Goal: Task Accomplishment & Management: Complete application form

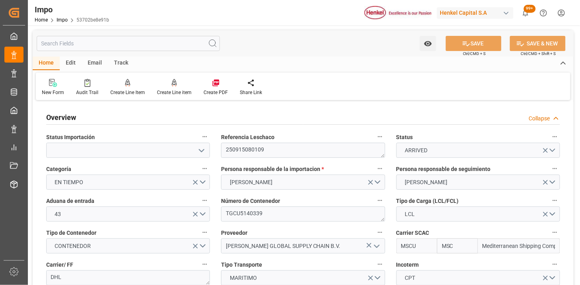
scroll to position [698, 0]
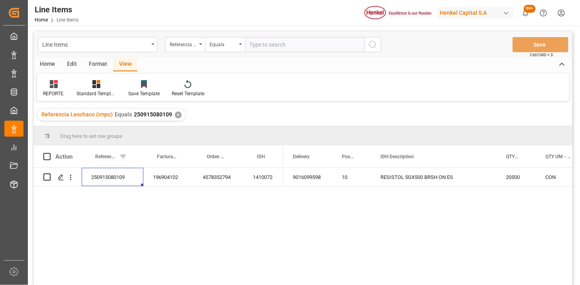
click at [288, 46] on input "text" at bounding box center [305, 44] width 120 height 15
paste input "250915080058"
type input "250915080058"
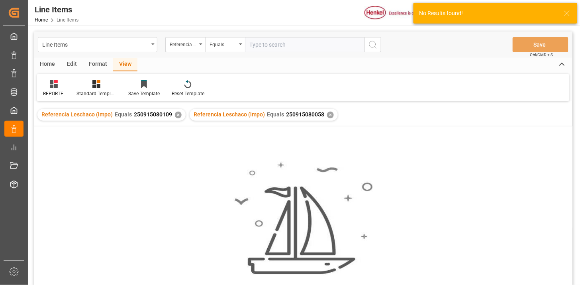
click at [175, 117] on div "✕" at bounding box center [178, 115] width 7 height 7
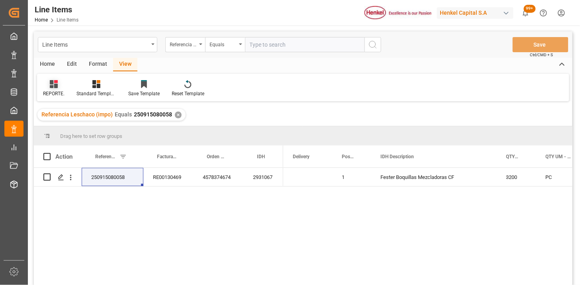
click at [59, 88] on div "REPORTE." at bounding box center [53, 89] width 33 height 18
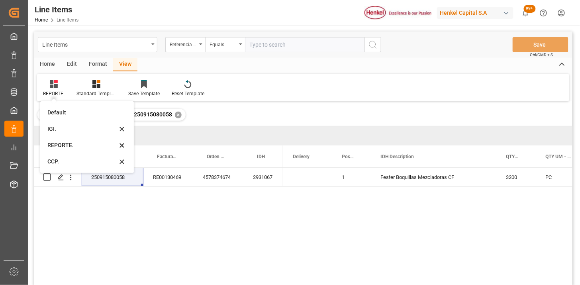
click at [66, 129] on div "IGI." at bounding box center [82, 129] width 70 height 8
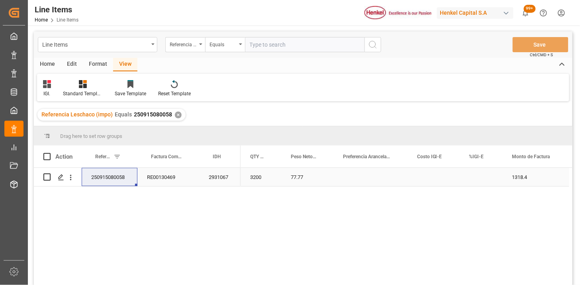
click at [483, 179] on div "Press SPACE to select this row." at bounding box center [481, 177] width 43 height 18
click at [483, 179] on input "Press SPACE to select this row." at bounding box center [481, 181] width 30 height 15
type input "0"
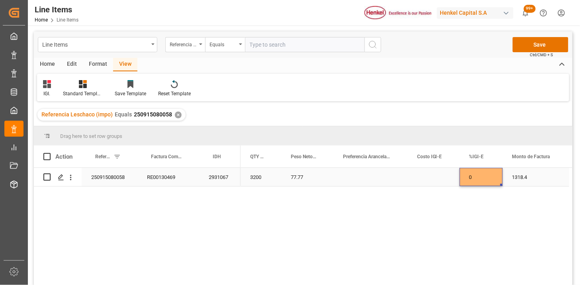
click at [385, 180] on div "Press SPACE to select this row." at bounding box center [371, 177] width 74 height 18
click at [393, 181] on button "Select" at bounding box center [370, 181] width 61 height 15
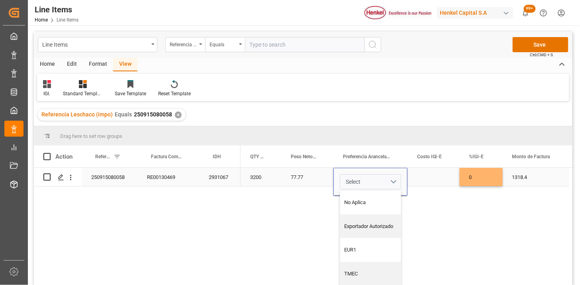
click at [387, 186] on button "Select" at bounding box center [370, 181] width 61 height 15
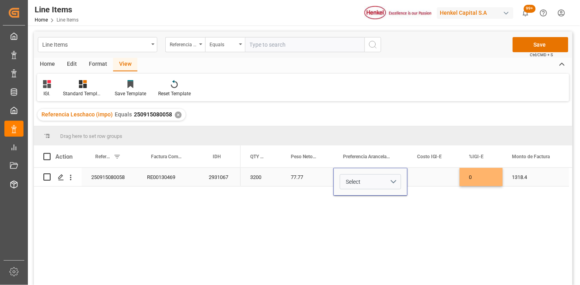
click at [387, 194] on div "Select" at bounding box center [371, 182] width 74 height 28
click at [397, 180] on button "Select" at bounding box center [370, 181] width 61 height 15
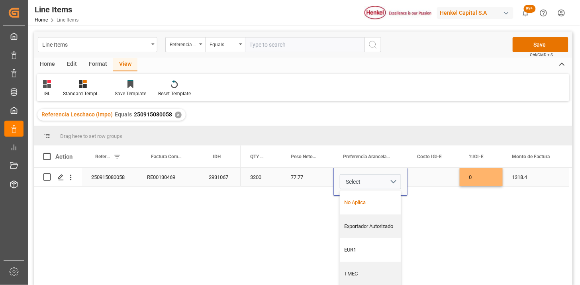
click at [373, 202] on div "No Aplica" at bounding box center [371, 202] width 52 height 8
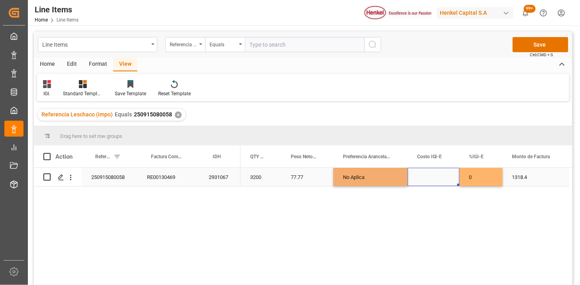
click at [433, 181] on div "Press SPACE to select this row." at bounding box center [434, 177] width 52 height 18
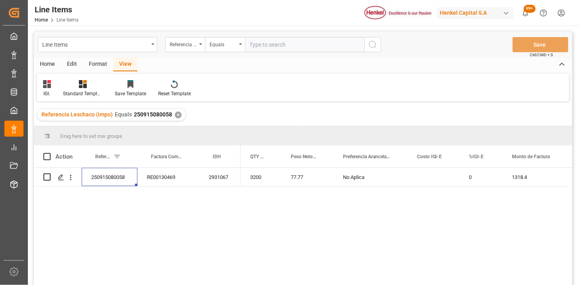
click at [47, 60] on div "Home" at bounding box center [47, 65] width 27 height 14
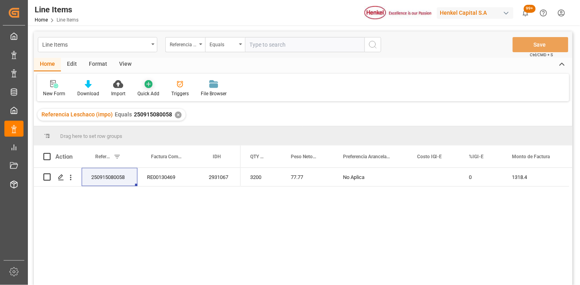
click at [145, 86] on icon at bounding box center [149, 84] width 8 height 8
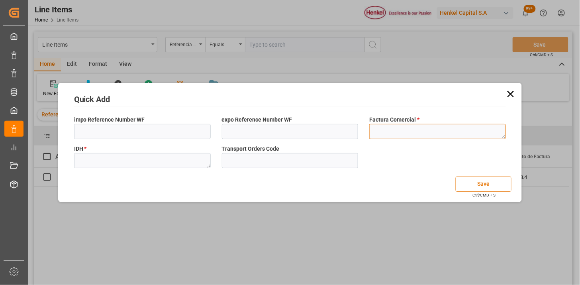
click at [411, 124] on textarea at bounding box center [437, 131] width 137 height 15
paste textarea "196918274"
type textarea "196918274"
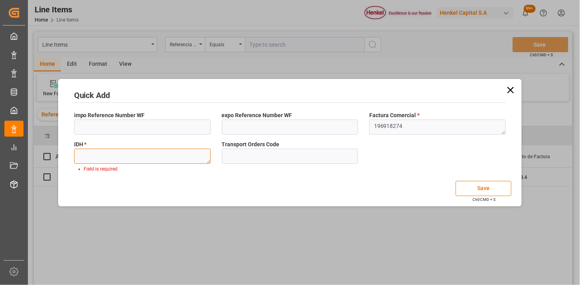
paste textarea "1801460"
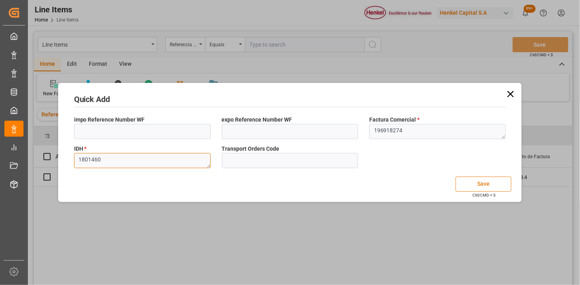
type textarea "1801460"
click at [479, 186] on button "Save" at bounding box center [484, 184] width 56 height 15
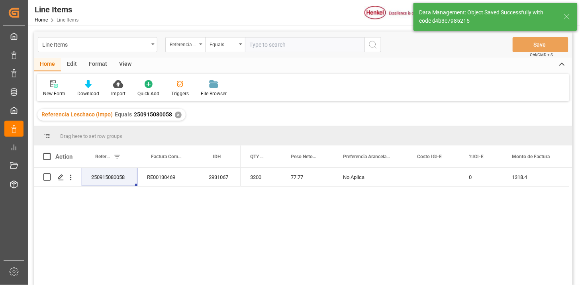
click at [188, 49] on div "Referencia Leschaco (impo)" at bounding box center [185, 44] width 40 height 15
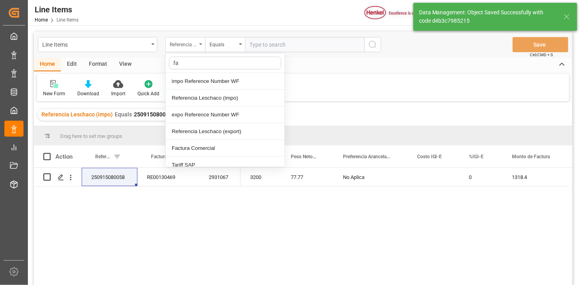
type input "fac"
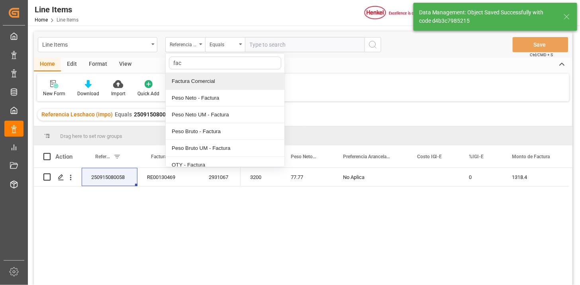
click at [207, 80] on div "Factura Comercial" at bounding box center [225, 81] width 119 height 17
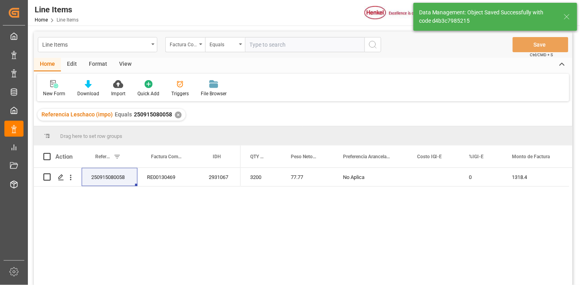
click at [269, 45] on input "text" at bounding box center [305, 44] width 120 height 15
paste input "196918274"
type input "196918274"
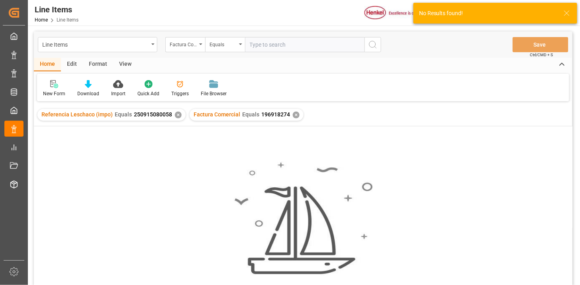
click at [177, 112] on div "✕" at bounding box center [178, 115] width 7 height 7
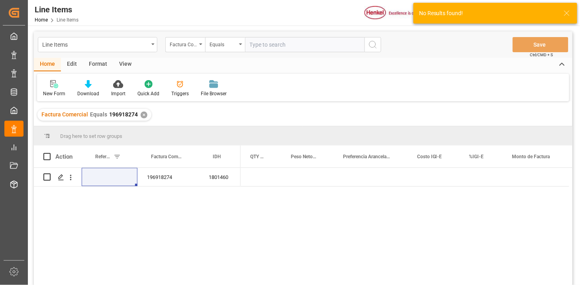
click at [127, 64] on div "View" at bounding box center [125, 65] width 24 height 14
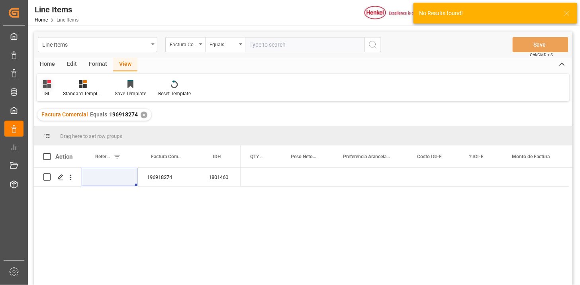
click at [45, 86] on icon at bounding box center [47, 84] width 8 height 8
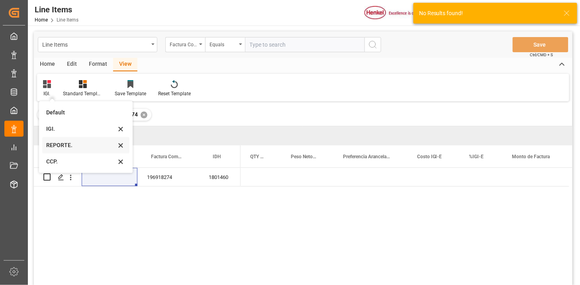
click at [72, 146] on div "REPORTE." at bounding box center [81, 145] width 70 height 8
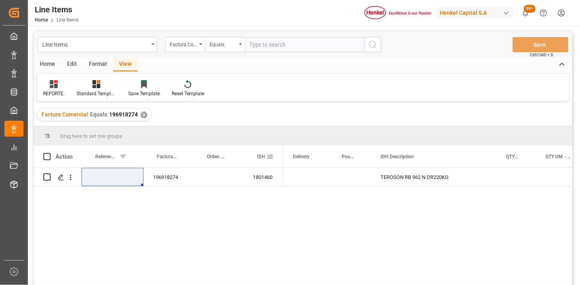
click at [270, 157] on span at bounding box center [270, 156] width 7 height 7
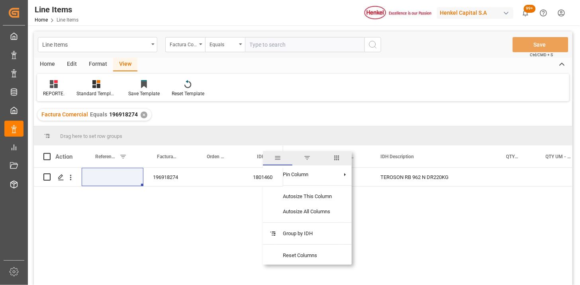
click at [333, 157] on span "columns" at bounding box center [336, 158] width 29 height 14
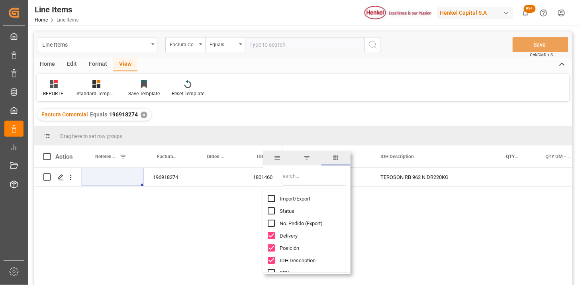
click at [299, 200] on span "Import/Export" at bounding box center [295, 199] width 31 height 6
checkbox input "true"
click at [297, 177] on input "Filter Columns Input" at bounding box center [313, 178] width 66 height 16
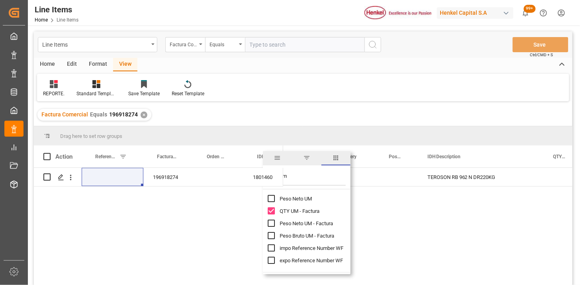
type input "um"
drag, startPoint x: 319, startPoint y: 220, endPoint x: 317, endPoint y: 230, distance: 10.2
click at [319, 220] on span "Peso Neto UM - Factura" at bounding box center [306, 223] width 53 height 6
checkbox input "true"
drag, startPoint x: 317, startPoint y: 234, endPoint x: 309, endPoint y: 237, distance: 8.2
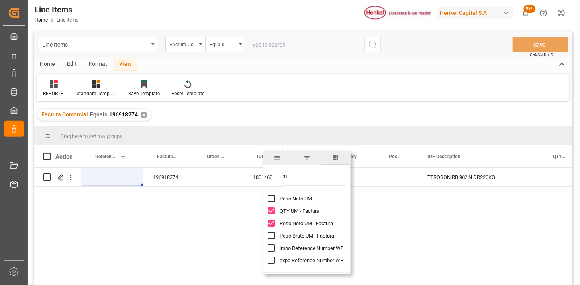
click at [317, 235] on span "Peso Bruto UM - Factura" at bounding box center [307, 236] width 55 height 6
checkbox input "true"
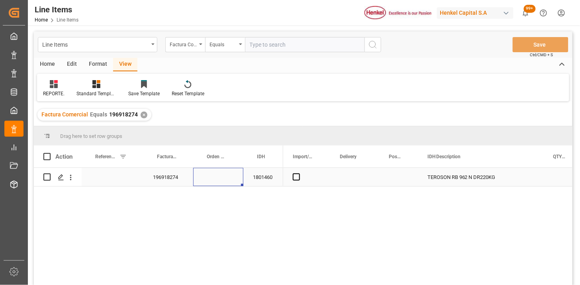
click at [224, 177] on div "Press SPACE to select this row." at bounding box center [218, 177] width 50 height 18
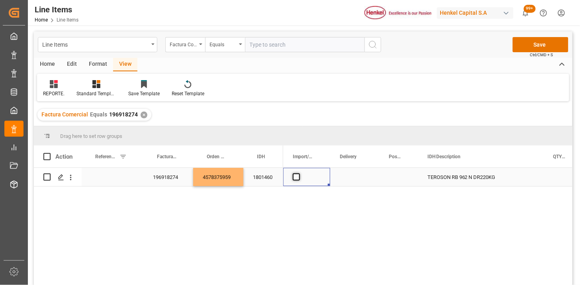
click at [296, 178] on span "Press SPACE to select this row." at bounding box center [296, 176] width 7 height 7
click at [299, 173] on input "Press SPACE to select this row." at bounding box center [299, 173] width 0 height 0
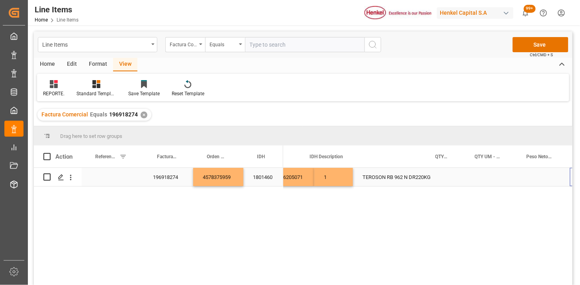
scroll to position [0, 118]
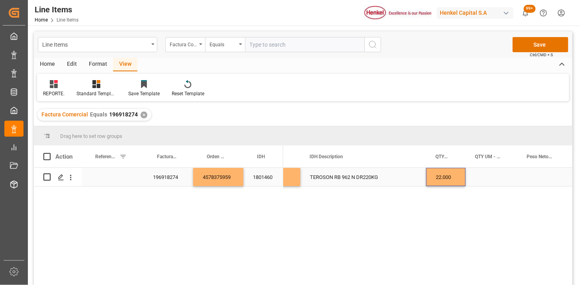
click at [491, 183] on div "Press SPACE to select this row." at bounding box center [492, 177] width 52 height 18
click at [491, 182] on div "Press SPACE to select this row." at bounding box center [492, 177] width 52 height 18
type input "DR"
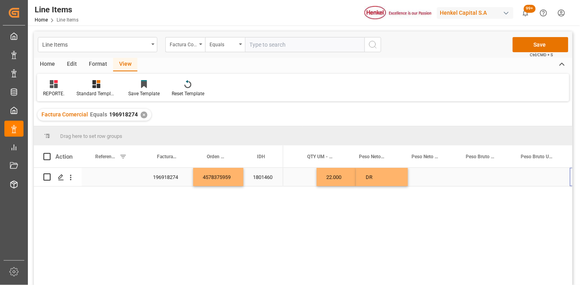
scroll to position [0, 285]
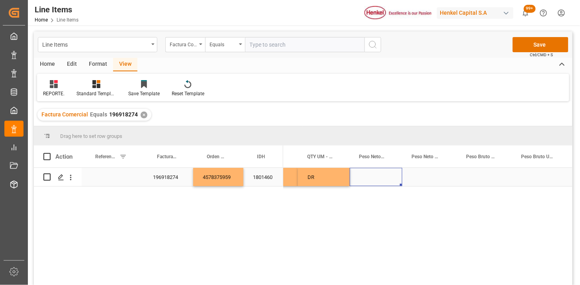
click at [379, 179] on div "Press SPACE to select this row." at bounding box center [376, 177] width 53 height 18
click at [379, 179] on input "Press SPACE to select this row." at bounding box center [376, 181] width 40 height 15
type input "4846"
click at [424, 180] on div "Press SPACE to select this row." at bounding box center [430, 177] width 55 height 18
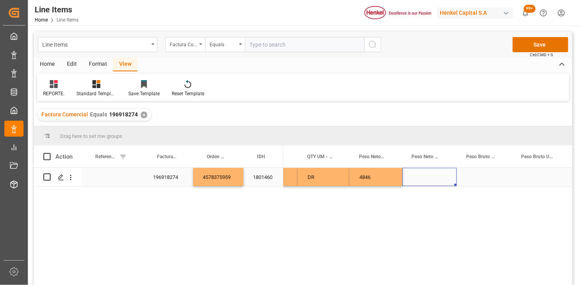
click at [424, 180] on div "Press SPACE to select this row." at bounding box center [430, 177] width 55 height 18
click at [424, 180] on input "Press SPACE to select this row." at bounding box center [430, 181] width 42 height 15
type input "KG"
click at [488, 175] on div "Press SPACE to select this row." at bounding box center [484, 177] width 55 height 18
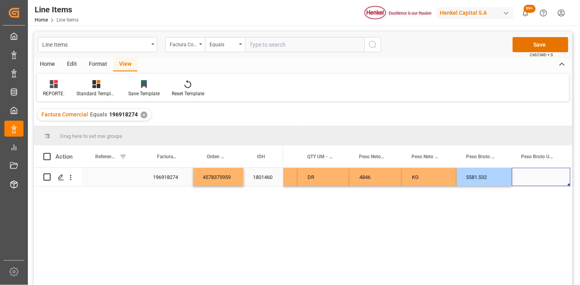
scroll to position [0, 363]
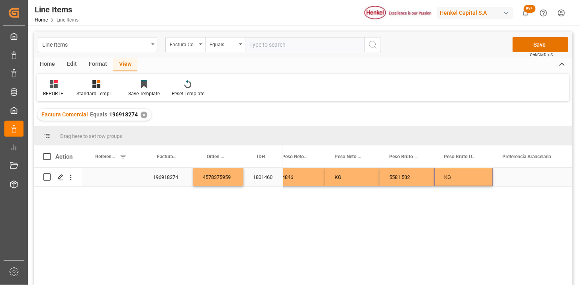
click at [513, 172] on div "Press SPACE to select this row." at bounding box center [531, 177] width 77 height 18
drag, startPoint x: 560, startPoint y: 183, endPoint x: 550, endPoint y: 188, distance: 11.4
click at [560, 183] on button "Select" at bounding box center [532, 181] width 64 height 15
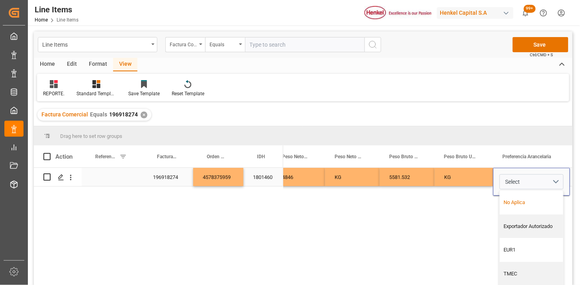
drag, startPoint x: 531, startPoint y: 198, endPoint x: 463, endPoint y: 187, distance: 69.1
click at [531, 198] on div "No Aplica" at bounding box center [532, 202] width 55 height 8
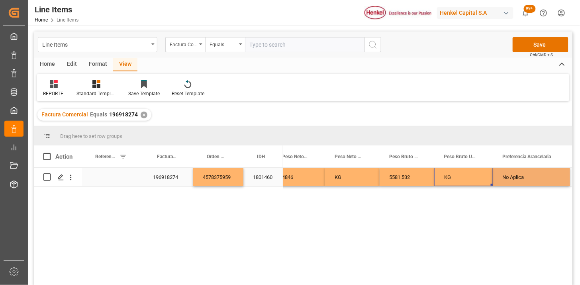
click at [458, 177] on div "KG" at bounding box center [464, 177] width 59 height 18
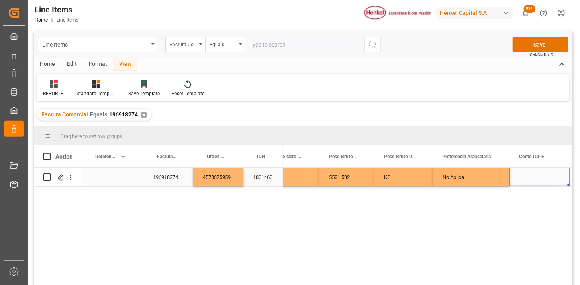
scroll to position [0, 503]
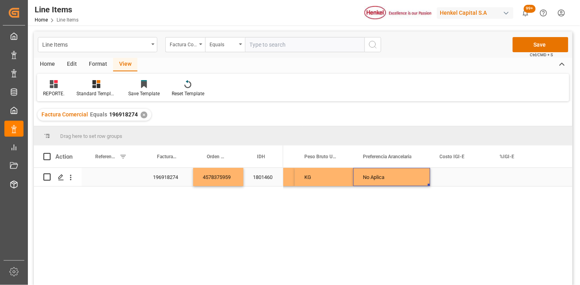
click at [409, 176] on div "No Aplica" at bounding box center [392, 177] width 77 height 18
click at [421, 181] on button "No Aplica" at bounding box center [392, 181] width 64 height 15
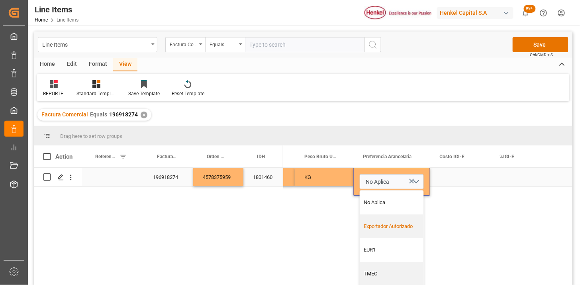
drag, startPoint x: 392, startPoint y: 226, endPoint x: 404, endPoint y: 221, distance: 13.2
click at [396, 224] on div "Exportador Autorizado" at bounding box center [392, 226] width 55 height 8
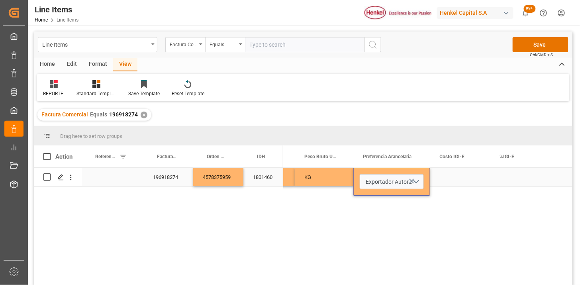
click at [456, 179] on div "Press SPACE to select this row." at bounding box center [460, 177] width 60 height 18
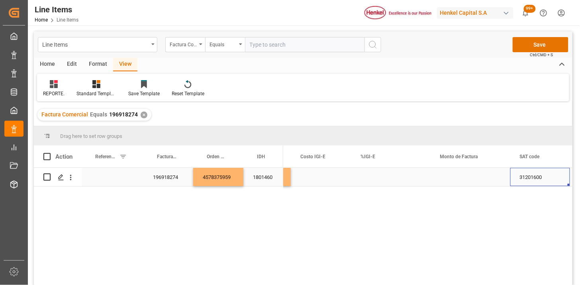
scroll to position [0, 722]
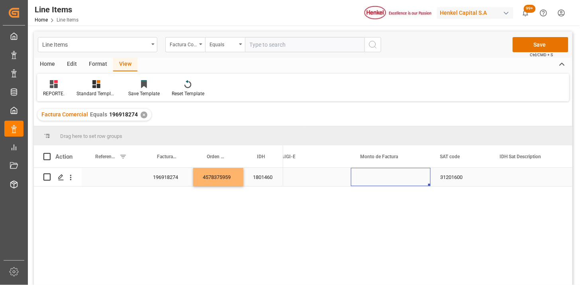
click at [368, 180] on div "Press SPACE to select this row." at bounding box center [391, 177] width 80 height 18
click at [369, 179] on div "Press SPACE to select this row." at bounding box center [391, 177] width 80 height 18
click at [369, 179] on input "Press SPACE to select this row." at bounding box center [391, 181] width 67 height 15
type input "46050.57"
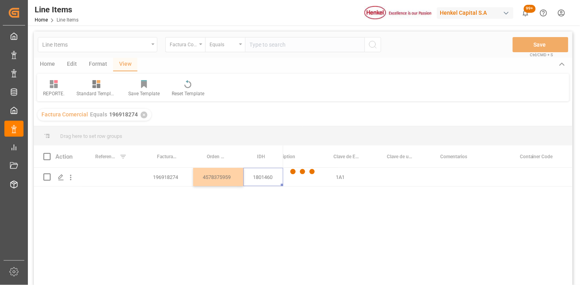
scroll to position [0, 0]
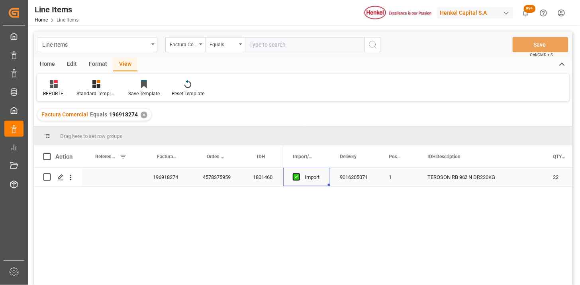
click at [254, 179] on div "1801460" at bounding box center [264, 177] width 40 height 18
click at [284, 42] on input "text" at bounding box center [305, 44] width 120 height 15
paste input "MLTCI-250820"
type input "MLTCI-250820"
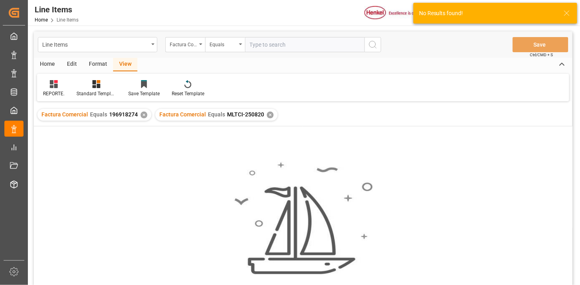
click at [143, 116] on div "✕" at bounding box center [144, 115] width 7 height 7
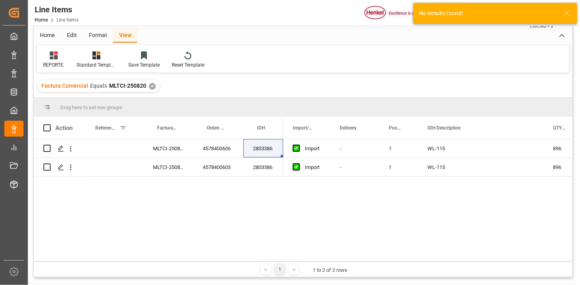
scroll to position [44, 0]
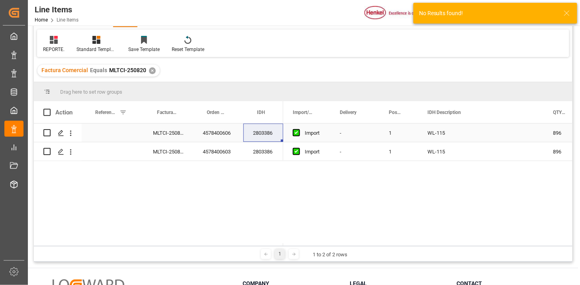
click at [160, 136] on div "MLTCI-250820" at bounding box center [168, 133] width 50 height 18
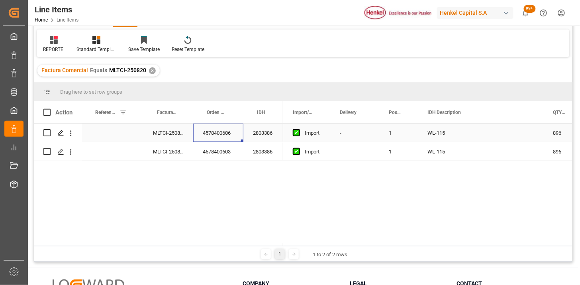
click at [259, 136] on div "2803386" at bounding box center [264, 133] width 40 height 18
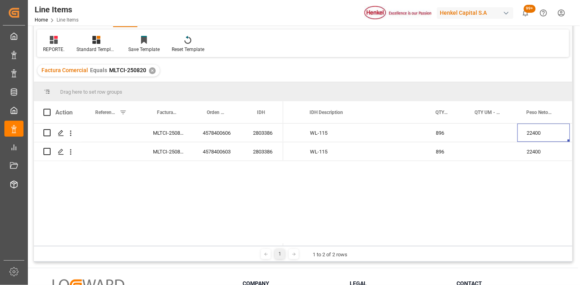
scroll to position [0, 172]
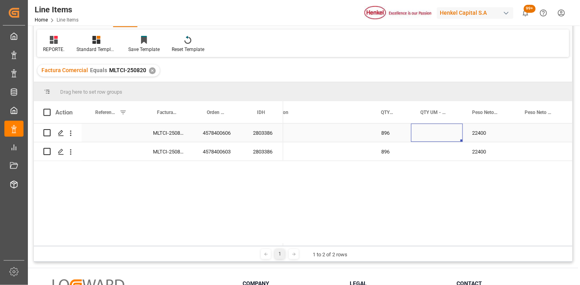
click at [442, 130] on div "Press SPACE to select this row." at bounding box center [437, 133] width 52 height 18
click at [438, 136] on input "Press SPACE to select this row." at bounding box center [437, 137] width 39 height 15
type input "BGS"
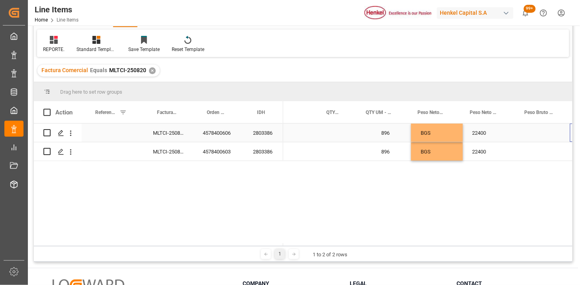
scroll to position [0, 227]
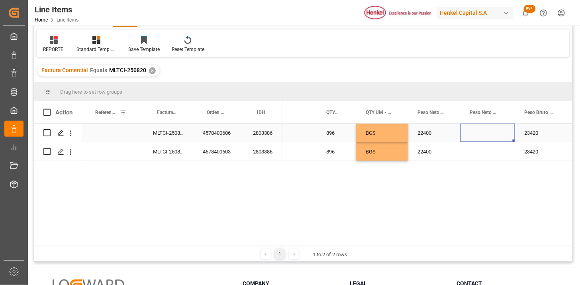
click at [477, 129] on div "Press SPACE to select this row." at bounding box center [488, 133] width 55 height 18
click at [478, 139] on input "Press SPACE to select this row." at bounding box center [488, 137] width 42 height 15
type input "KG"
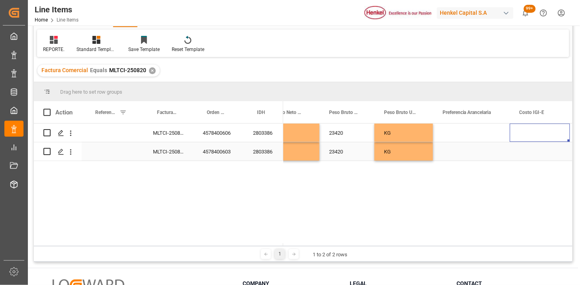
scroll to position [0, 503]
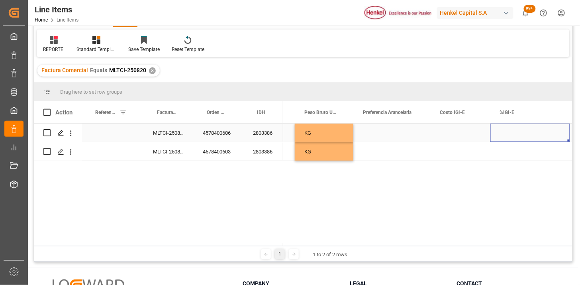
click at [411, 134] on div "Press SPACE to select this row." at bounding box center [392, 133] width 77 height 18
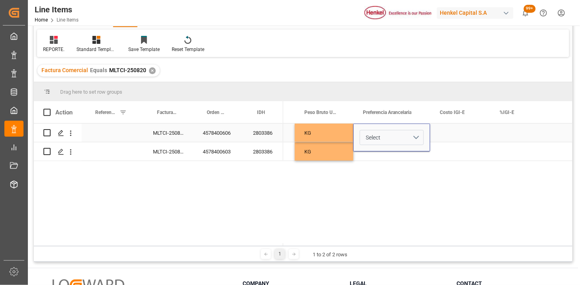
click at [417, 137] on button "Select" at bounding box center [392, 137] width 64 height 15
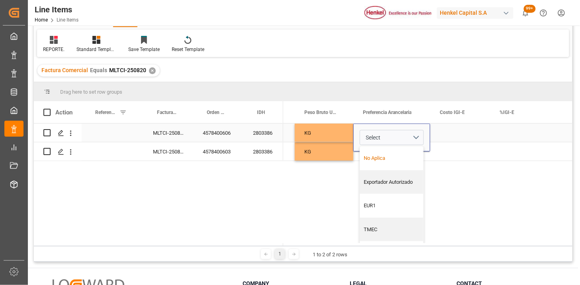
click at [387, 153] on div "No Aplica" at bounding box center [391, 158] width 63 height 24
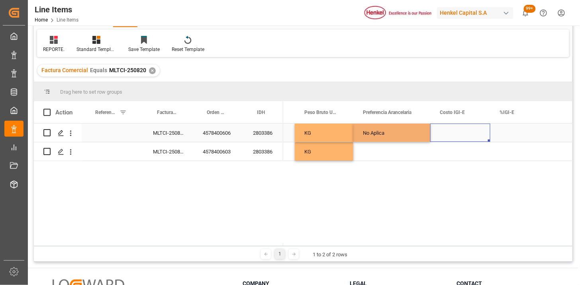
click at [441, 138] on div "Press SPACE to select this row." at bounding box center [460, 133] width 60 height 18
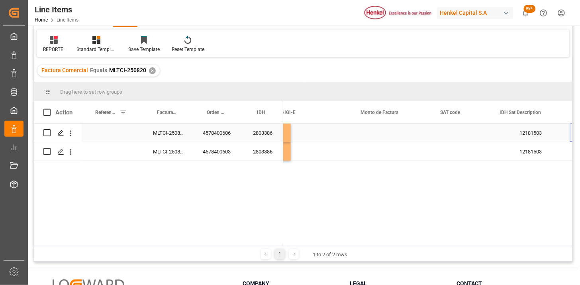
scroll to position [0, 0]
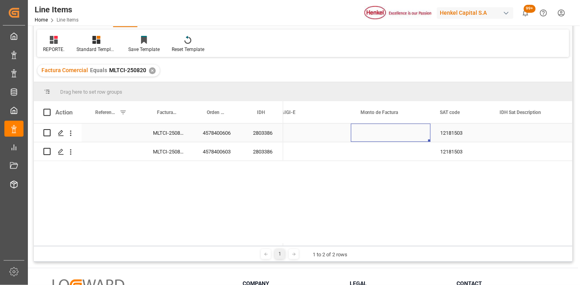
click at [383, 135] on div "Press SPACE to select this row." at bounding box center [391, 133] width 80 height 18
click at [383, 135] on input "Press SPACE to select this row." at bounding box center [391, 137] width 67 height 15
type input "41440"
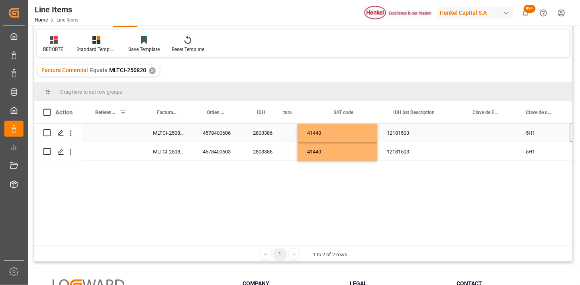
scroll to position [0, 828]
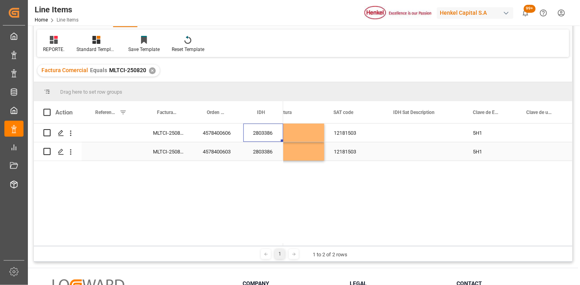
click at [266, 155] on div "2803386" at bounding box center [264, 151] width 40 height 18
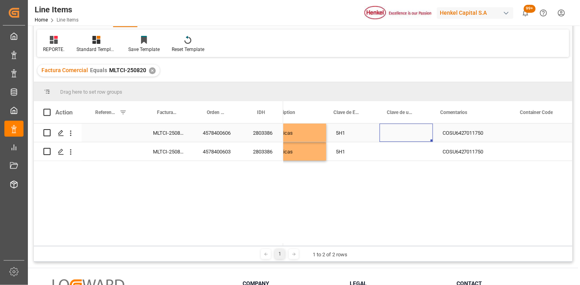
click at [387, 136] on div "Press SPACE to select this row." at bounding box center [406, 133] width 53 height 18
click at [387, 136] on input "Press SPACE to select this row." at bounding box center [406, 137] width 41 height 15
type input "KGM"
click at [359, 134] on div "5H1" at bounding box center [352, 133] width 53 height 18
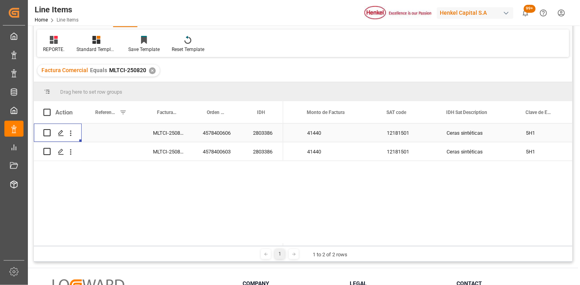
click at [255, 134] on div "2803386" at bounding box center [264, 133] width 40 height 18
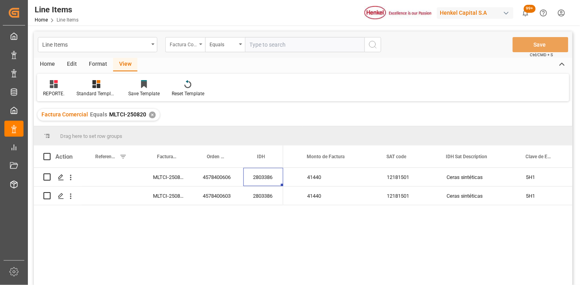
click at [189, 40] on div "Factura Comercial" at bounding box center [183, 43] width 27 height 9
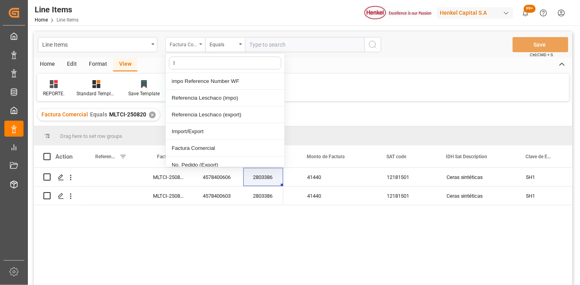
type input "ID"
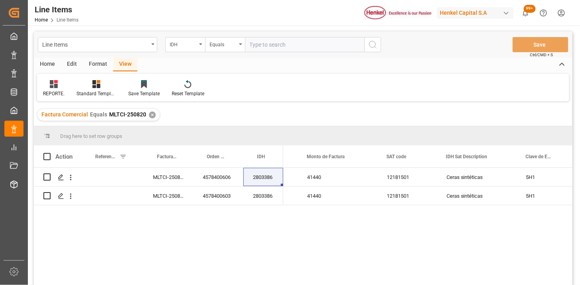
click at [302, 45] on input "text" at bounding box center [305, 44] width 120 height 15
paste input "2768185"
type input "2768185"
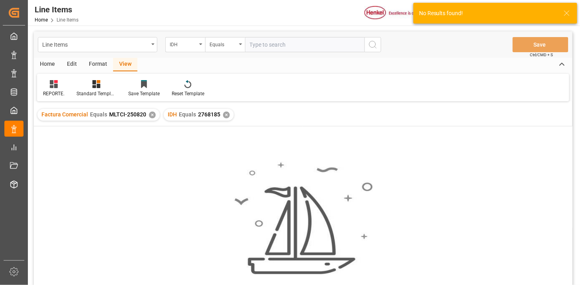
click at [150, 118] on div "Factura Comercial Equals MLTCI-250820 ✕" at bounding box center [98, 115] width 122 height 12
click at [150, 117] on div "✕" at bounding box center [152, 115] width 7 height 7
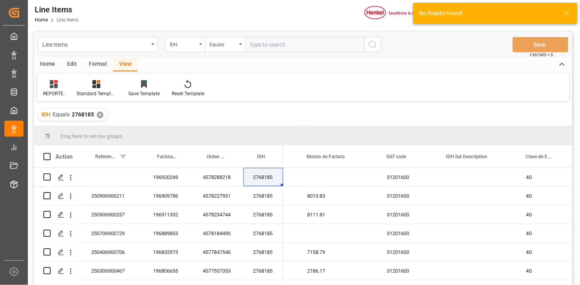
scroll to position [44, 0]
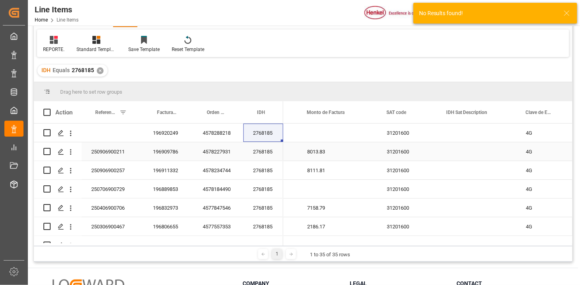
click at [122, 153] on div "250906900211" at bounding box center [113, 151] width 62 height 18
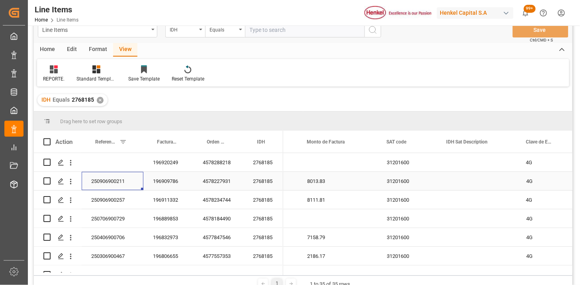
scroll to position [0, 0]
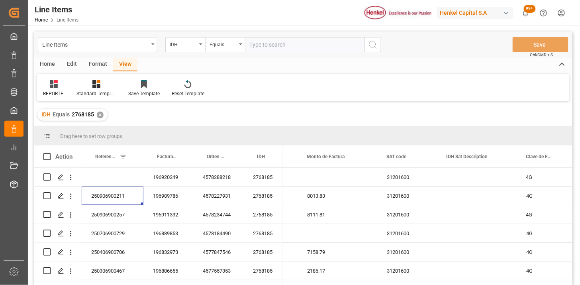
click at [293, 43] on input "text" at bounding box center [305, 44] width 120 height 15
paste input "1987868"
type input "1987868"
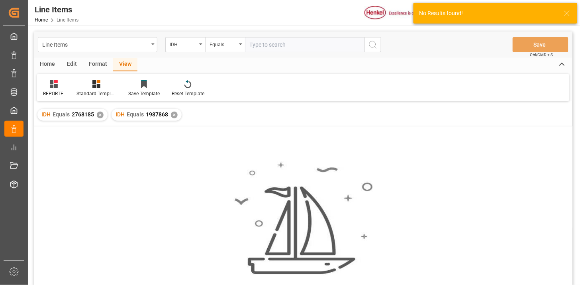
click at [100, 115] on div "✕" at bounding box center [100, 115] width 7 height 7
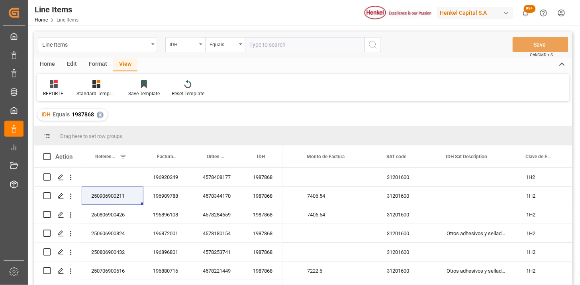
click at [196, 48] on div "IDH" at bounding box center [185, 44] width 40 height 15
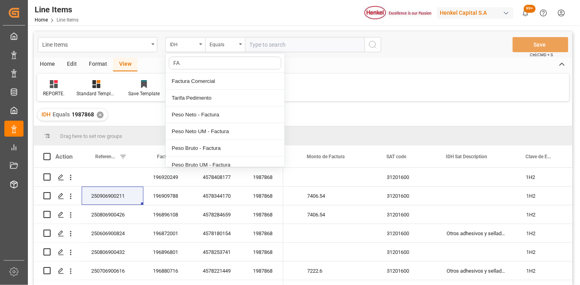
type input "FAC"
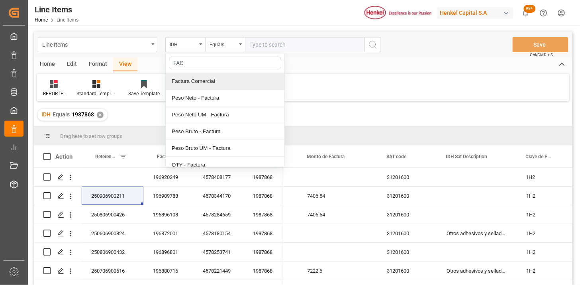
click at [201, 84] on div "Factura Comercial" at bounding box center [225, 81] width 119 height 17
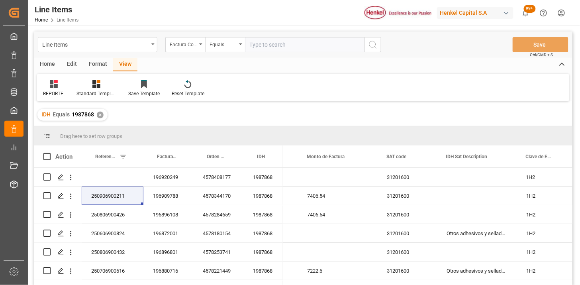
click at [269, 46] on input "text" at bounding box center [305, 44] width 120 height 15
paste input "196920249"
type input "196920249"
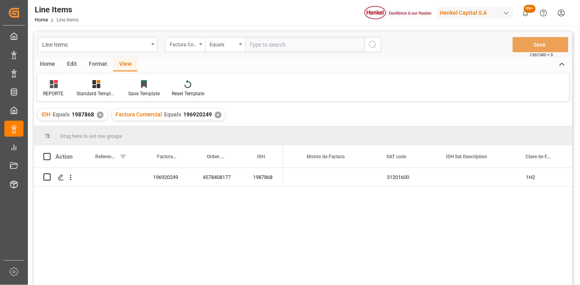
drag, startPoint x: 100, startPoint y: 111, endPoint x: 166, endPoint y: 88, distance: 69.3
click at [101, 110] on div "IDH Equals 1987868 ✕" at bounding box center [72, 115] width 70 height 12
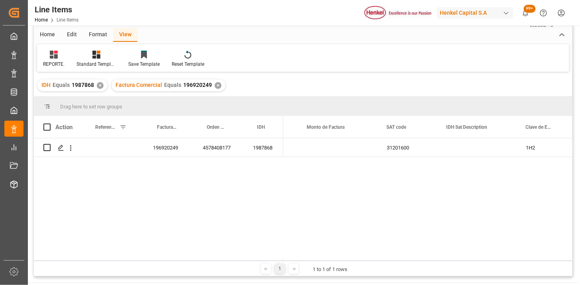
scroll to position [44, 0]
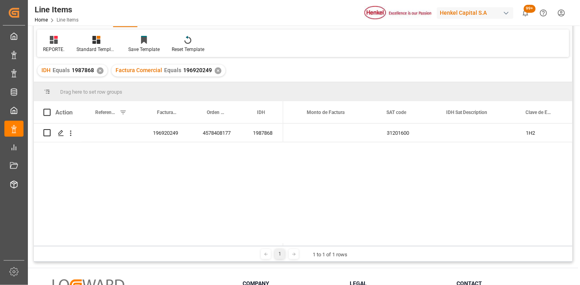
click at [99, 69] on div "✕" at bounding box center [100, 70] width 7 height 7
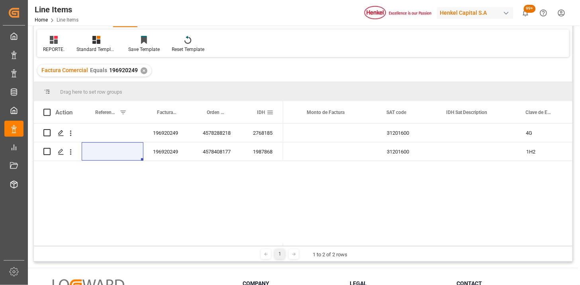
click at [261, 112] on span "IDH" at bounding box center [261, 113] width 8 height 6
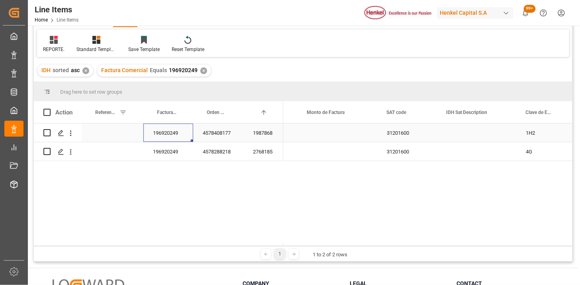
click at [167, 137] on div "196920249" at bounding box center [168, 133] width 50 height 18
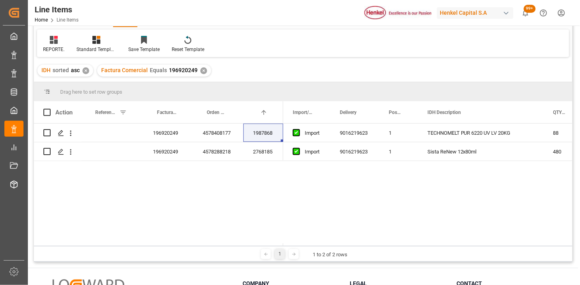
click at [86, 71] on div "✕" at bounding box center [86, 70] width 7 height 7
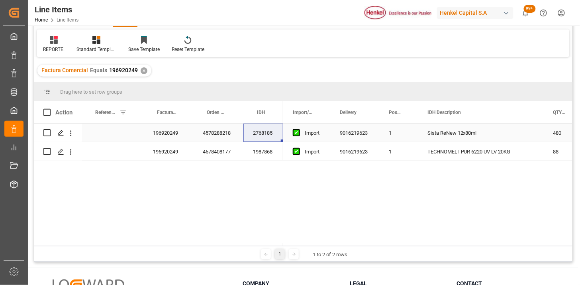
click at [169, 136] on div "196920249" at bounding box center [168, 133] width 50 height 18
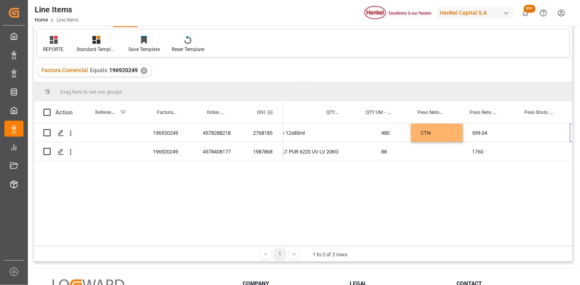
scroll to position [0, 227]
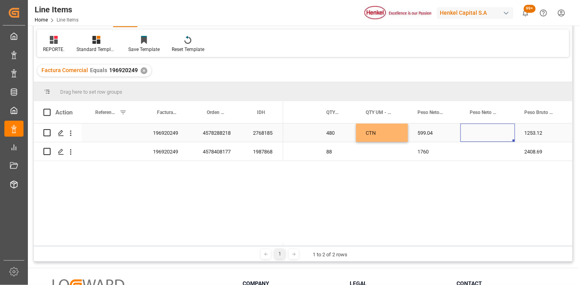
click at [485, 136] on div "Press SPACE to select this row." at bounding box center [488, 133] width 55 height 18
click at [485, 136] on input "Press SPACE to select this row." at bounding box center [488, 137] width 42 height 15
type input "KG"
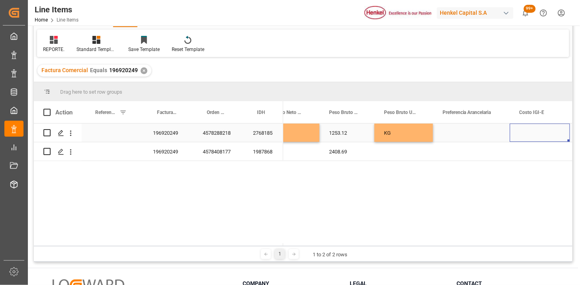
scroll to position [0, 423]
click at [472, 134] on div "Press SPACE to select this row." at bounding box center [471, 133] width 77 height 18
click at [492, 137] on button "Select" at bounding box center [472, 137] width 64 height 15
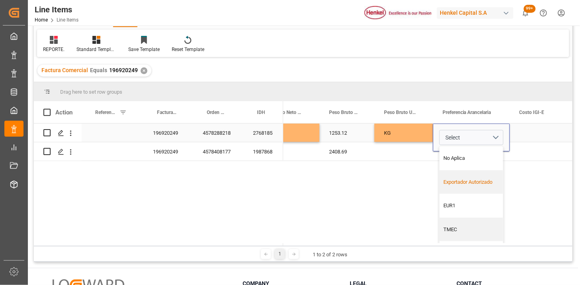
click at [468, 176] on div "Exportador Autorizado" at bounding box center [471, 182] width 63 height 24
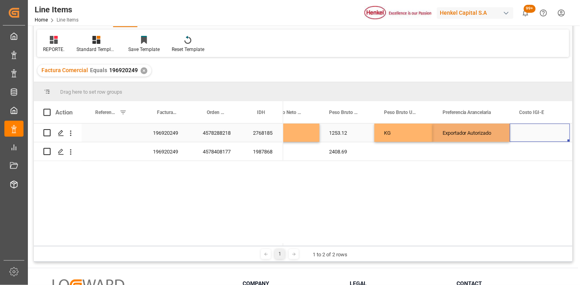
click at [534, 134] on div "Press SPACE to select this row." at bounding box center [540, 133] width 60 height 18
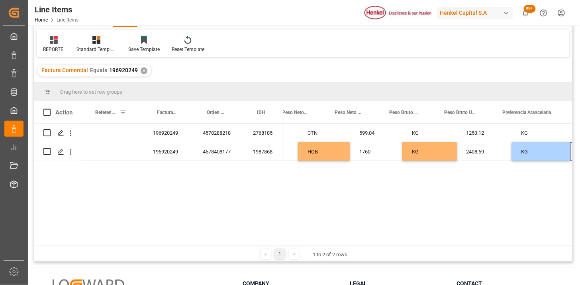
scroll to position [0, 363]
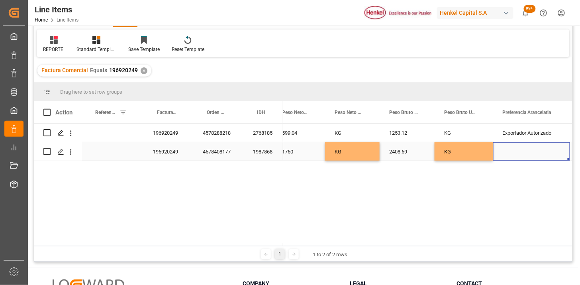
click at [521, 153] on div "Press SPACE to select this row." at bounding box center [531, 151] width 77 height 18
click at [527, 158] on div "Select" at bounding box center [531, 147] width 77 height 28
click at [523, 149] on button "Select" at bounding box center [532, 146] width 64 height 15
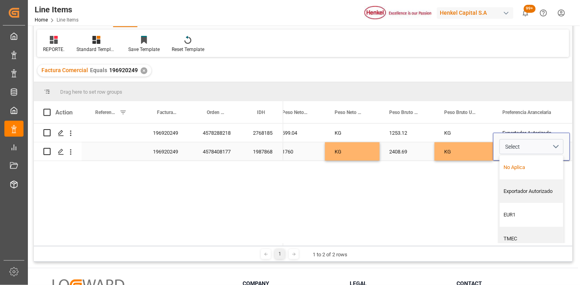
click at [520, 165] on div "No Aplica" at bounding box center [532, 167] width 55 height 8
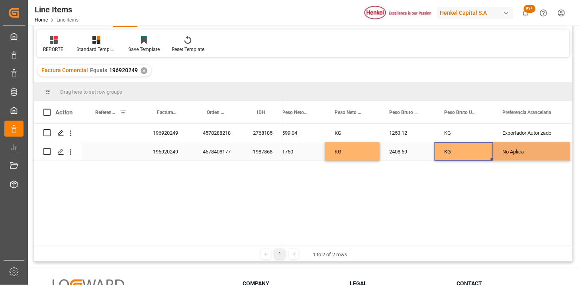
click at [471, 155] on div "KG" at bounding box center [464, 151] width 59 height 18
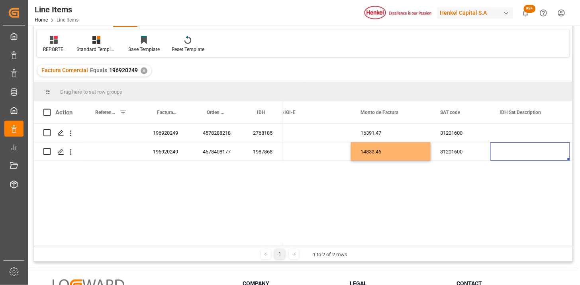
scroll to position [0, 775]
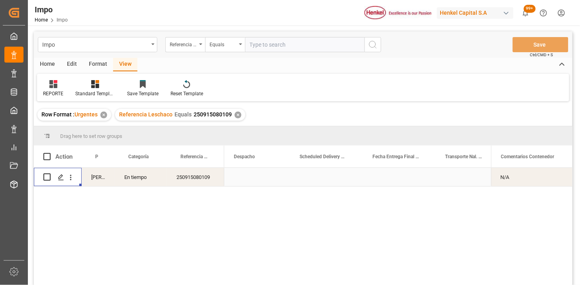
scroll to position [0, 1289]
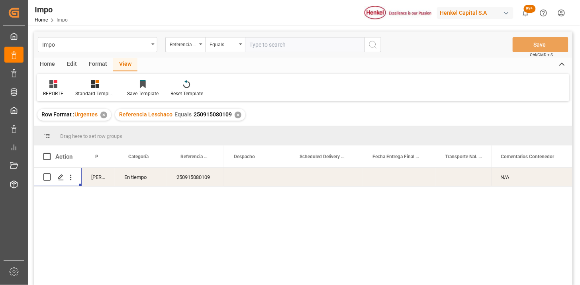
click at [281, 45] on input "text" at bounding box center [305, 44] width 120 height 15
paste input "250915080058"
type input "250915080058"
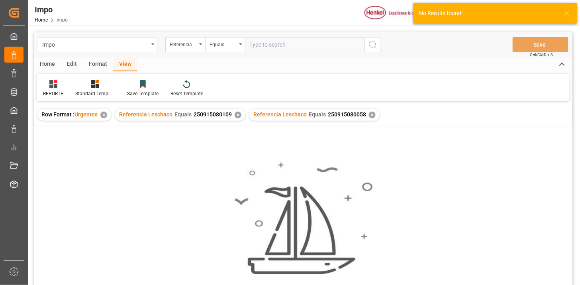
click at [237, 114] on div "✕" at bounding box center [238, 115] width 7 height 7
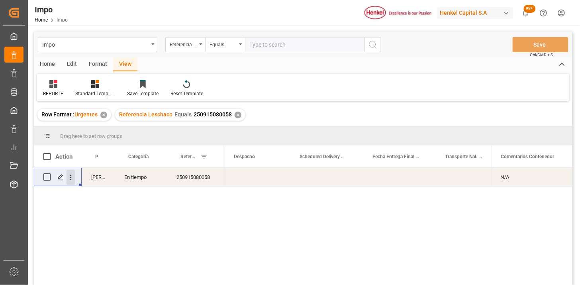
click at [72, 176] on icon "open menu" at bounding box center [71, 177] width 8 height 8
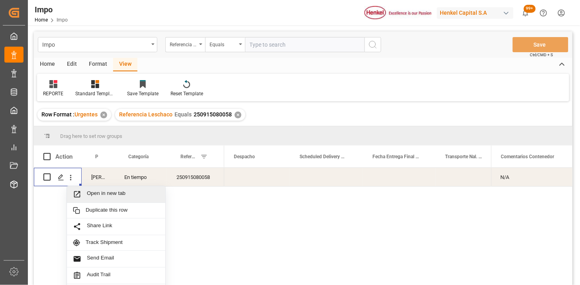
click at [94, 188] on div "Open in new tab" at bounding box center [116, 194] width 98 height 17
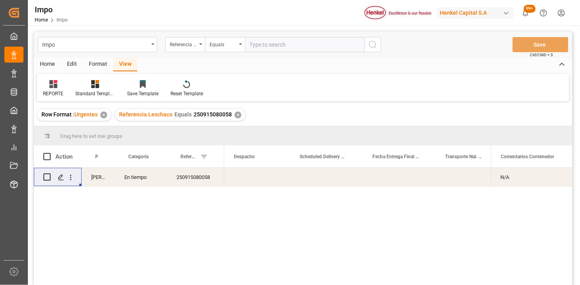
click at [305, 48] on input "text" at bounding box center [305, 44] width 120 height 15
paste input "250906900632"
type input "250906900632"
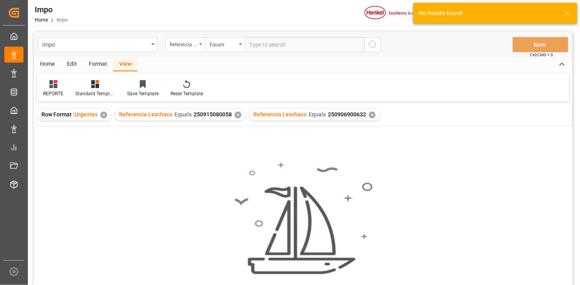
click at [235, 116] on div "✕" at bounding box center [238, 115] width 7 height 7
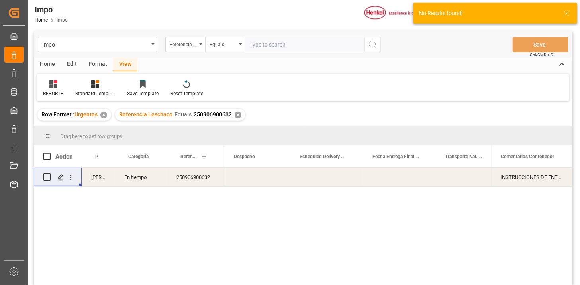
click at [383, 176] on div "Press SPACE to select this row." at bounding box center [399, 177] width 73 height 18
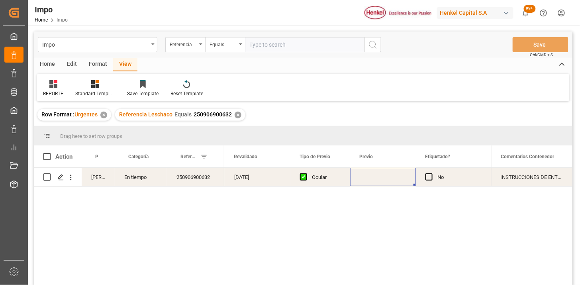
click at [383, 176] on div "Press SPACE to select this row." at bounding box center [383, 177] width 66 height 18
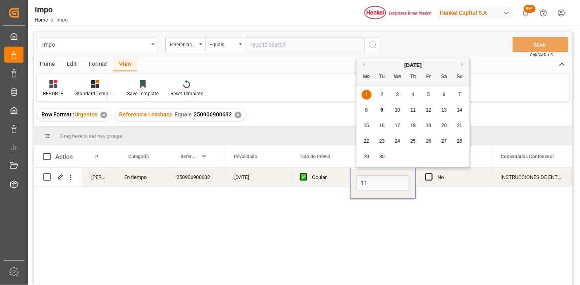
type input "11-09-2025"
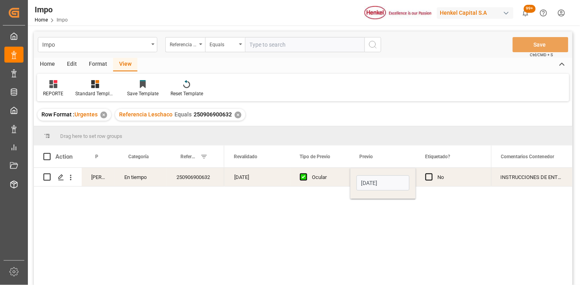
click at [329, 186] on div "No 11-09-2025 Ocular 05-09-2025 NO N/A" at bounding box center [545, 177] width 2384 height 19
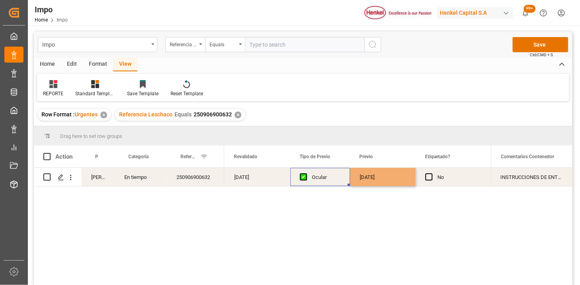
click at [330, 182] on div "Ocular" at bounding box center [326, 177] width 29 height 18
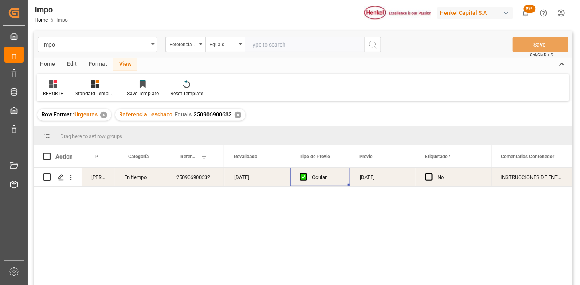
click at [317, 48] on input "text" at bounding box center [305, 44] width 120 height 15
paste input "250915080122"
type input "250915080122"
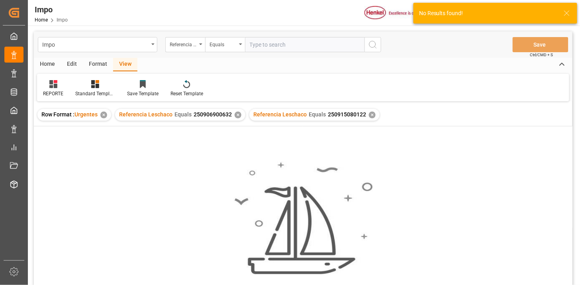
click at [237, 114] on div "✕" at bounding box center [238, 115] width 7 height 7
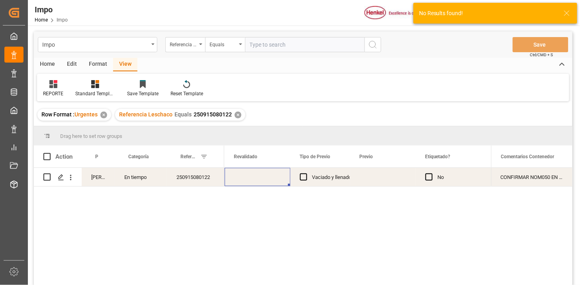
click at [253, 181] on div "Press SPACE to select this row." at bounding box center [258, 177] width 66 height 18
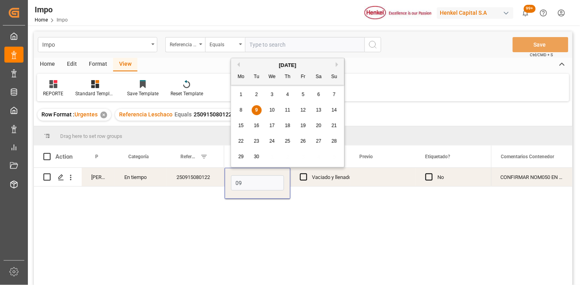
type input "09-09-2025"
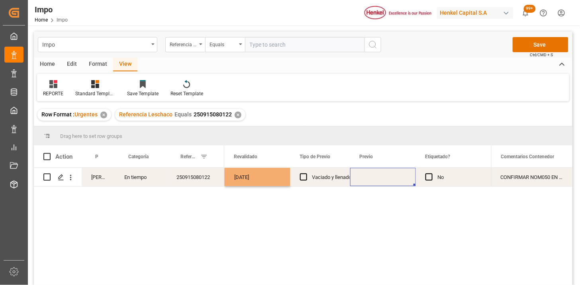
click at [375, 177] on div "Press SPACE to select this row." at bounding box center [383, 177] width 66 height 18
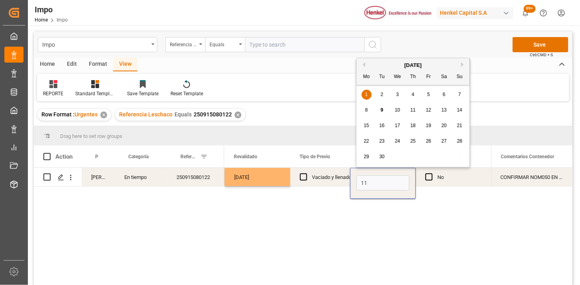
type input "11-09-2025"
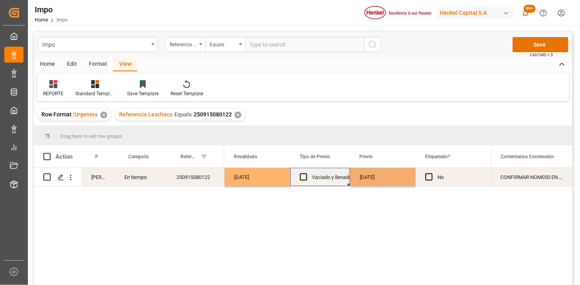
click at [338, 179] on div "Vaciado y llenado" at bounding box center [331, 177] width 39 height 18
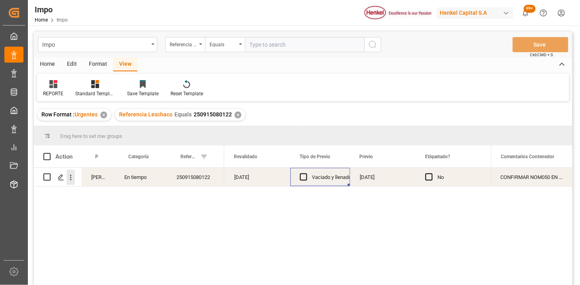
click at [73, 179] on icon "open menu" at bounding box center [71, 177] width 8 height 8
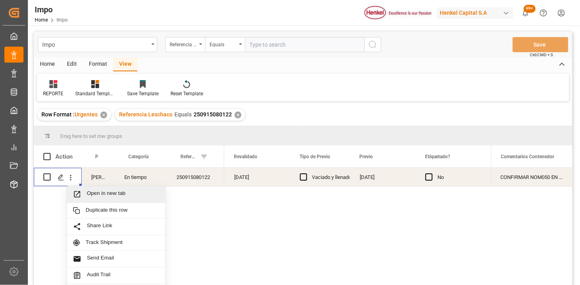
click at [104, 193] on span "Open in new tab" at bounding box center [123, 194] width 73 height 8
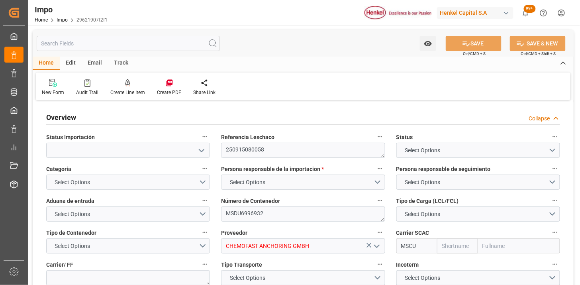
type input "MSC"
type input "Mediterranean Shipping Company"
type input "1"
type input "1.44"
type input "1"
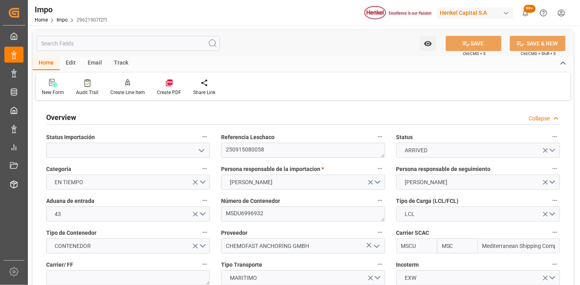
type input "20-08-2025"
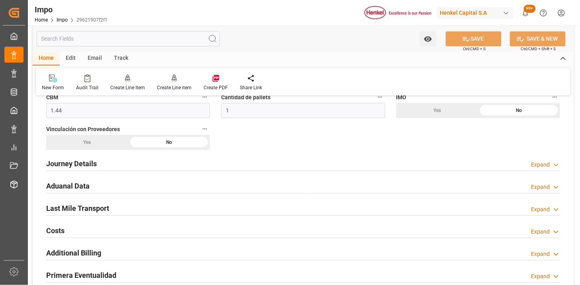
scroll to position [531, 0]
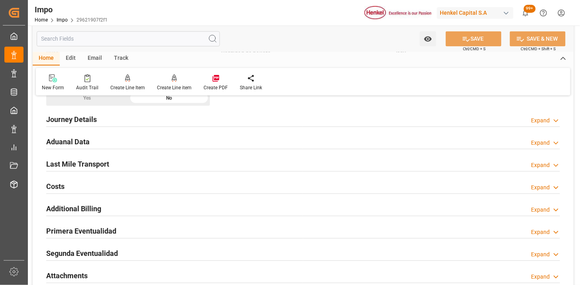
click at [181, 145] on div "Aduanal Data Expand" at bounding box center [303, 141] width 514 height 15
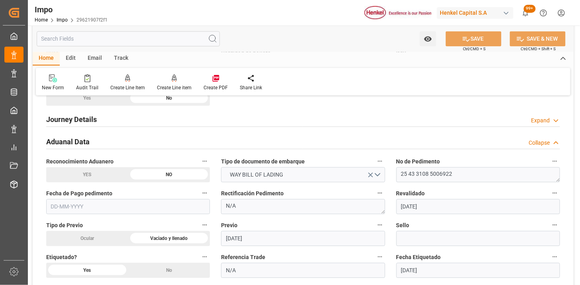
scroll to position [576, 0]
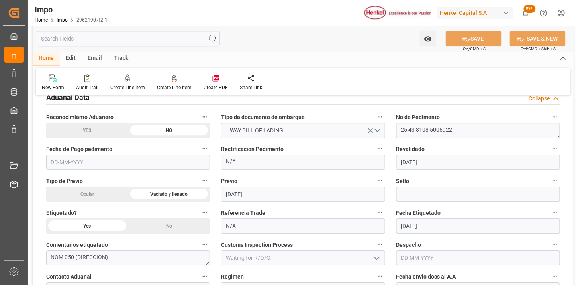
click at [128, 166] on input "text" at bounding box center [128, 162] width 164 height 15
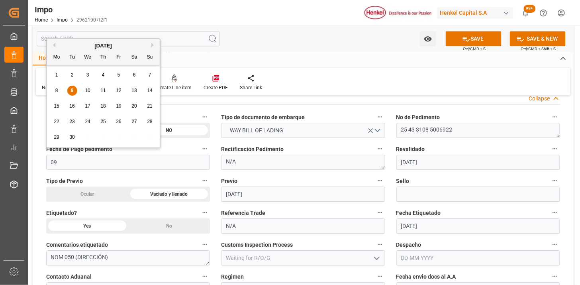
type input "09-09-2025"
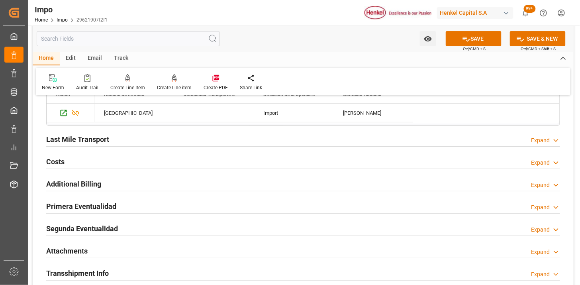
scroll to position [841, 0]
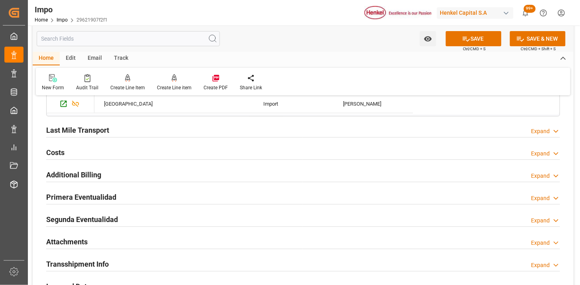
click at [124, 136] on div "Last Mile Transport Expand" at bounding box center [303, 129] width 514 height 15
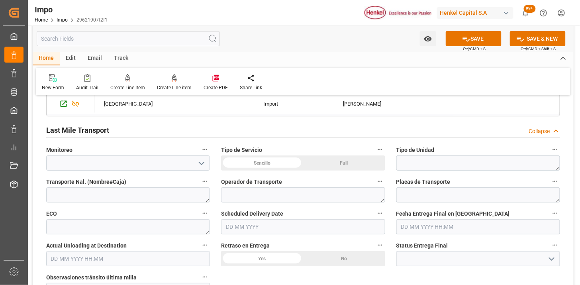
scroll to position [886, 0]
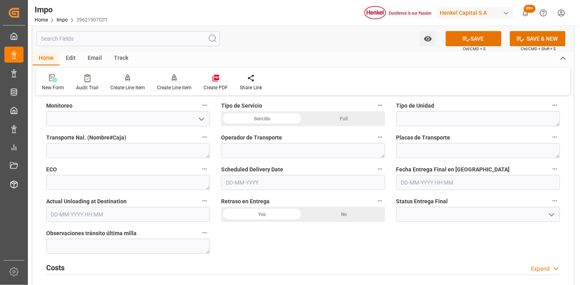
click at [254, 117] on div "Sencillo" at bounding box center [262, 118] width 82 height 15
click at [411, 118] on textarea at bounding box center [479, 118] width 164 height 15
type textarea "CONSOLIDADO"
click at [169, 154] on textarea at bounding box center [128, 150] width 164 height 15
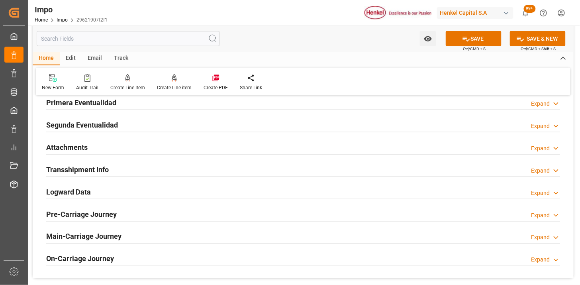
scroll to position [1107, 0]
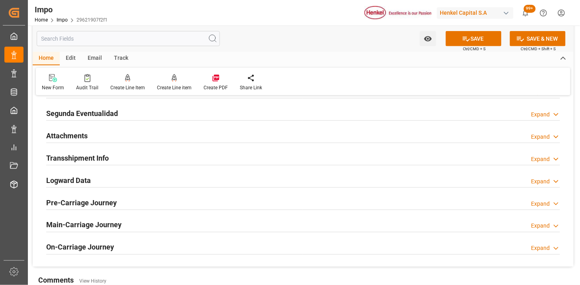
type textarea "TAE"
click at [113, 128] on div "Attachments Expand" at bounding box center [303, 135] width 514 height 15
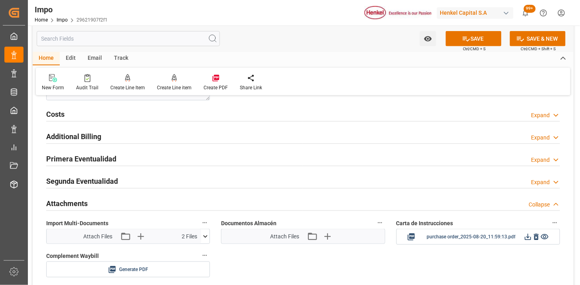
scroll to position [1018, 0]
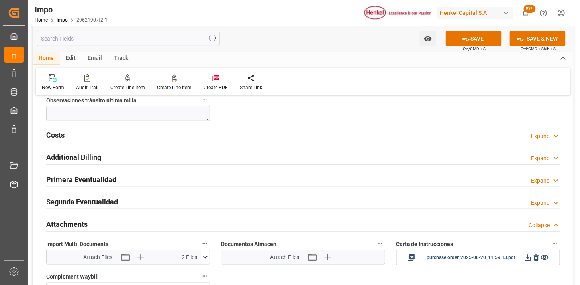
click at [106, 183] on h2 "Primera Eventualidad" at bounding box center [81, 179] width 70 height 11
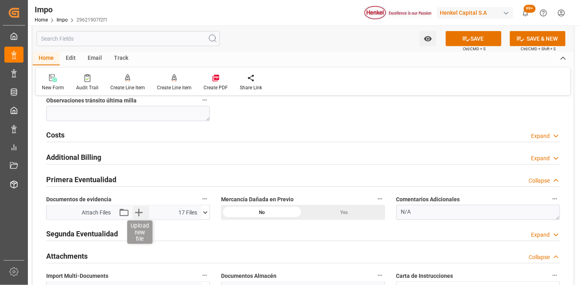
click at [139, 217] on icon "button" at bounding box center [138, 212] width 13 height 13
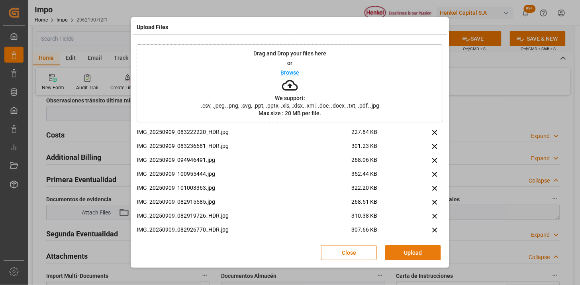
click at [409, 251] on button "Upload" at bounding box center [413, 252] width 56 height 15
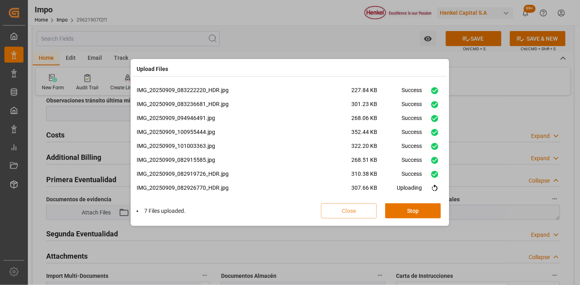
scroll to position [47, 0]
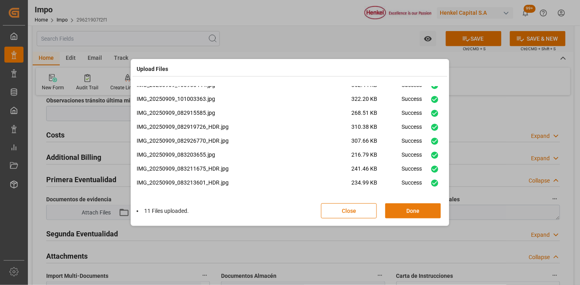
click at [400, 210] on button "Done" at bounding box center [413, 210] width 56 height 15
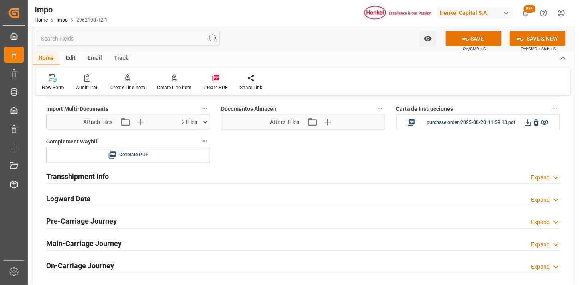
scroll to position [1196, 0]
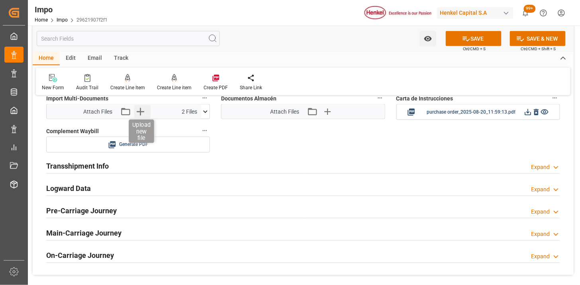
click at [141, 116] on icon "button" at bounding box center [140, 111] width 13 height 13
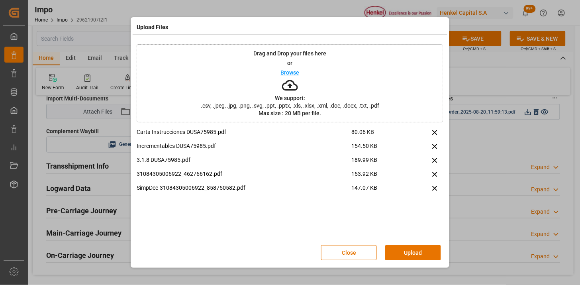
click at [422, 261] on div "Close Upload" at bounding box center [290, 253] width 307 height 26
click at [421, 254] on button "Upload" at bounding box center [413, 252] width 56 height 15
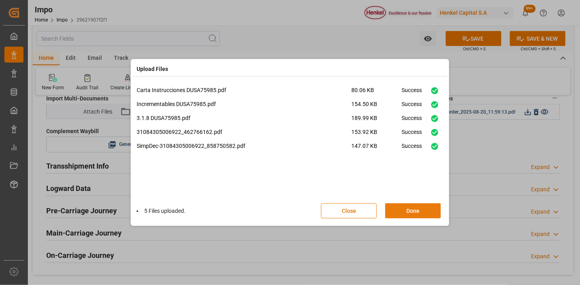
click at [420, 214] on button "Done" at bounding box center [413, 210] width 56 height 15
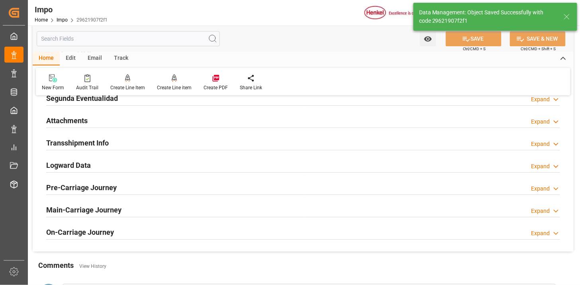
scroll to position [671, 0]
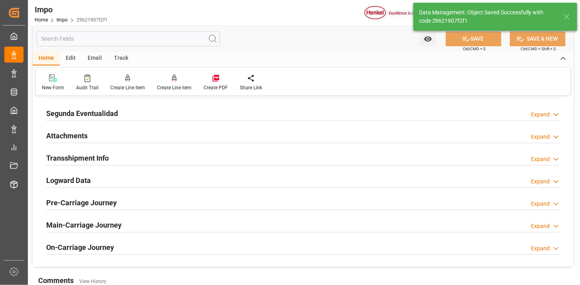
click at [144, 134] on div "Attachments Expand" at bounding box center [303, 135] width 514 height 15
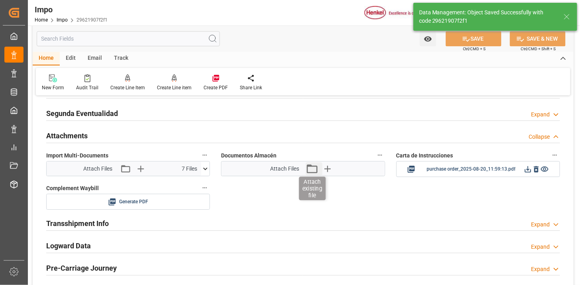
click at [313, 170] on icon "button" at bounding box center [312, 168] width 13 height 13
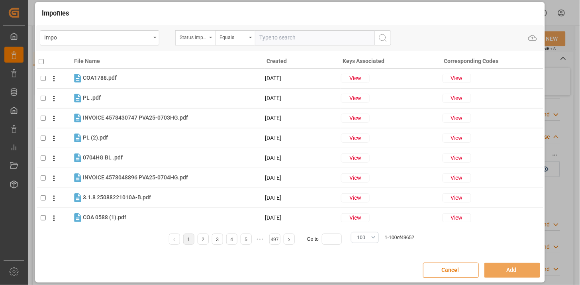
click at [198, 39] on div "Status Importación" at bounding box center [193, 36] width 27 height 9
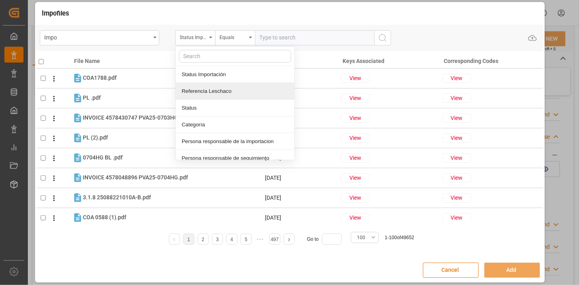
click at [205, 90] on div "Referencia Leschaco" at bounding box center [235, 91] width 119 height 17
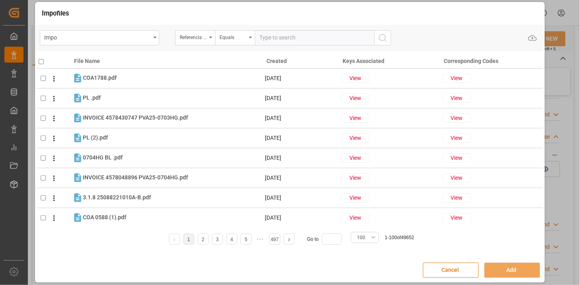
click at [282, 35] on input "text" at bounding box center [315, 37] width 120 height 15
paste input "250915080058"
type input "250915080058"
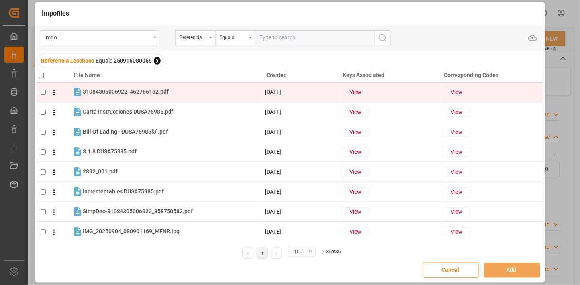
click at [137, 95] on div "31084305006922_462766162.pdf 31084305006922_462766162.pdf" at bounding box center [126, 92] width 86 height 8
checkbox input "true"
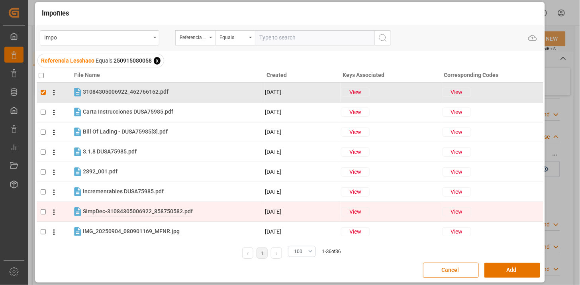
click at [117, 208] on span "SimpDec-31084305006922_858750582.pdf" at bounding box center [138, 211] width 110 height 6
checkbox input "true"
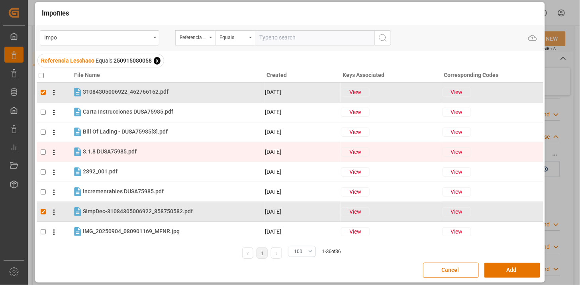
scroll to position [44, 0]
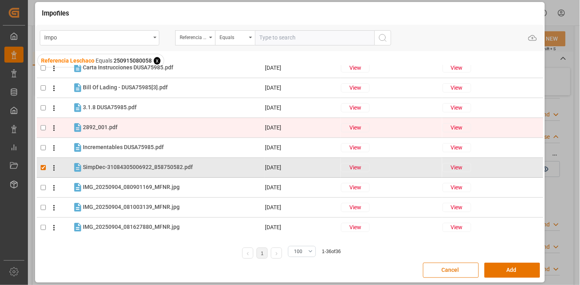
click at [176, 133] on tr "2892_001.pdf 2892_001.pdf 20-08-2025 View View" at bounding box center [290, 128] width 507 height 20
checkbox input "true"
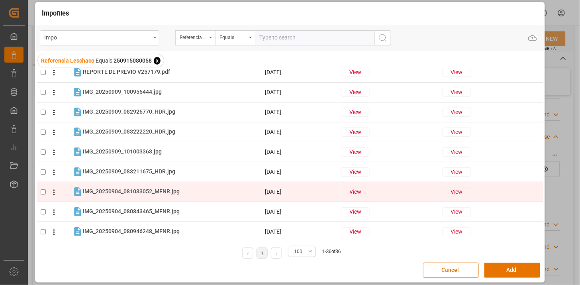
scroll to position [265, 0]
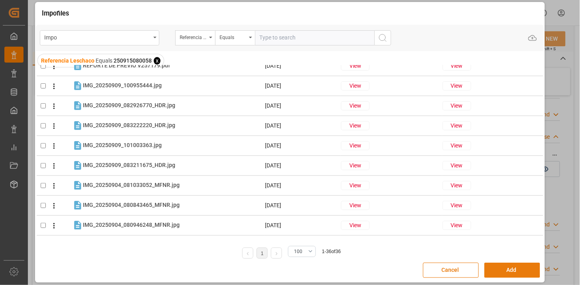
click at [520, 272] on button "Add" at bounding box center [513, 270] width 56 height 15
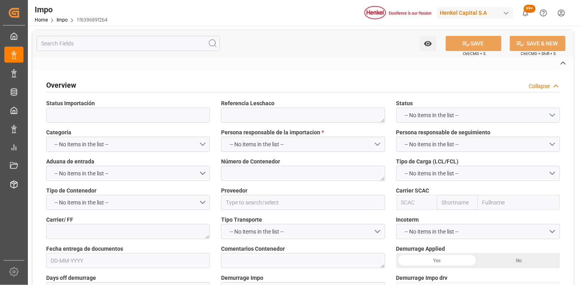
type textarea "250915080122"
type textarea "MSNU5817842"
type input "HENKEL GLOBAL SUPPLY CHAIN B.V."
type input "MSCU"
type textarea "DHL"
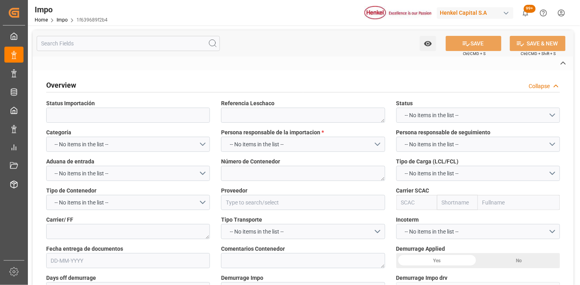
type textarea "CONFIRMAR NOM050 EN PREVIO"
type input "AA"
type textarea "AA"
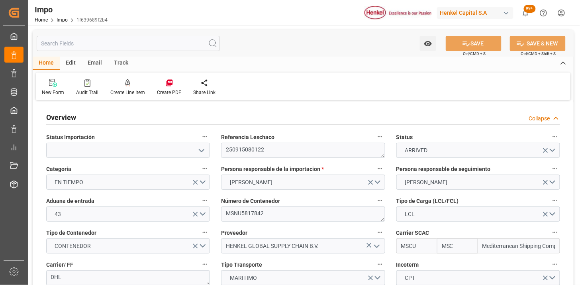
type input "MSC"
type input "Mediterranean Shipping Company"
type input "3"
type input "6.52"
type input "8"
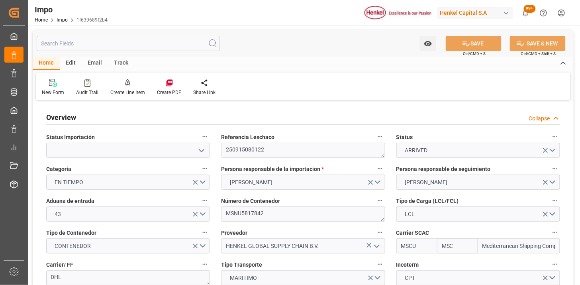
type input "28-08-2025"
click at [53, 81] on icon at bounding box center [52, 82] width 6 height 7
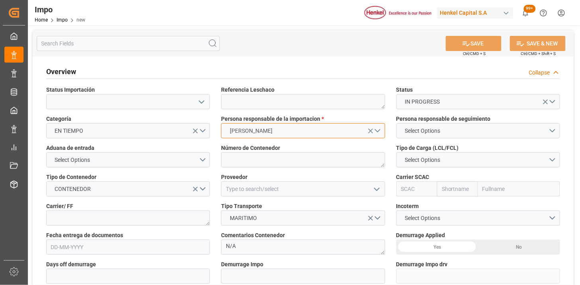
click at [310, 127] on button "SHEILA HERNANDEZ" at bounding box center [303, 130] width 164 height 15
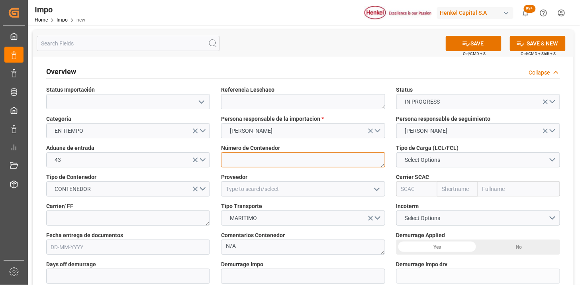
paste textarea "TCKU1732500"
type textarea "TCKU1732500"
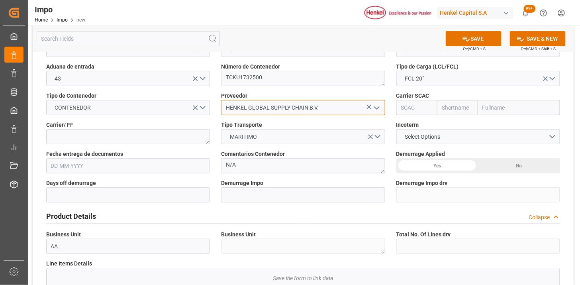
scroll to position [88, 0]
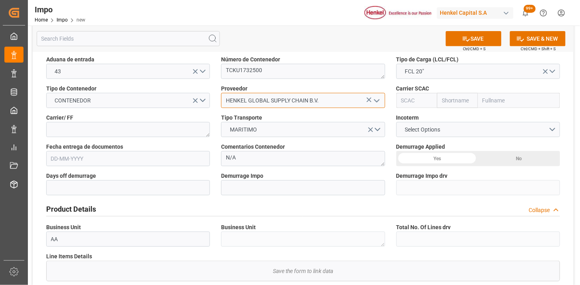
type input "HENKEL GLOBAL SUPPLY CHAIN B.V."
type input "CMDU"
type input "CMACGM"
type input "CMA CGM Group"
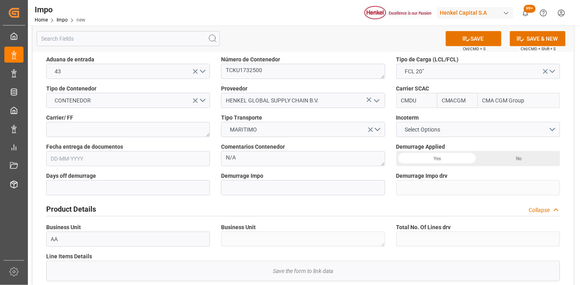
type input "CMDU"
click at [173, 128] on textarea at bounding box center [128, 129] width 164 height 15
type textarea "DHL"
click at [434, 133] on span "Select Options" at bounding box center [422, 130] width 43 height 8
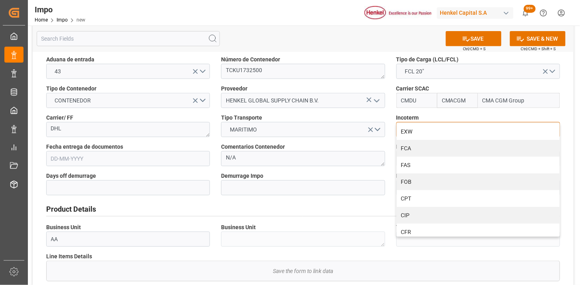
drag, startPoint x: 437, startPoint y: 196, endPoint x: 300, endPoint y: 190, distance: 136.9
click at [436, 197] on div "CPT" at bounding box center [478, 198] width 163 height 17
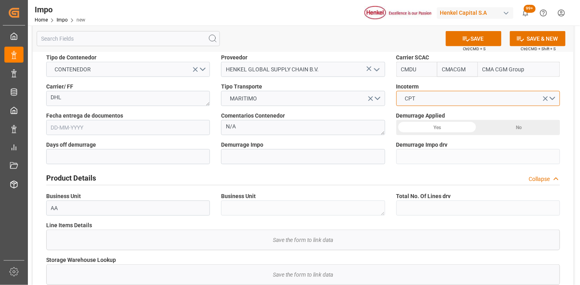
scroll to position [133, 0]
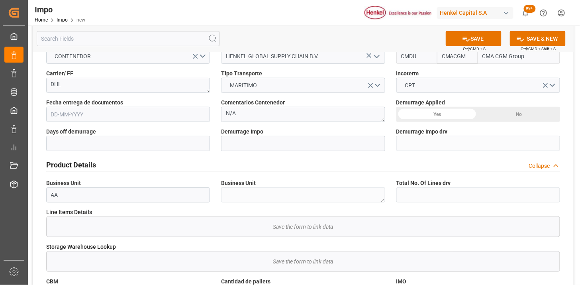
click at [150, 115] on input "text" at bounding box center [128, 114] width 164 height 15
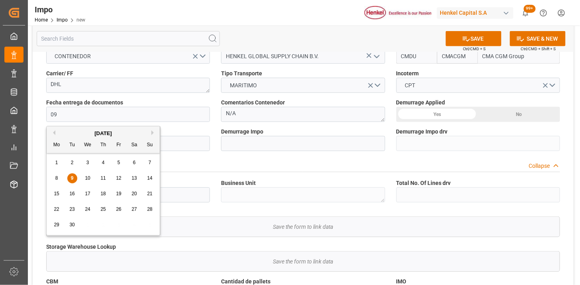
type input "09-09-2025"
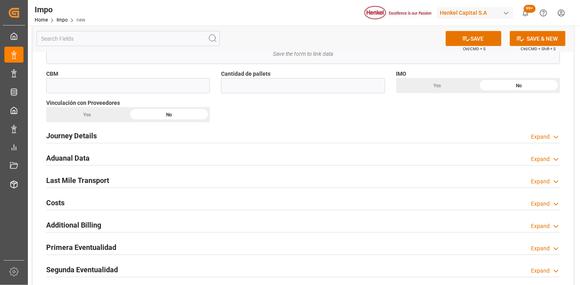
scroll to position [354, 0]
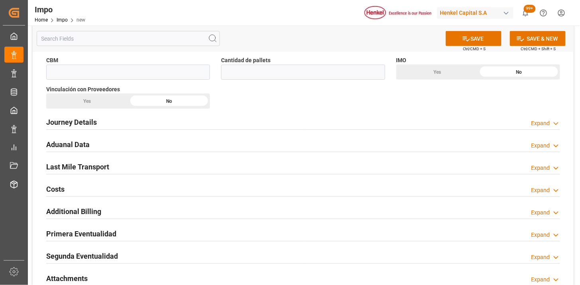
click at [161, 83] on div "Vinculación con Proveedores Yes No" at bounding box center [128, 97] width 175 height 29
click at [162, 77] on input "text" at bounding box center [128, 72] width 164 height 15
paste input "25.000"
type input "25"
type input "11"
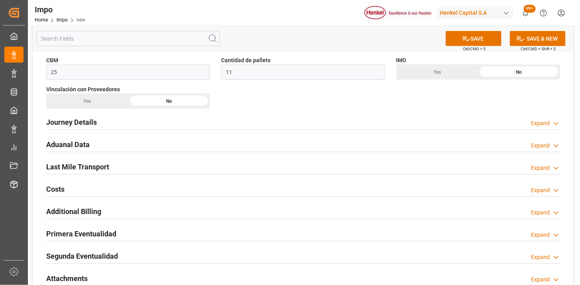
click at [106, 101] on div "Yes" at bounding box center [87, 101] width 82 height 15
click at [104, 122] on div "Journey Details Expand" at bounding box center [303, 121] width 514 height 15
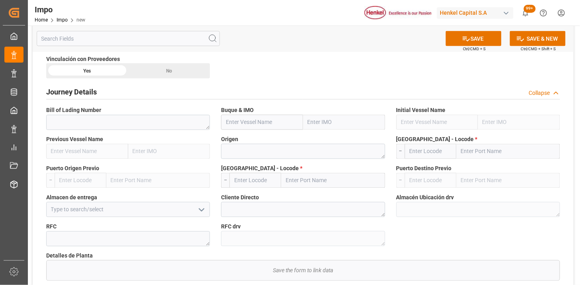
scroll to position [399, 0]
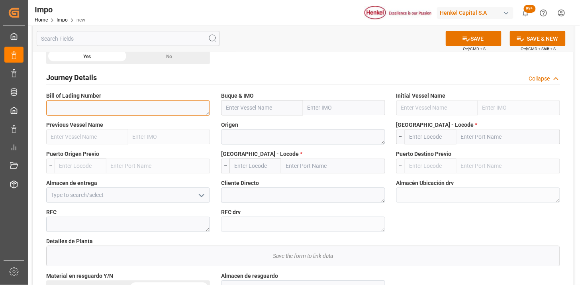
click at [112, 112] on textarea at bounding box center [128, 107] width 164 height 15
paste textarea "HAMB93758"
type textarea "HAMB93758"
paste input "APL MINNESOTA"
type input "APL MINNESOTA"
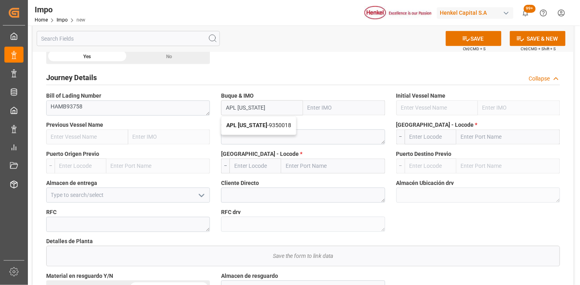
type input "9350018"
type input "APL MINNESOTA"
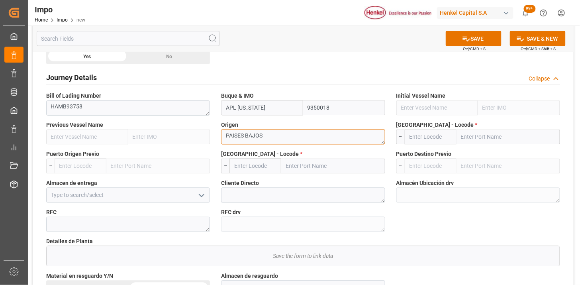
type textarea "PAISES BAJOS"
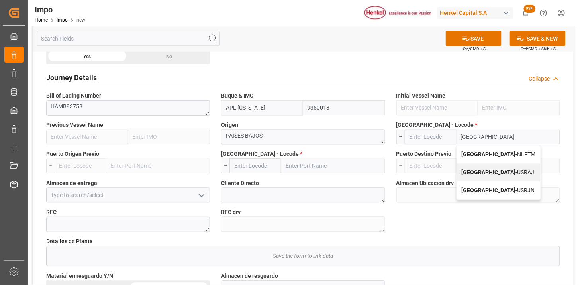
type input "Rotterdam"
type input "NLRTM"
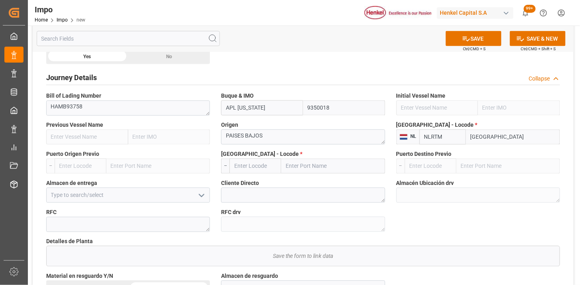
type input "Rotterdam"
type input "MXVER"
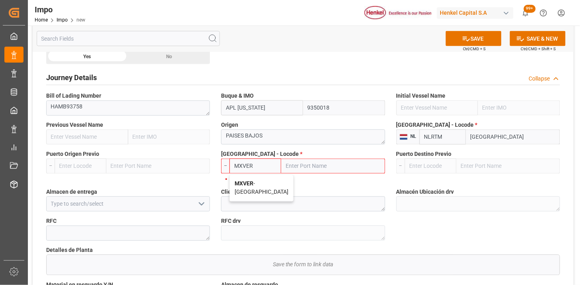
type input "Veracruz"
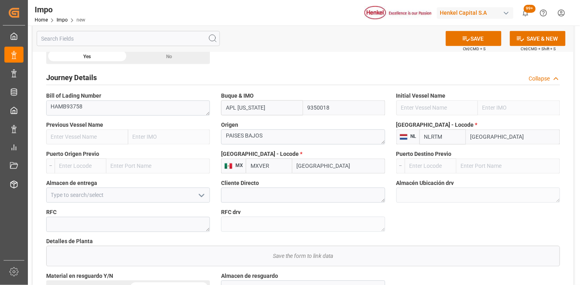
type input "MXVER"
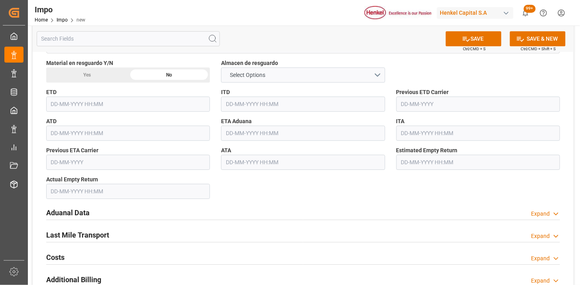
scroll to position [620, 0]
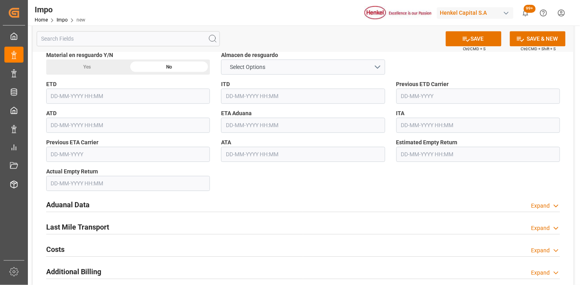
type input "Almer Tlalnepantla"
click at [265, 126] on input "text" at bounding box center [303, 125] width 164 height 15
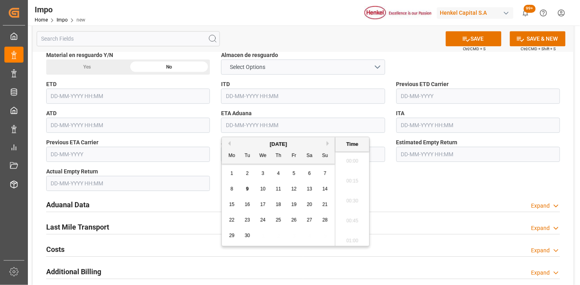
scroll to position [1118, 0]
type input "09-09-2025 00:00"
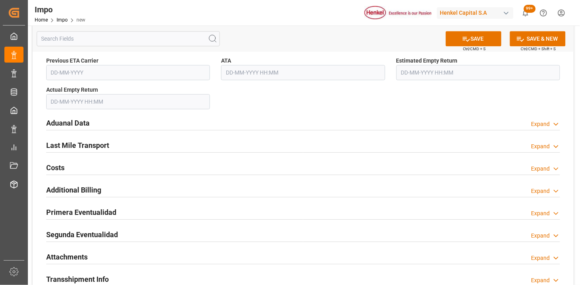
scroll to position [708, 0]
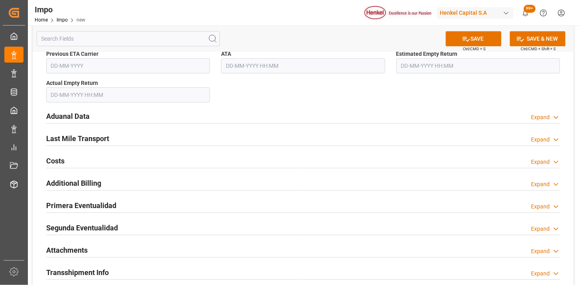
click at [152, 116] on div "Aduanal Data Expand" at bounding box center [303, 115] width 514 height 15
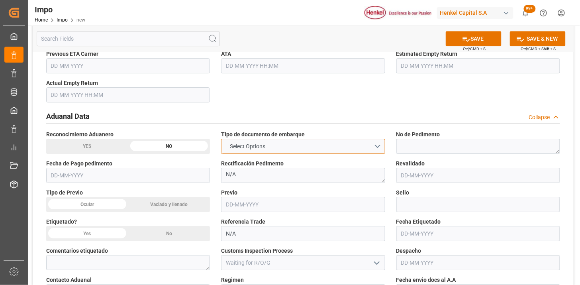
click at [252, 145] on span "Select Options" at bounding box center [247, 146] width 43 height 8
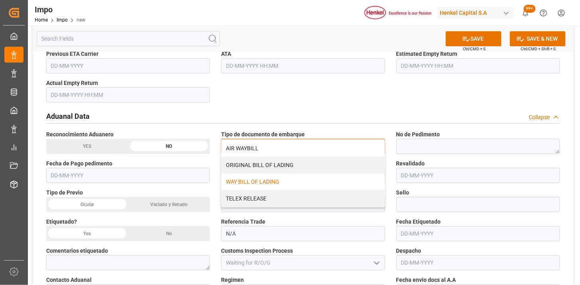
click at [247, 182] on div "WAY BILL OF LADING" at bounding box center [303, 181] width 163 height 17
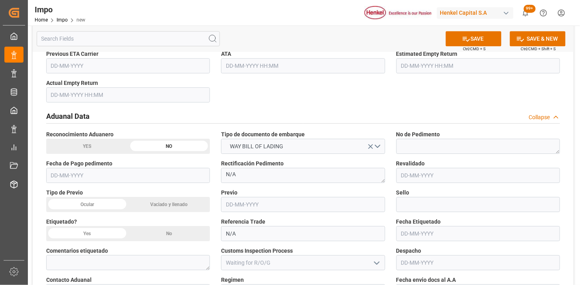
click at [160, 206] on div "Vaciado y llenado" at bounding box center [169, 204] width 82 height 15
click at [165, 231] on div "No" at bounding box center [169, 233] width 82 height 15
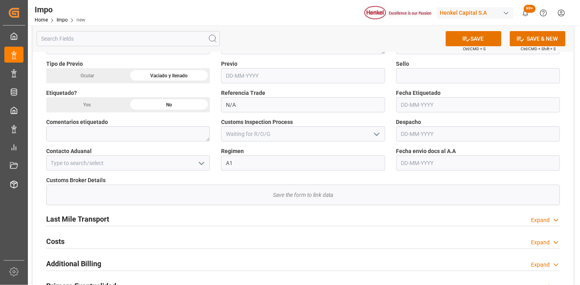
scroll to position [841, 0]
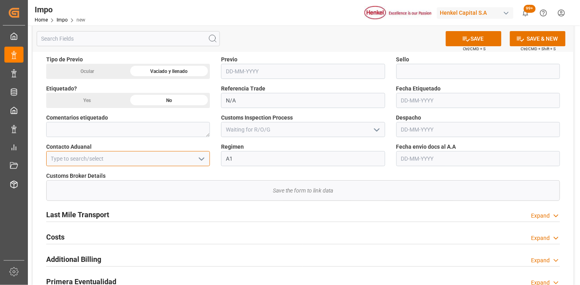
click at [124, 160] on input at bounding box center [128, 158] width 164 height 15
type input "ALFREDO SALINAS JACOBO"
click at [463, 156] on input "text" at bounding box center [479, 158] width 164 height 15
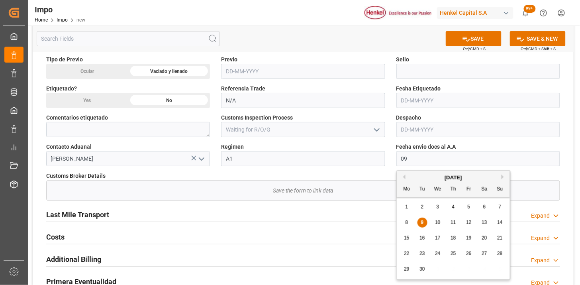
type input "09-09-2025"
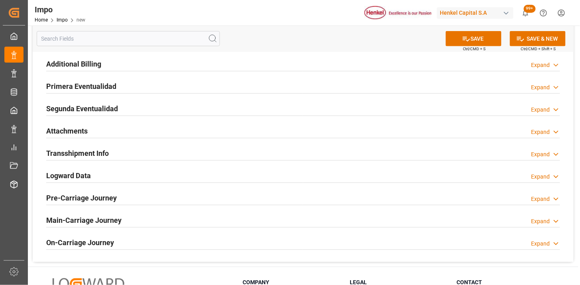
scroll to position [1063, 0]
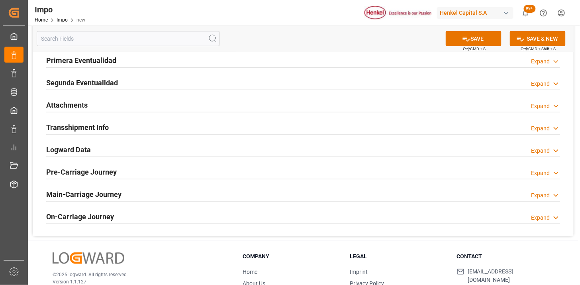
click at [105, 105] on div "Attachments Expand" at bounding box center [303, 104] width 514 height 15
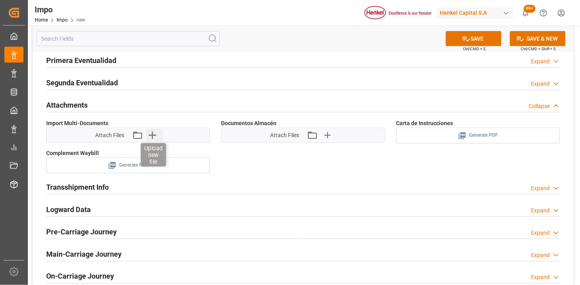
click at [158, 133] on icon "button" at bounding box center [152, 135] width 13 height 13
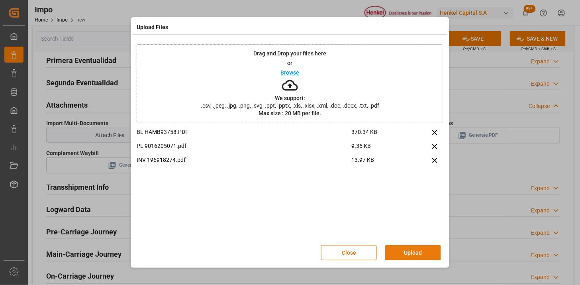
click at [406, 246] on button "Upload" at bounding box center [413, 252] width 56 height 15
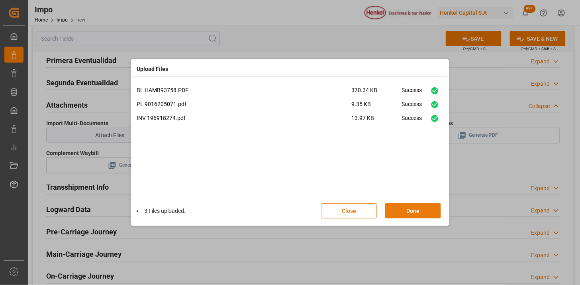
click at [397, 212] on button "Done" at bounding box center [413, 210] width 56 height 15
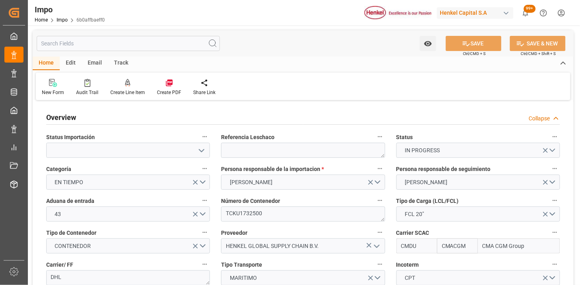
type input "CMACGM"
type input "CMA CGM Group"
type input "25"
type input "11"
type input "09-09-2025"
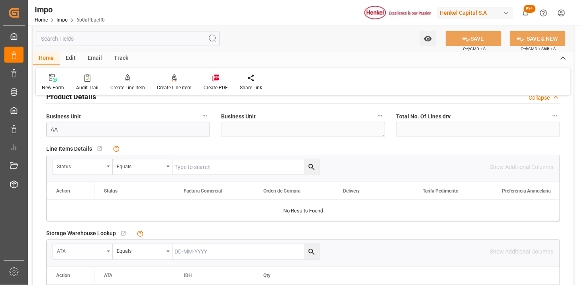
scroll to position [265, 0]
click at [85, 164] on div "Status" at bounding box center [80, 166] width 47 height 9
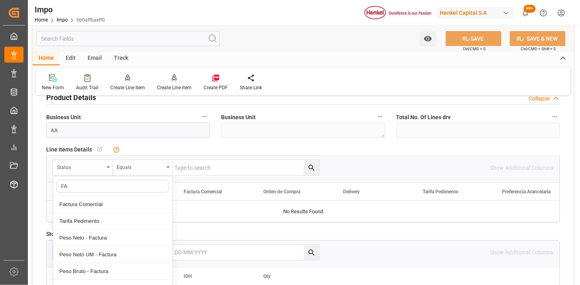
type input "FAC"
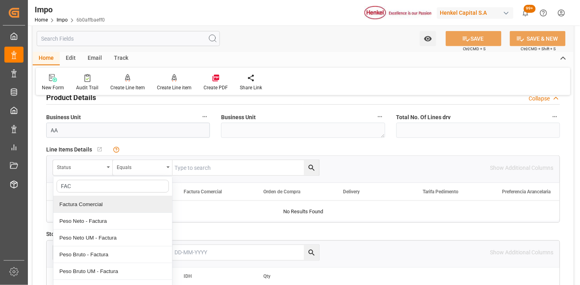
drag, startPoint x: 104, startPoint y: 198, endPoint x: 202, endPoint y: 164, distance: 103.9
click at [110, 197] on div "Factura Comercial" at bounding box center [112, 204] width 119 height 17
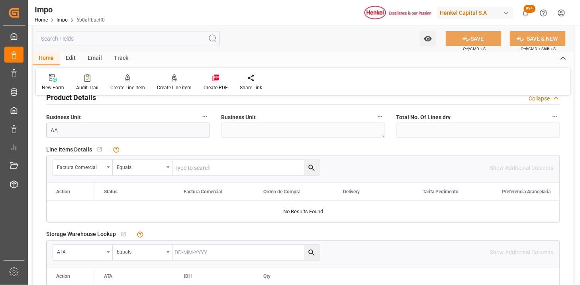
click at [205, 162] on input "text" at bounding box center [246, 167] width 147 height 15
paste input "196918274"
type input "196918274"
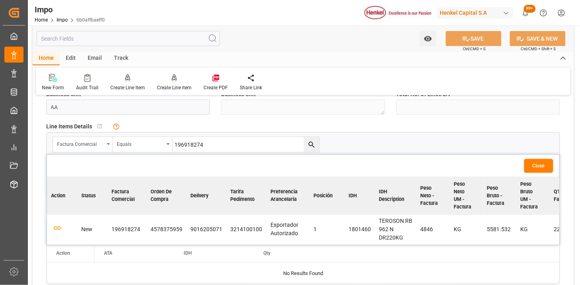
scroll to position [310, 0]
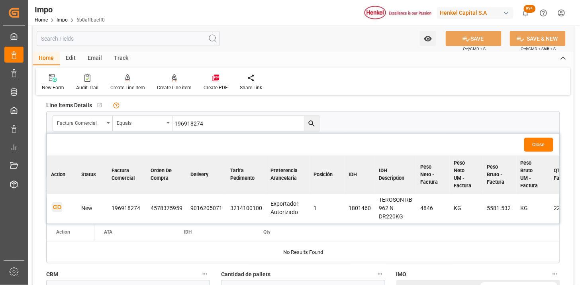
click at [57, 208] on icon "button" at bounding box center [57, 207] width 10 height 10
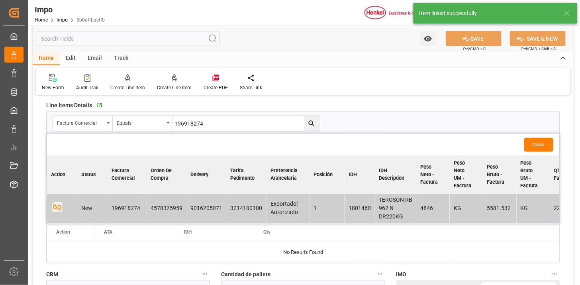
click at [538, 145] on button "Close" at bounding box center [539, 145] width 29 height 14
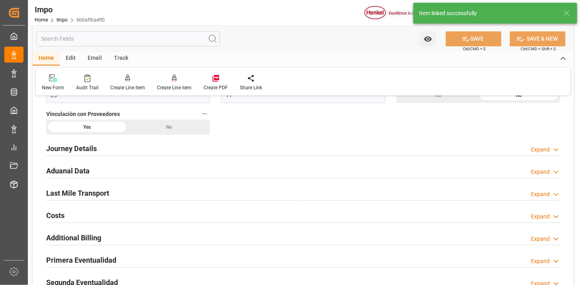
scroll to position [620, 0]
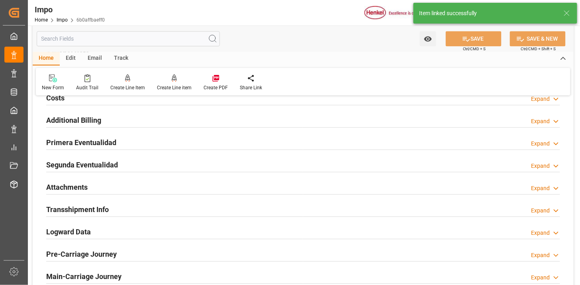
click at [108, 182] on div "Attachments Expand" at bounding box center [303, 186] width 514 height 15
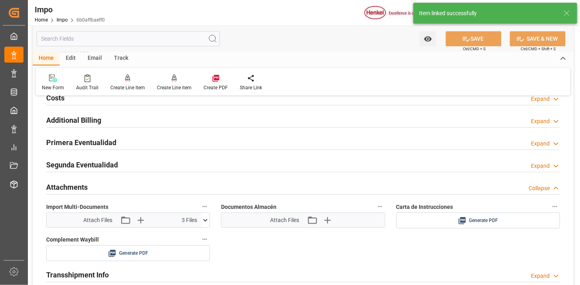
click at [213, 77] on icon at bounding box center [216, 78] width 8 height 8
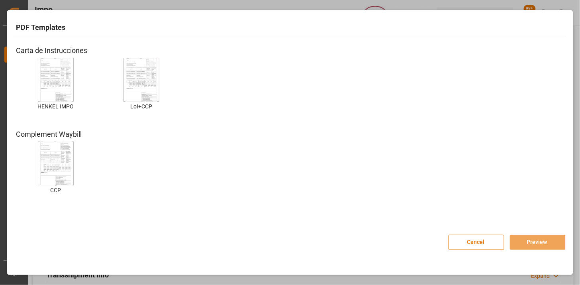
click at [63, 81] on img at bounding box center [56, 79] width 32 height 45
click at [537, 244] on button "Preview" at bounding box center [538, 242] width 56 height 15
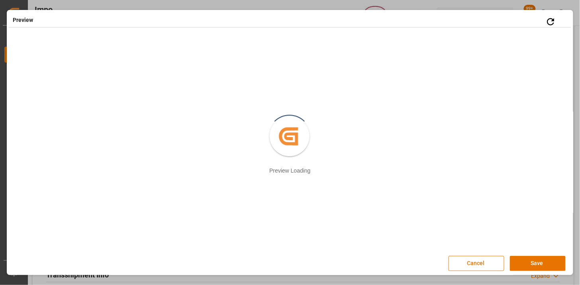
scroll to position [1, 0]
click at [528, 262] on button "Save" at bounding box center [538, 262] width 56 height 15
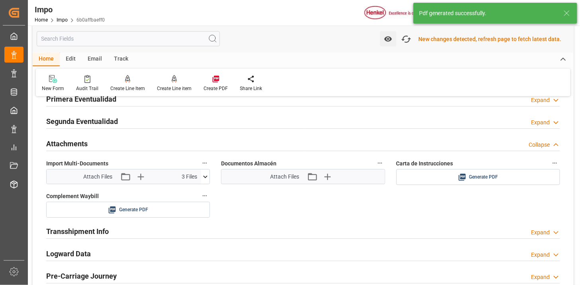
scroll to position [665, 0]
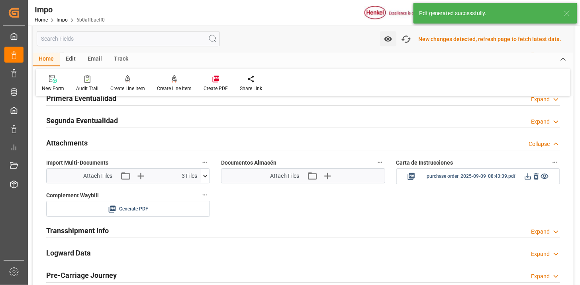
click at [529, 178] on icon at bounding box center [528, 176] width 8 height 8
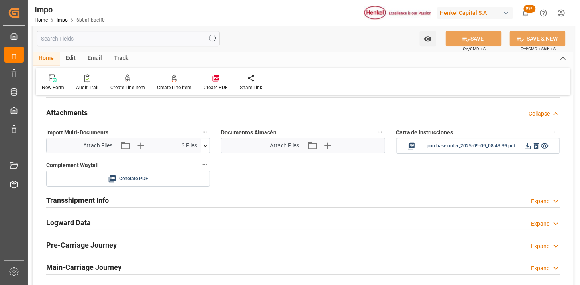
scroll to position [708, 0]
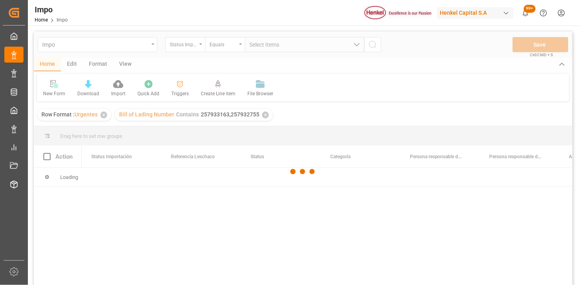
click at [84, 48] on div at bounding box center [303, 171] width 539 height 280
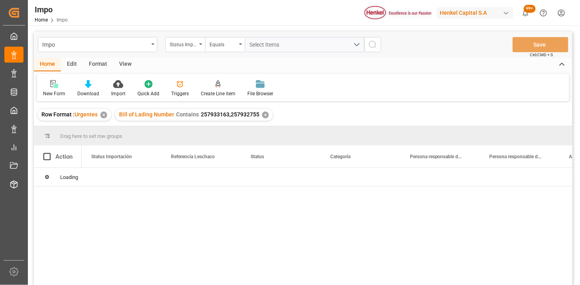
click at [84, 48] on div "Impo" at bounding box center [95, 44] width 106 height 10
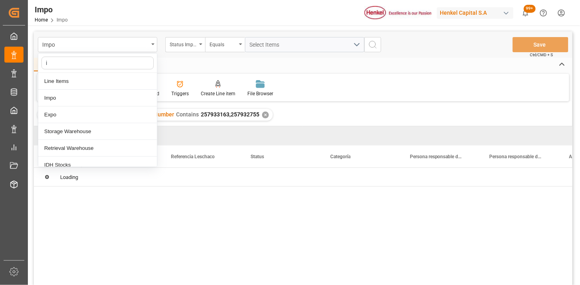
type input "id"
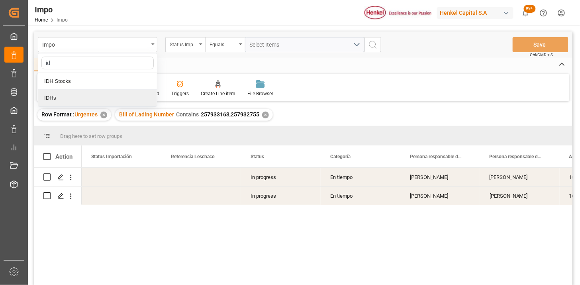
click at [94, 101] on div "IDHs" at bounding box center [97, 98] width 119 height 17
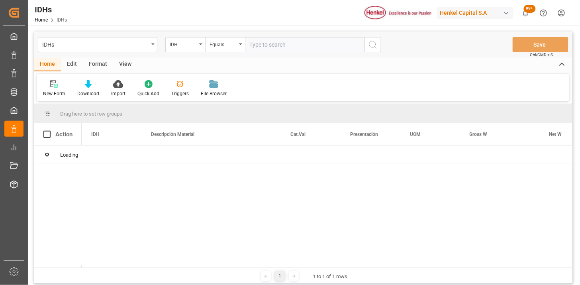
click at [271, 50] on input "text" at bounding box center [305, 44] width 120 height 15
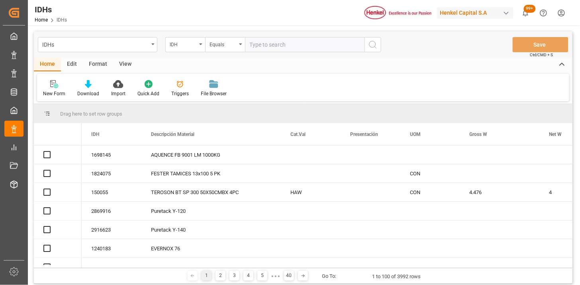
click at [313, 43] on input "text" at bounding box center [305, 44] width 120 height 15
type input "2803386"
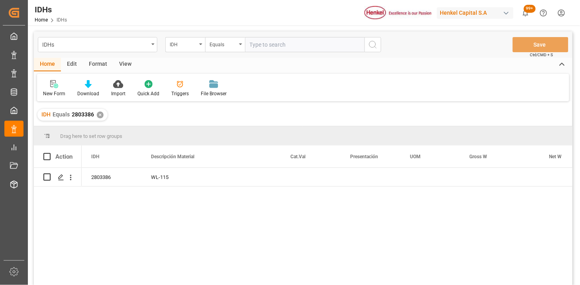
click at [128, 66] on div "View" at bounding box center [125, 65] width 24 height 14
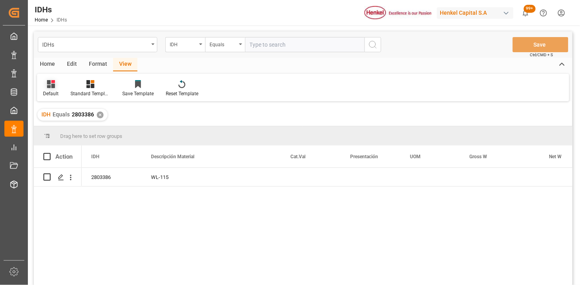
click at [53, 89] on div "Default" at bounding box center [51, 89] width 28 height 18
drag, startPoint x: 65, startPoint y: 127, endPoint x: 77, endPoint y: 126, distance: 12.4
click at [65, 128] on div "IDH" at bounding box center [82, 129] width 70 height 8
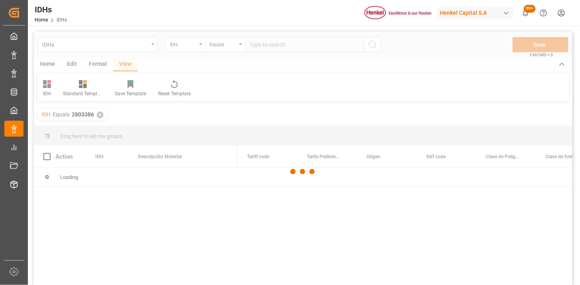
scroll to position [44, 0]
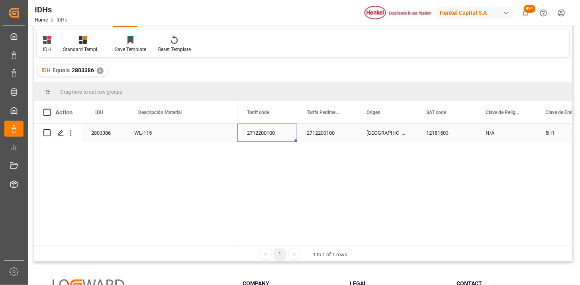
click at [237, 134] on div "2803386 WL-115 2712200100 2712200100 CHINA 12181503 N/A 5H1" at bounding box center [303, 184] width 539 height 120
click at [255, 138] on div "2712200100" at bounding box center [268, 133] width 60 height 18
click at [320, 135] on div "2712200100" at bounding box center [327, 133] width 60 height 18
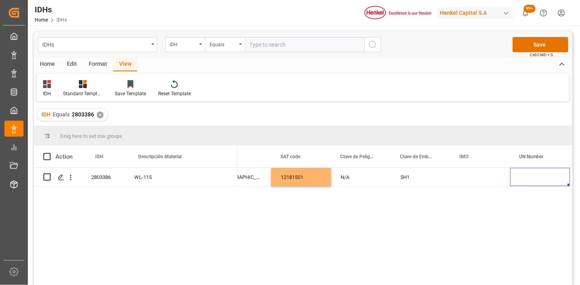
scroll to position [0, 202]
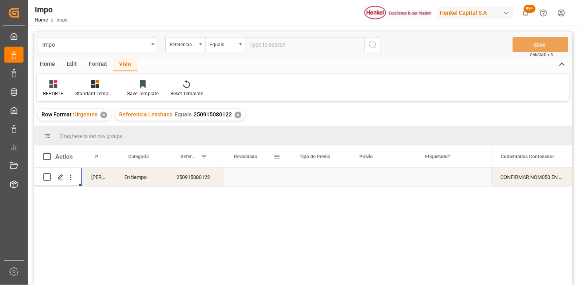
scroll to position [0, 872]
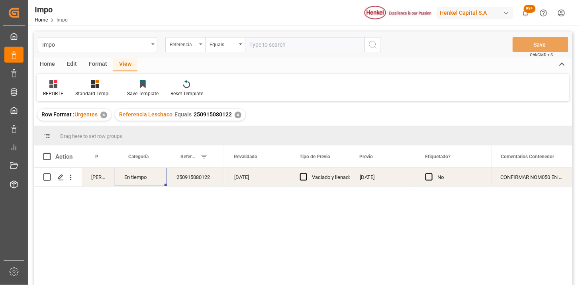
click at [184, 43] on div "Referencia Leschaco" at bounding box center [183, 43] width 27 height 9
type input "bil"
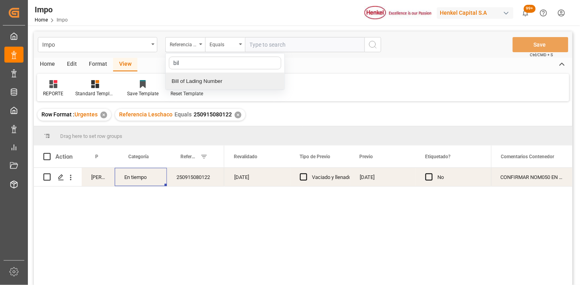
drag, startPoint x: 229, startPoint y: 85, endPoint x: 267, endPoint y: 52, distance: 50.9
click at [229, 85] on div "Bill of Lading Number" at bounding box center [225, 81] width 119 height 17
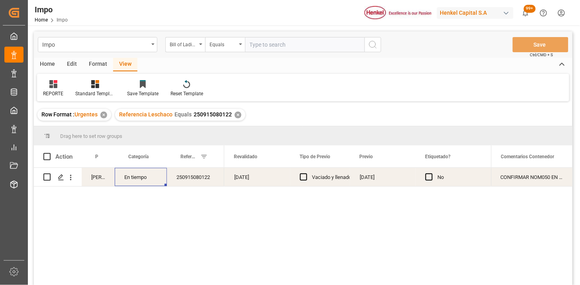
click at [270, 48] on input "text" at bounding box center [305, 44] width 120 height 15
paste input "COSU6427011750"
type input "COSU6427011750"
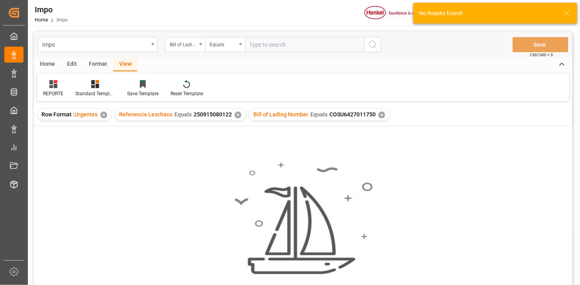
click at [236, 116] on div "✕" at bounding box center [238, 115] width 7 height 7
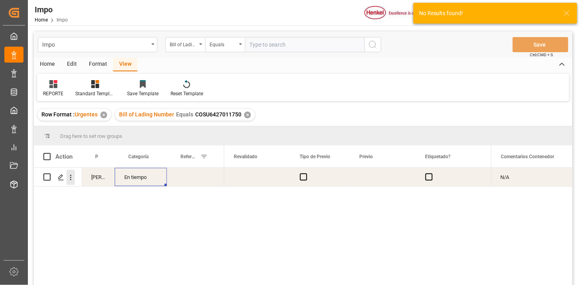
click at [71, 177] on icon "open menu" at bounding box center [71, 178] width 2 height 6
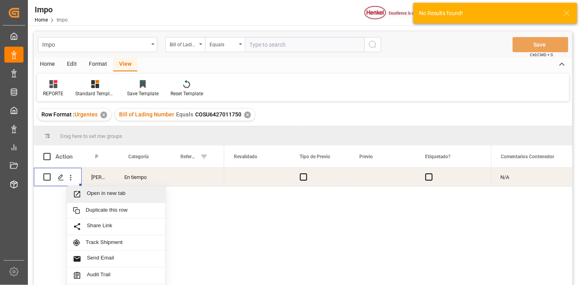
click at [94, 193] on span "Open in new tab" at bounding box center [123, 194] width 73 height 8
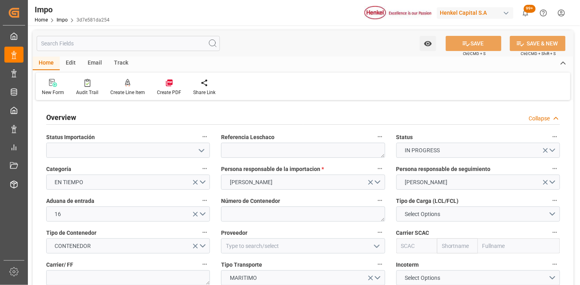
type input "[DATE]"
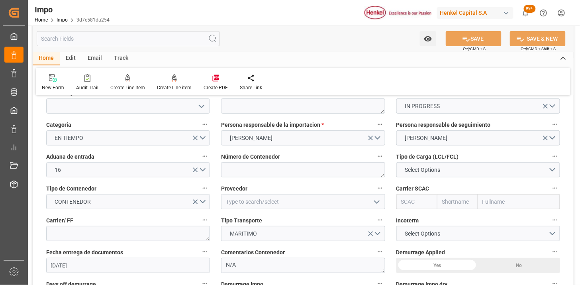
scroll to position [88, 0]
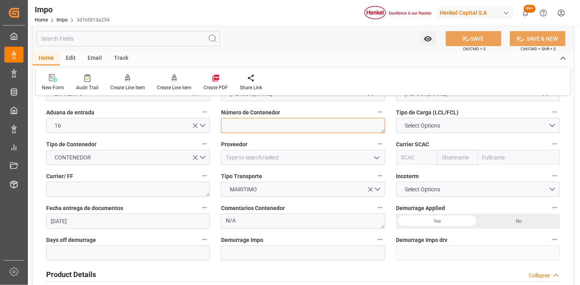
click at [246, 128] on textarea at bounding box center [303, 125] width 164 height 15
paste textarea "OERU4065436"
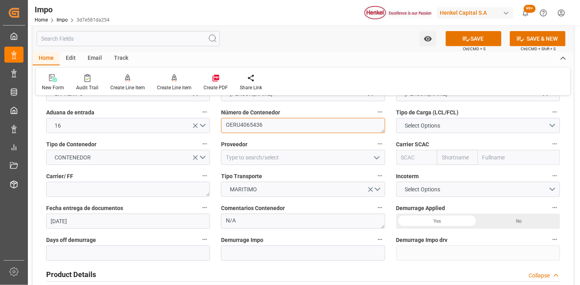
type textarea "OERU4065436"
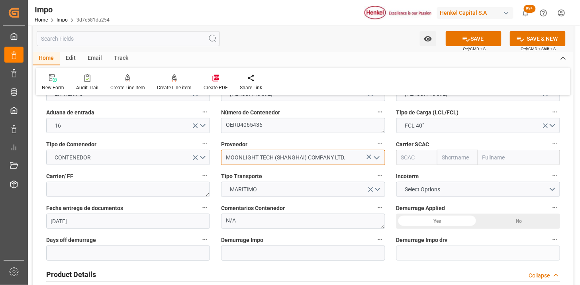
type input "MOONLIGHT TECH (SHANGHAI) COMPANY LTD."
type input "COSU"
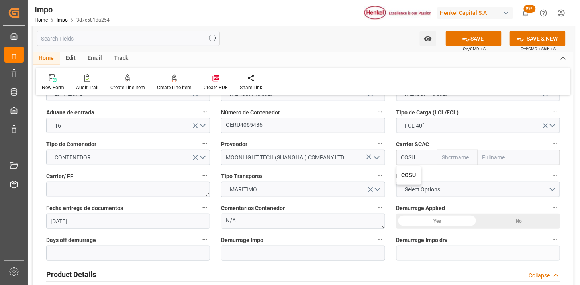
type input "Cosco"
type input "COSCO Shipping Co. Ltd."
type input "COSU"
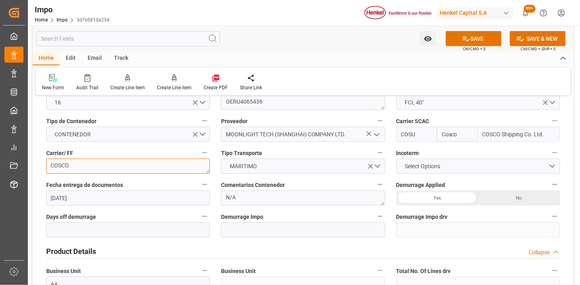
scroll to position [133, 0]
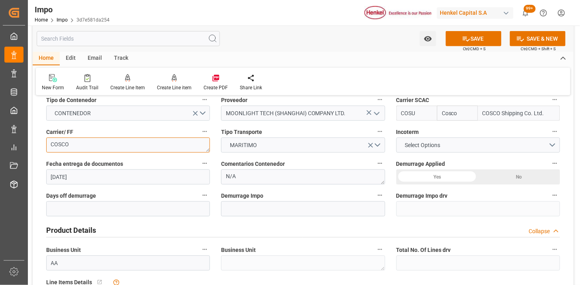
type textarea "COSCO"
click at [423, 148] on span "Select Options" at bounding box center [422, 145] width 43 height 8
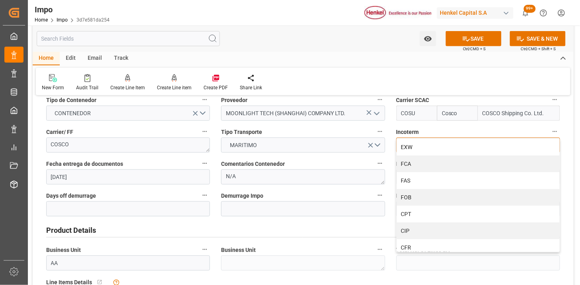
scroll to position [44, 0]
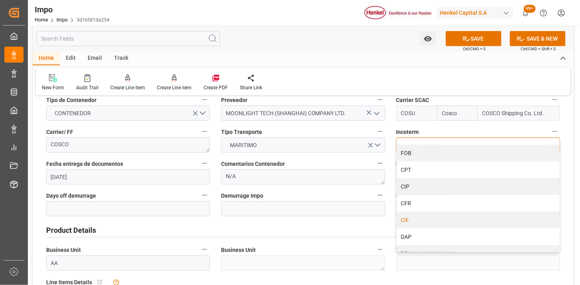
click at [425, 219] on div "CIF" at bounding box center [478, 220] width 163 height 17
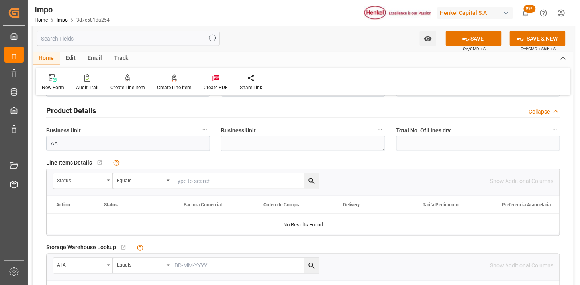
scroll to position [265, 0]
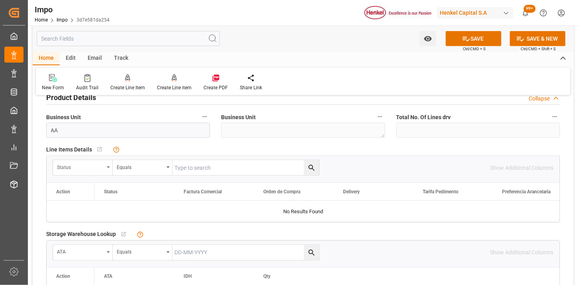
click at [89, 168] on div "Status" at bounding box center [80, 166] width 47 height 9
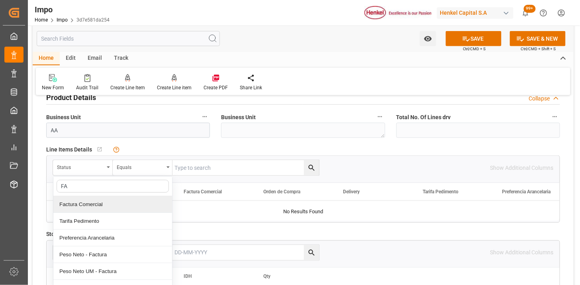
type input "FAC"
drag, startPoint x: 98, startPoint y: 208, endPoint x: 112, endPoint y: 204, distance: 14.1
click at [100, 208] on div "Factura Comercial" at bounding box center [112, 204] width 119 height 17
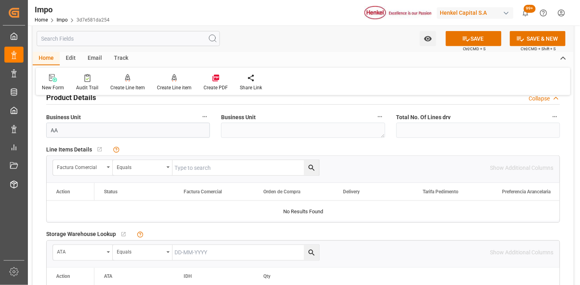
click at [206, 168] on input "text" at bounding box center [246, 167] width 147 height 15
paste input "MLTCI-250820"
type input "MLTCI-250820"
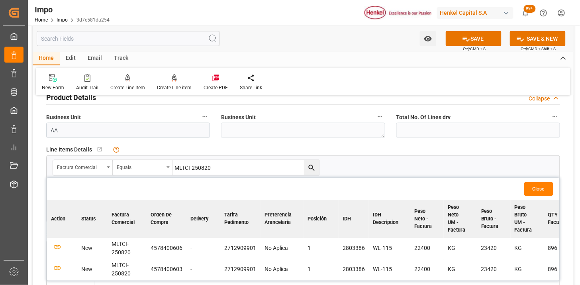
scroll to position [310, 0]
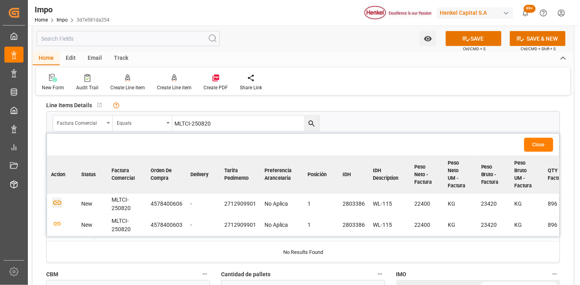
click at [57, 200] on icon "button" at bounding box center [57, 203] width 10 height 10
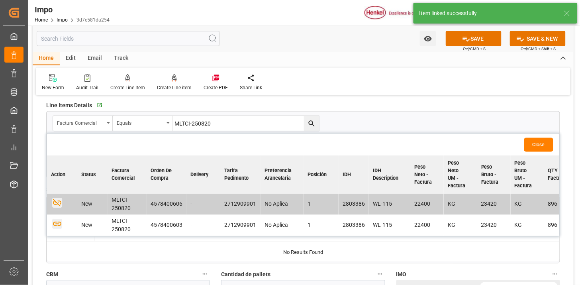
click at [59, 225] on icon "button" at bounding box center [57, 224] width 8 height 4
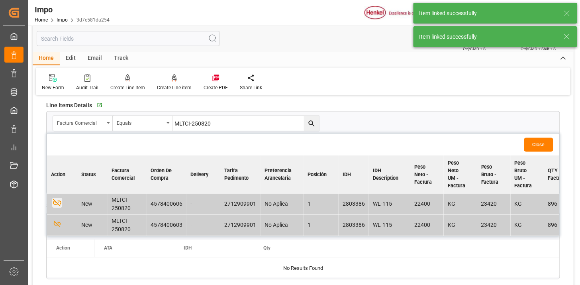
click at [542, 143] on button "Close" at bounding box center [539, 145] width 29 height 14
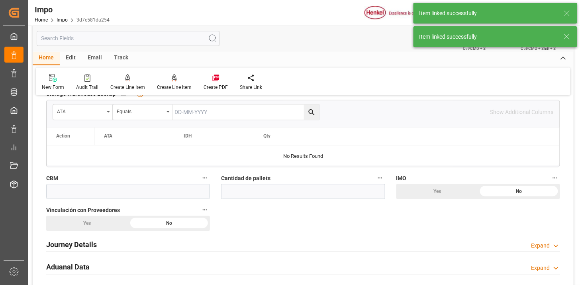
scroll to position [443, 0]
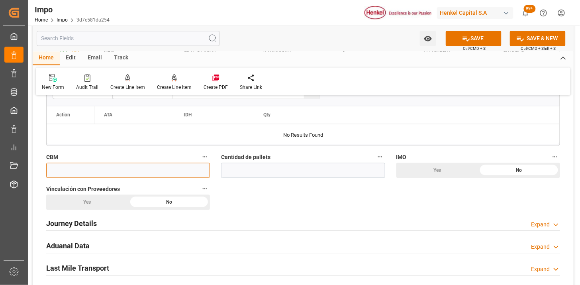
click at [153, 170] on input "text" at bounding box center [128, 170] width 164 height 15
type input "56.00"
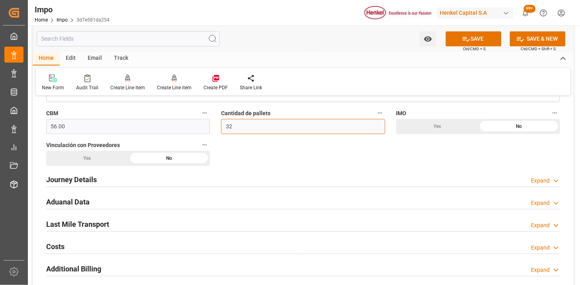
type input "32"
click at [118, 180] on div "Journey Details Expand" at bounding box center [303, 178] width 514 height 15
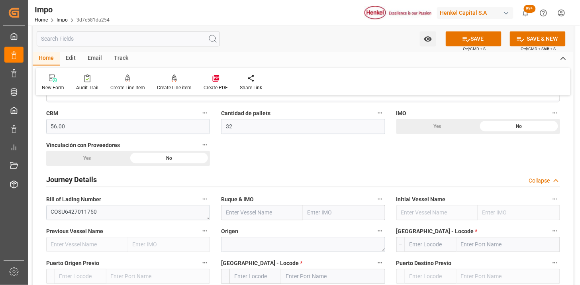
scroll to position [531, 0]
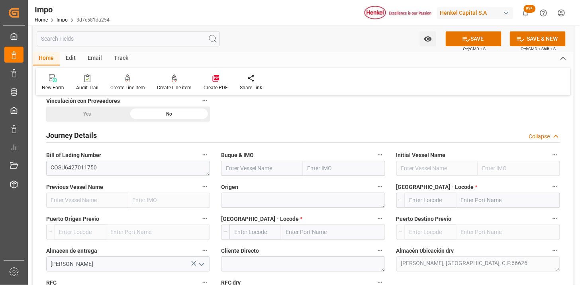
click at [234, 174] on input "text" at bounding box center [262, 168] width 82 height 15
paste input "XIN FANG CHENG"
type input "XIN FANG CHENG"
type textarea "CHINA"
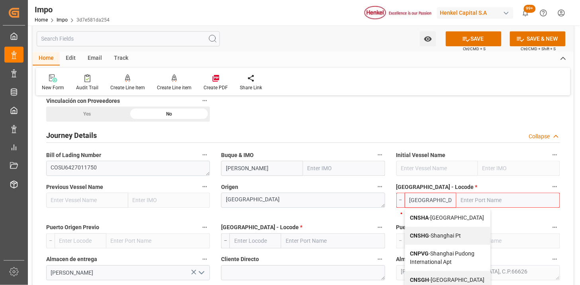
type input "CNSHA"
type input "Shanghai"
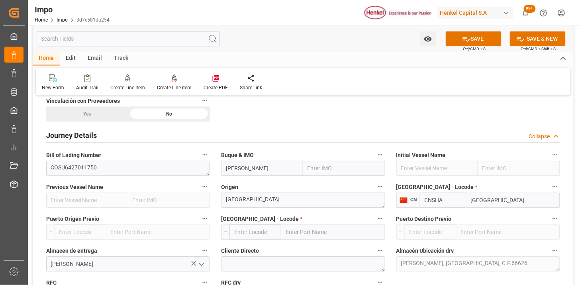
type input "CNSHA"
type input "MXZLO"
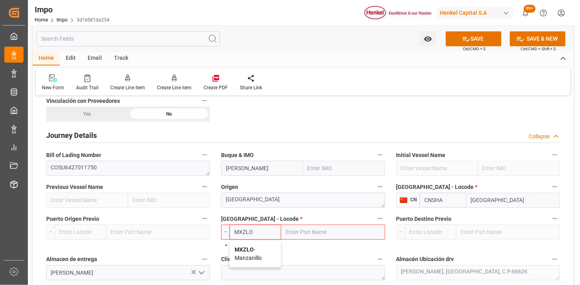
type input "Manzanillo"
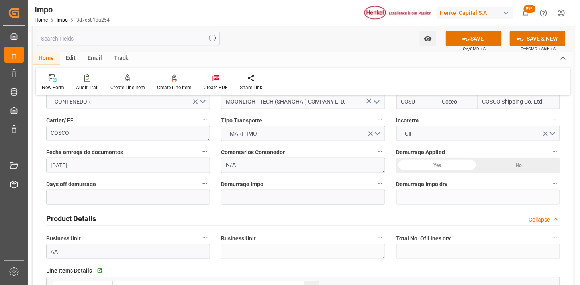
scroll to position [133, 0]
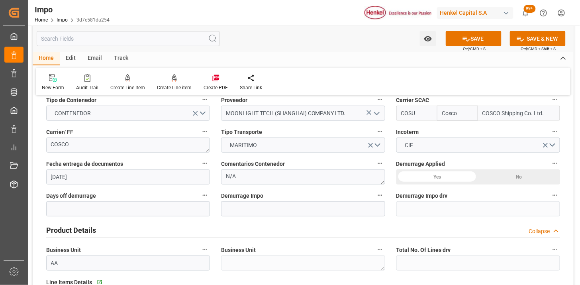
type input "MXZLO"
click at [264, 175] on textarea "N/A" at bounding box center [303, 176] width 164 height 15
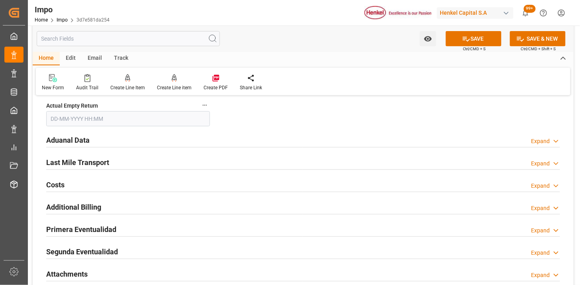
scroll to position [974, 0]
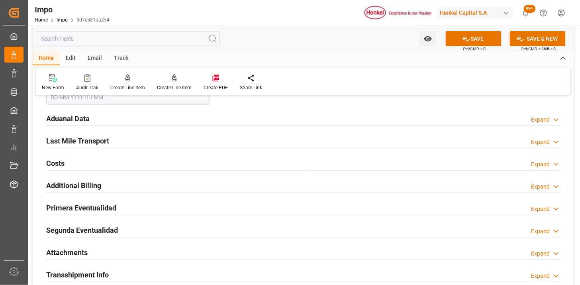
type textarea "INSTRUCCIONES DE ENTREGA"
click at [167, 116] on div "Aduanal Data Expand" at bounding box center [303, 117] width 514 height 15
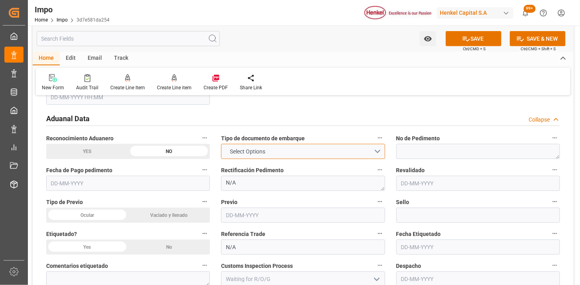
click at [238, 155] on span "Select Options" at bounding box center [247, 151] width 43 height 8
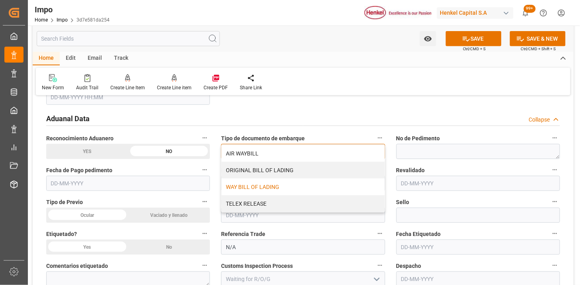
click at [248, 190] on div "WAY BILL OF LADING" at bounding box center [303, 187] width 163 height 17
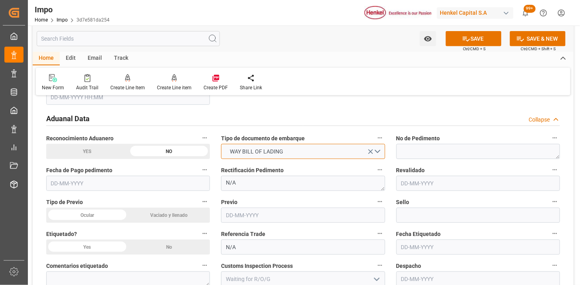
scroll to position [930, 0]
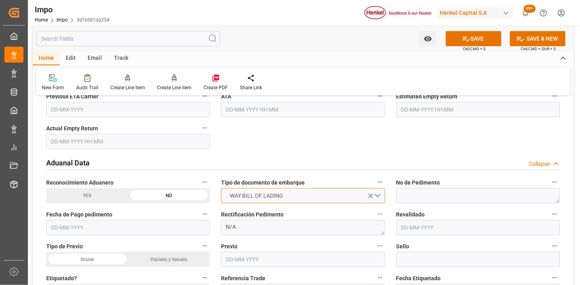
click at [246, 193] on span "WAY BILL OF LADING" at bounding box center [256, 196] width 61 height 8
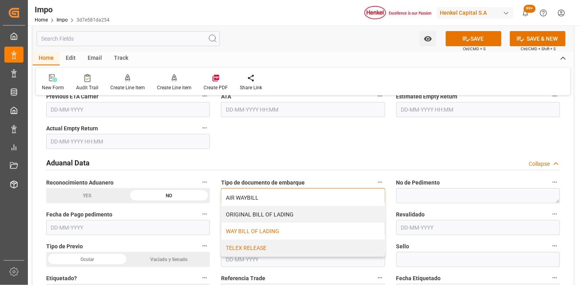
click at [251, 242] on div "TELEX RELEASE" at bounding box center [303, 248] width 163 height 17
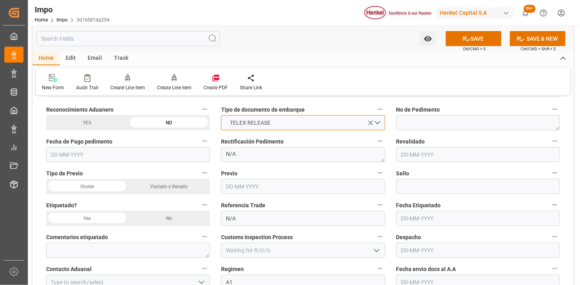
scroll to position [1018, 0]
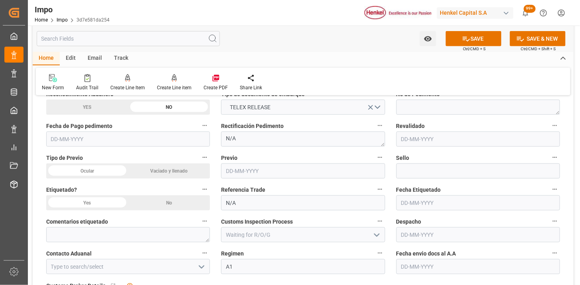
click at [105, 170] on div "Ocular" at bounding box center [87, 170] width 82 height 15
click at [173, 206] on div "No" at bounding box center [169, 202] width 82 height 15
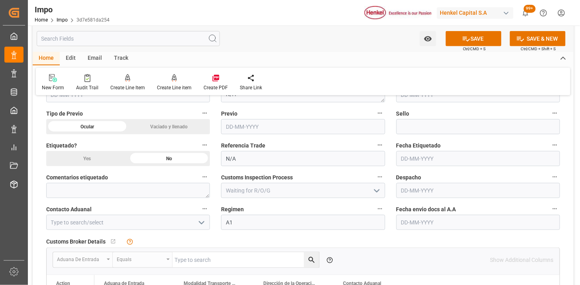
scroll to position [1107, 0]
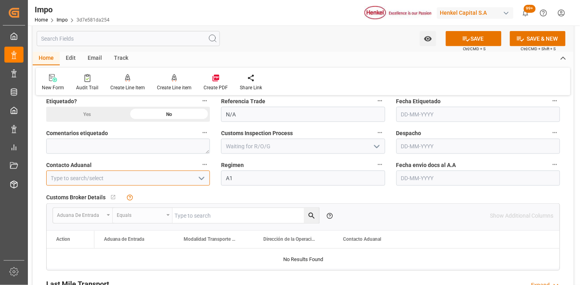
click at [169, 174] on input at bounding box center [128, 178] width 164 height 15
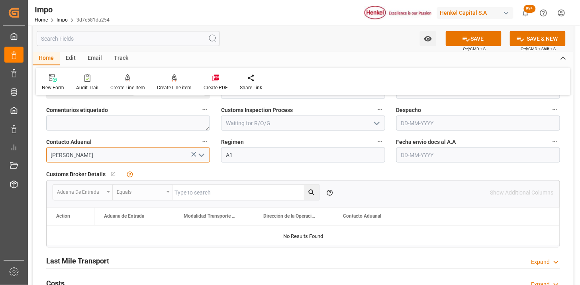
scroll to position [1151, 0]
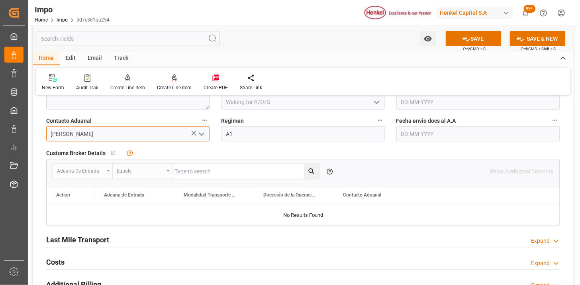
type input "[PERSON_NAME]"
click at [405, 136] on input "text" at bounding box center [479, 133] width 164 height 15
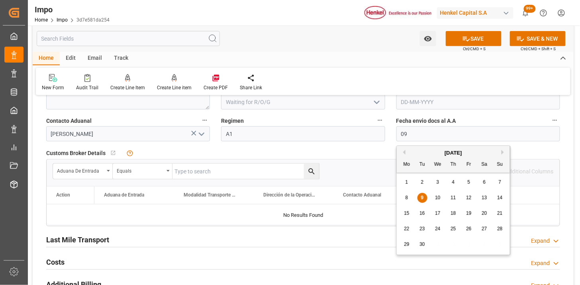
type input "[DATE]"
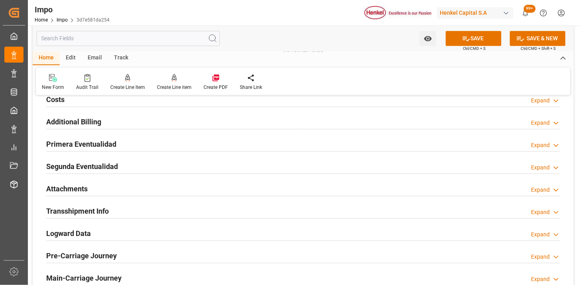
scroll to position [1328, 0]
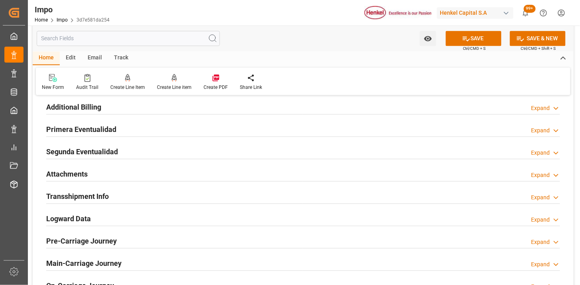
click at [106, 171] on div "Attachments Expand" at bounding box center [303, 173] width 514 height 15
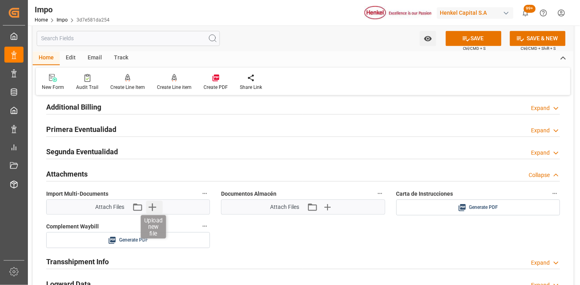
click at [153, 212] on icon "button" at bounding box center [152, 207] width 13 height 13
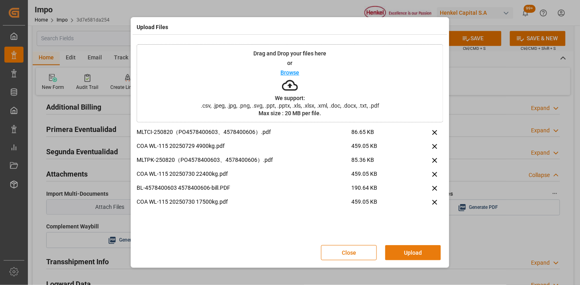
click at [425, 255] on button "Upload" at bounding box center [413, 252] width 56 height 15
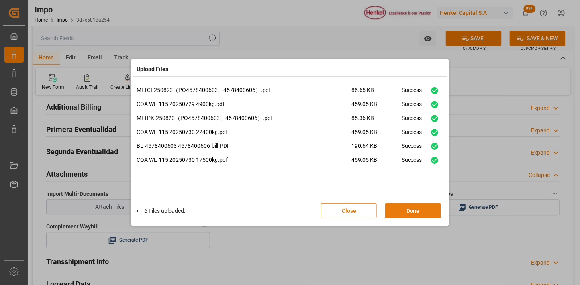
click at [397, 206] on button "Done" at bounding box center [413, 210] width 56 height 15
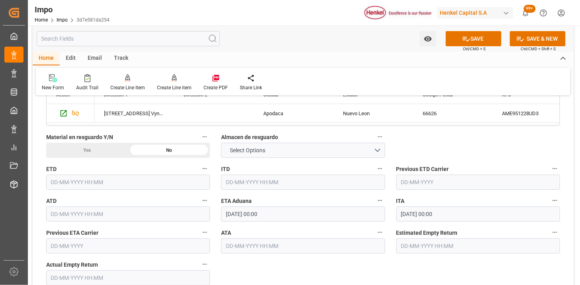
scroll to position [797, 0]
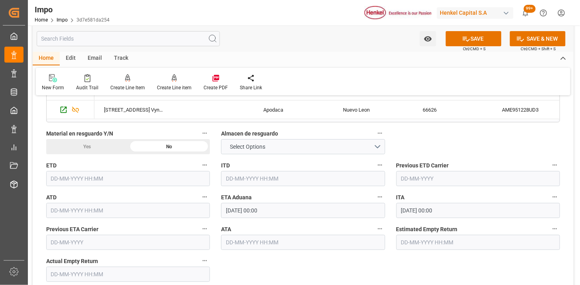
click at [281, 213] on input "[DATE] 00:00" at bounding box center [303, 210] width 164 height 15
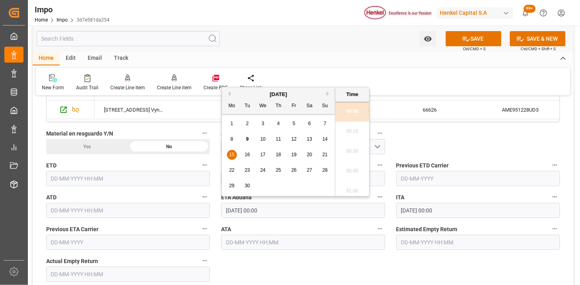
click at [281, 213] on input "[DATE] 00:00" at bounding box center [303, 210] width 164 height 15
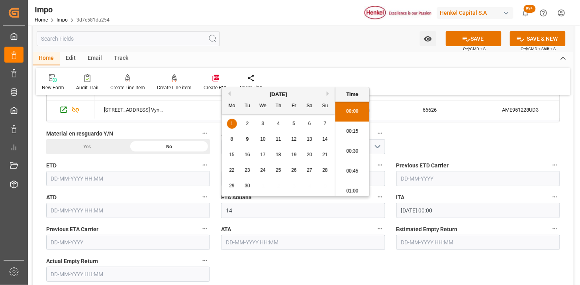
type input "14-09-2025 00:00"
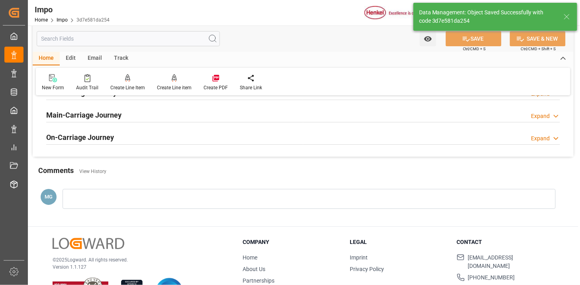
type textarea "AA"
type input "2"
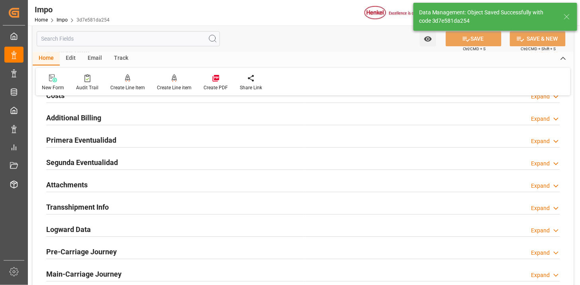
scroll to position [659, 0]
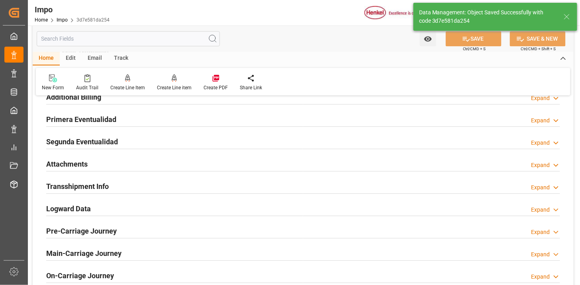
click at [162, 169] on div "Attachments Expand" at bounding box center [303, 163] width 514 height 15
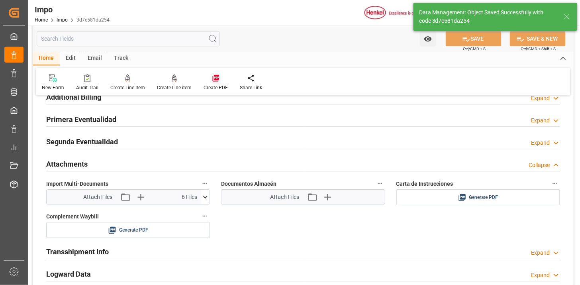
click at [216, 80] on icon at bounding box center [216, 78] width 8 height 8
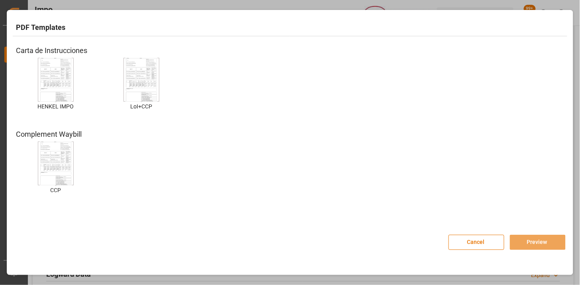
click at [46, 83] on img at bounding box center [56, 79] width 32 height 45
drag, startPoint x: 552, startPoint y: 242, endPoint x: 535, endPoint y: 272, distance: 35.0
click at [552, 242] on button "Preview" at bounding box center [538, 242] width 56 height 15
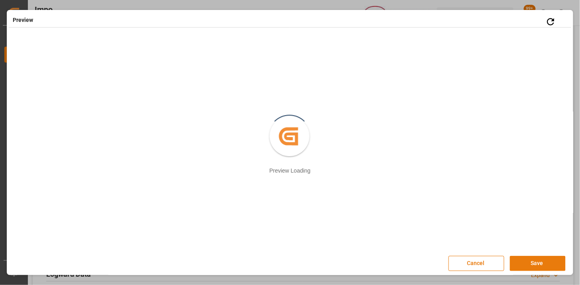
click at [532, 269] on button "Save" at bounding box center [538, 263] width 56 height 15
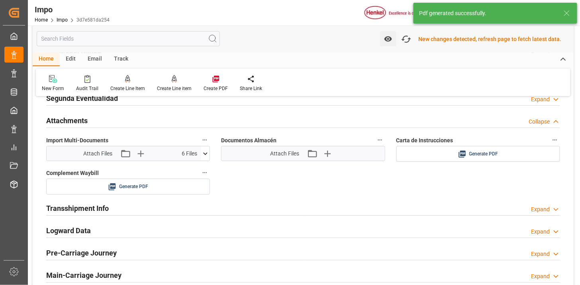
scroll to position [703, 0]
click at [526, 156] on icon at bounding box center [528, 153] width 8 height 8
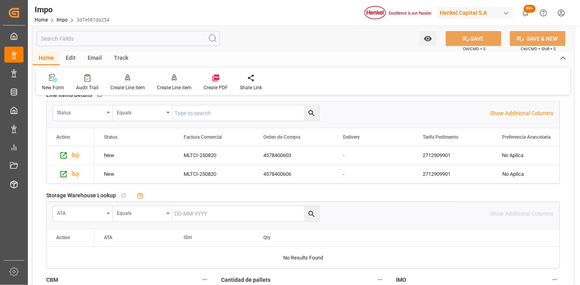
scroll to position [305, 0]
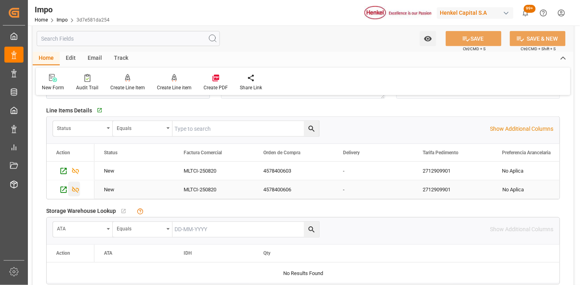
click at [75, 192] on icon "Press SPACE to select this row." at bounding box center [75, 190] width 8 height 8
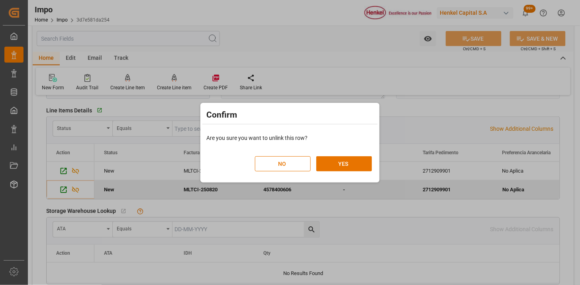
drag, startPoint x: 345, startPoint y: 164, endPoint x: 294, endPoint y: 206, distance: 66.2
click at [345, 165] on button "YES" at bounding box center [344, 163] width 56 height 15
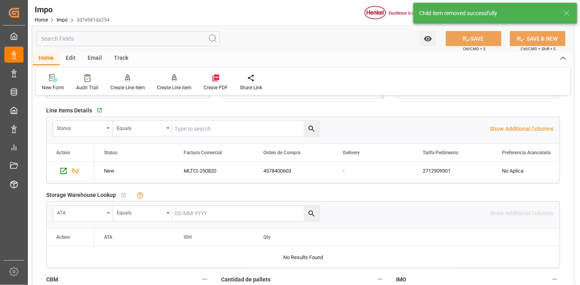
click at [75, 57] on div "Edit" at bounding box center [71, 59] width 22 height 14
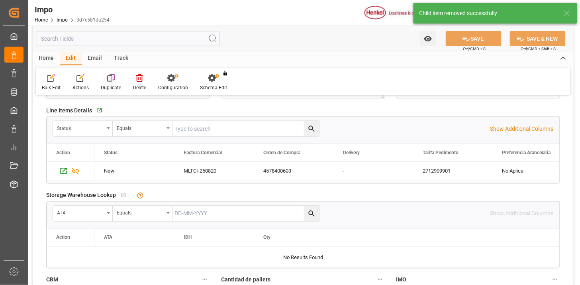
click at [110, 82] on icon at bounding box center [110, 79] width 6 height 6
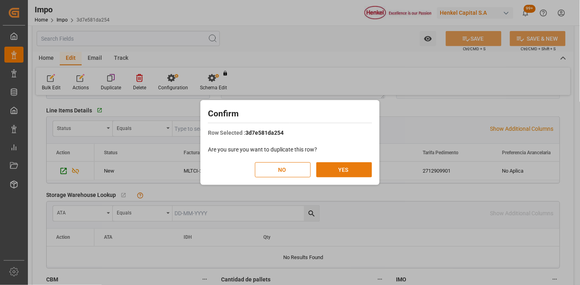
click at [356, 170] on button "YES" at bounding box center [344, 169] width 56 height 15
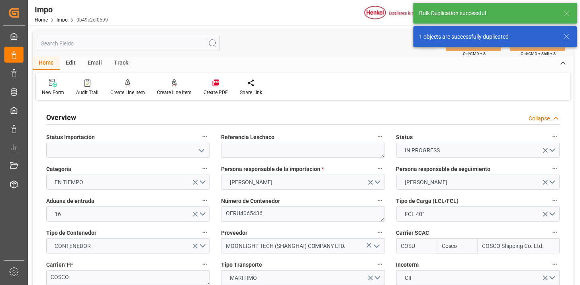
type input "Cosco"
type input "COSCO Shipping Co. Ltd."
type input "56"
type input "32"
type input "[DATE]"
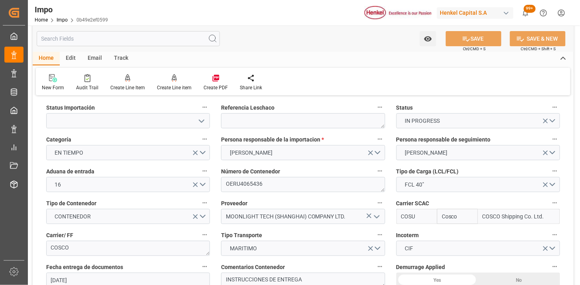
scroll to position [44, 0]
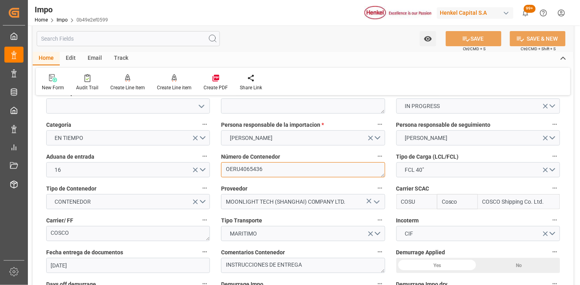
click at [269, 169] on textarea "OERU4065436" at bounding box center [303, 169] width 164 height 15
paste textarea "139890"
type textarea "OERU4139890"
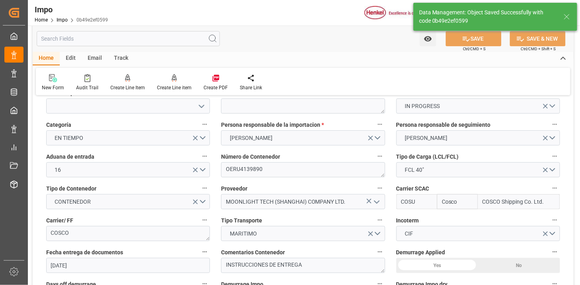
scroll to position [265, 0]
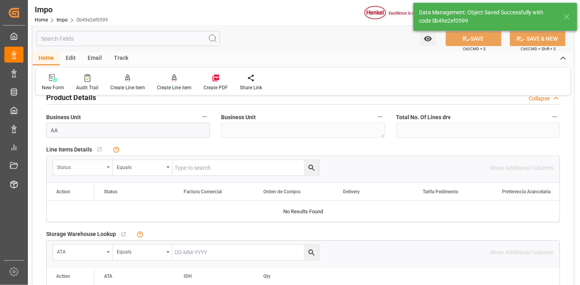
click at [78, 172] on div "Status" at bounding box center [83, 167] width 60 height 15
type input "orde"
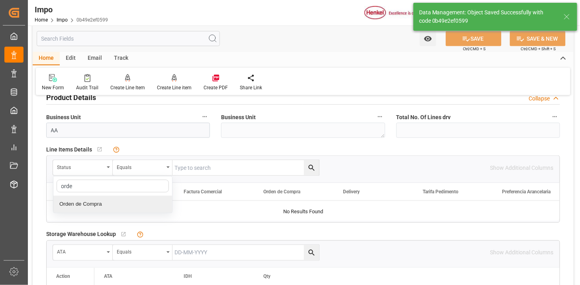
drag, startPoint x: 96, startPoint y: 202, endPoint x: 169, endPoint y: 183, distance: 74.8
click at [97, 202] on div "Orden de Compra" at bounding box center [112, 204] width 119 height 17
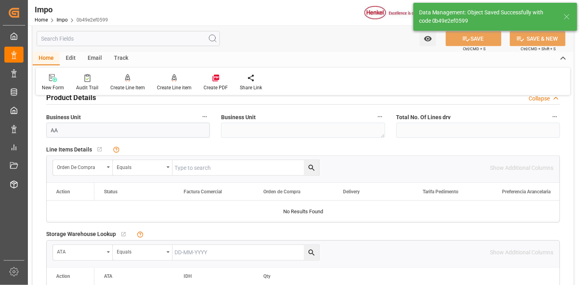
click at [202, 172] on input "text" at bounding box center [246, 167] width 147 height 15
paste input "4578400606"
type input "4578400606"
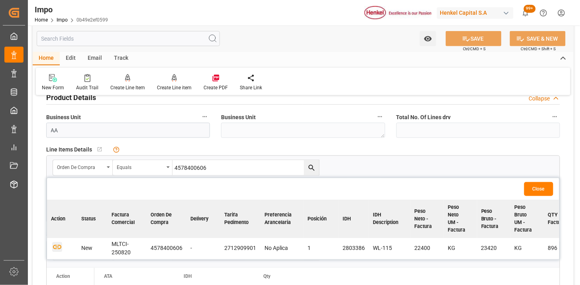
click at [54, 249] on icon "button" at bounding box center [57, 247] width 10 height 10
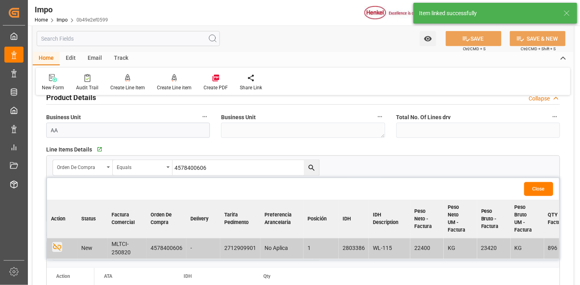
click at [535, 186] on button "Close" at bounding box center [539, 189] width 29 height 14
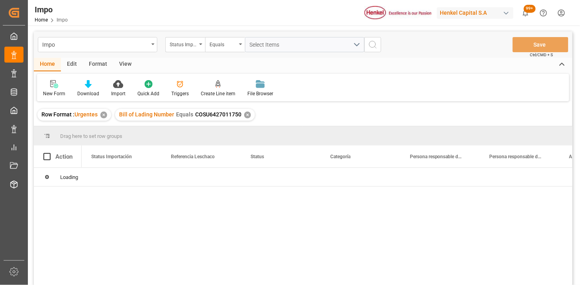
click at [128, 66] on div "View" at bounding box center [125, 65] width 24 height 14
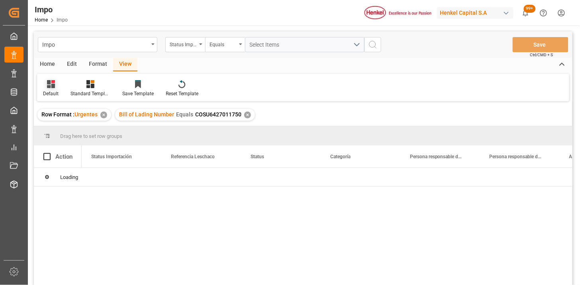
click at [53, 84] on icon at bounding box center [51, 84] width 8 height 8
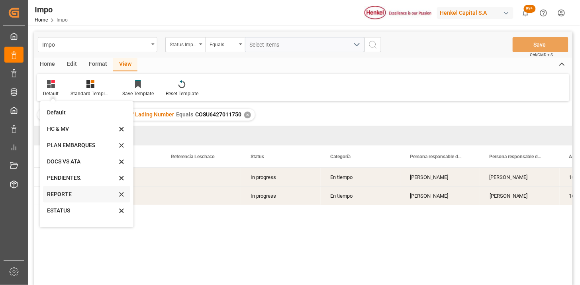
click at [82, 196] on div "REPORTE" at bounding box center [82, 194] width 70 height 8
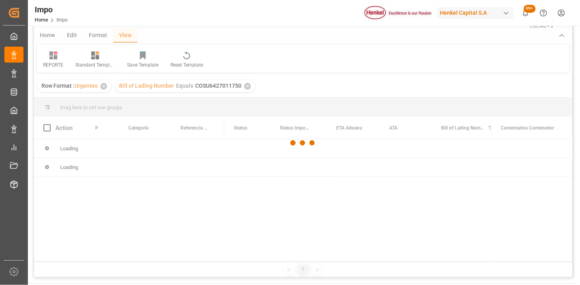
scroll to position [44, 0]
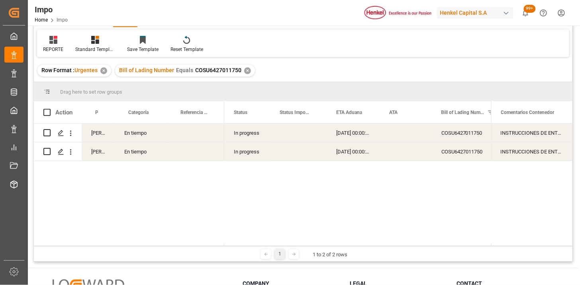
click at [199, 132] on div "Press SPACE to select this row." at bounding box center [195, 133] width 57 height 18
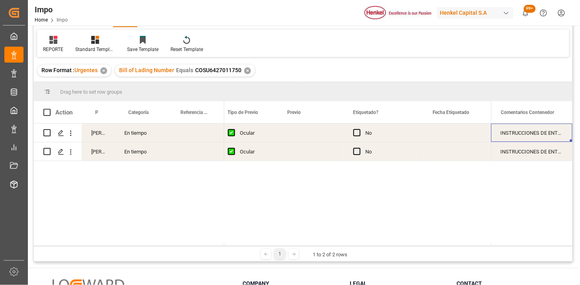
scroll to position [0, 0]
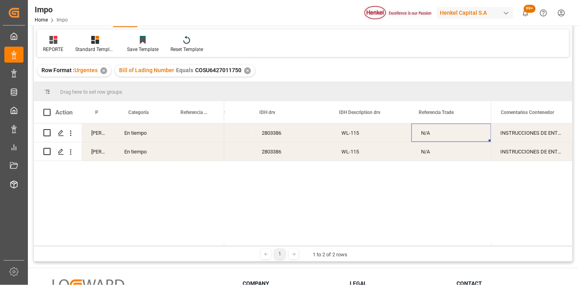
click at [504, 137] on div "INSTRUCCIONES DE ENTREGA" at bounding box center [531, 133] width 81 height 18
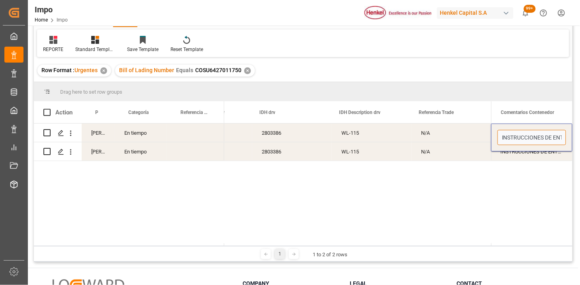
click at [504, 137] on input "INSTRUCCIONES DE ENTREGA" at bounding box center [532, 137] width 69 height 15
type input "SENER || INSTRUCCIONES DE ENTREGA"
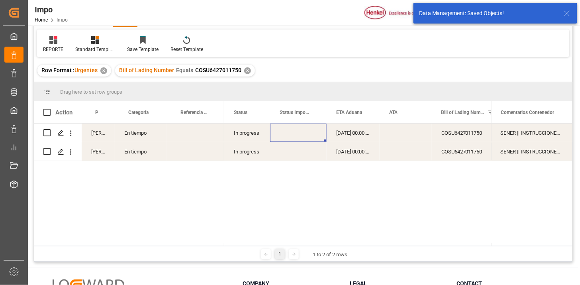
click at [250, 72] on div "Bill of Lading Number Equals COSU6427011750 ✕" at bounding box center [185, 71] width 140 height 12
click at [247, 70] on div "✕" at bounding box center [247, 70] width 7 height 7
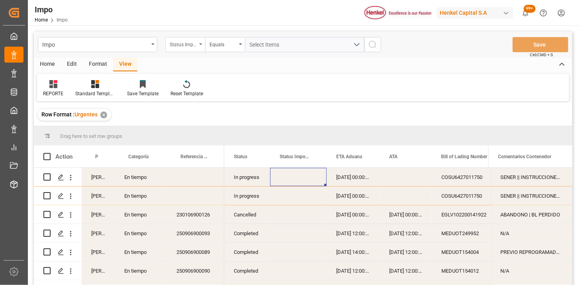
click at [192, 47] on div "Status Importación" at bounding box center [183, 43] width 27 height 9
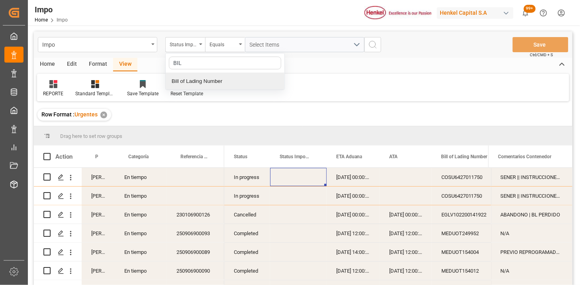
drag, startPoint x: 206, startPoint y: 77, endPoint x: 282, endPoint y: 41, distance: 84.2
click at [216, 71] on div "BIL Bill of Lading Number" at bounding box center [225, 71] width 120 height 37
type input "BIL"
click at [283, 38] on button "Select Items" at bounding box center [305, 44] width 120 height 15
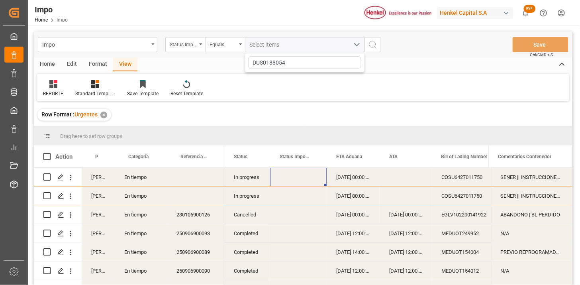
type input "DUS0188054"
click at [282, 46] on span "Select Items" at bounding box center [267, 44] width 34 height 6
click at [188, 50] on div "Status Importación" at bounding box center [185, 44] width 40 height 15
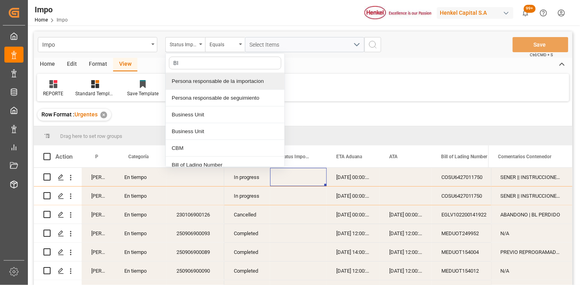
type input "BIL"
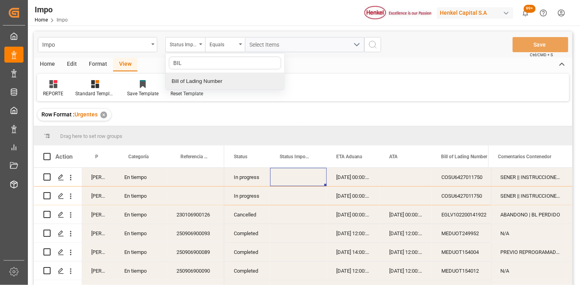
click at [209, 77] on div "Bill of Lading Number" at bounding box center [225, 81] width 119 height 17
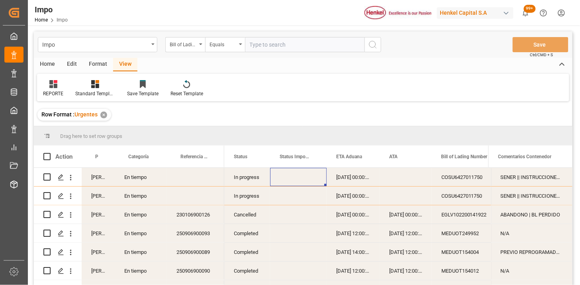
click at [280, 43] on input "text" at bounding box center [305, 44] width 120 height 15
type input "DUS0188054"
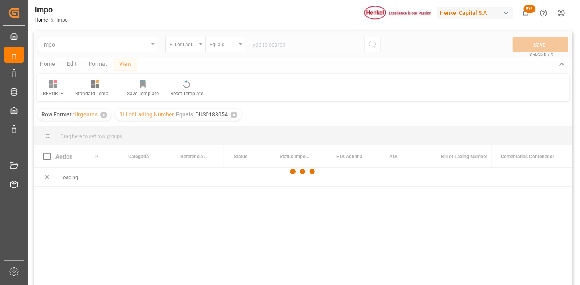
scroll to position [44, 0]
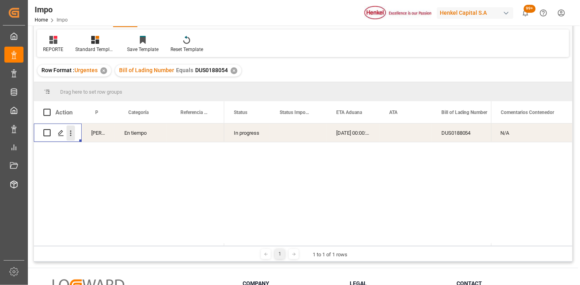
click at [72, 132] on icon "open menu" at bounding box center [71, 133] width 8 height 8
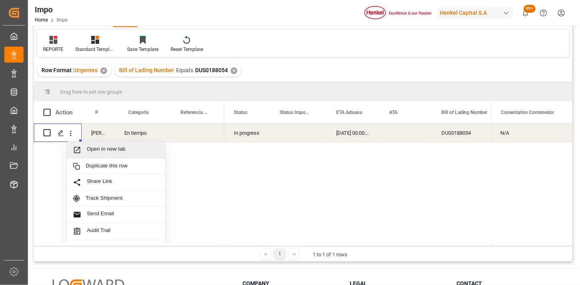
click at [89, 143] on div "Open in new tab" at bounding box center [116, 150] width 98 height 17
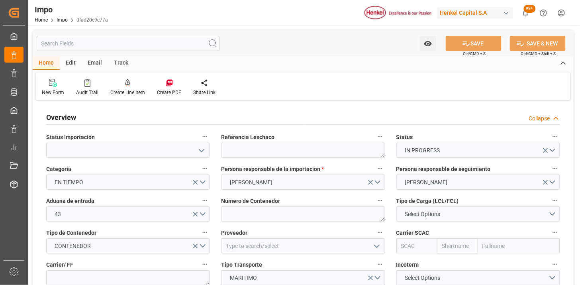
type input "[DATE]"
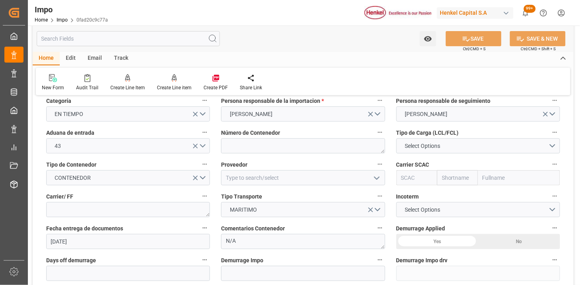
scroll to position [88, 0]
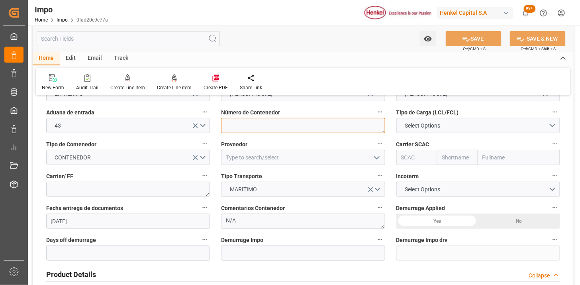
click at [253, 130] on textarea at bounding box center [303, 125] width 164 height 15
paste textarea "UACU6024476"
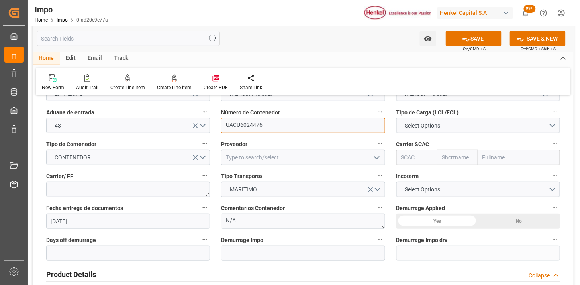
type textarea "UACU6024476"
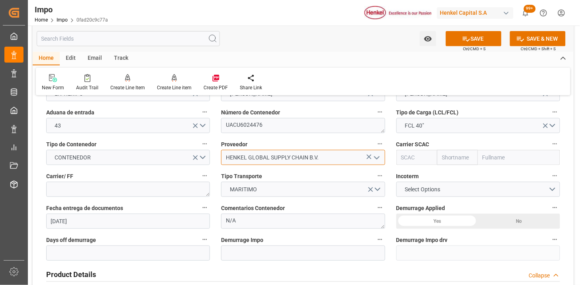
type input "HENKEL GLOBAL SUPPLY CHAIN B.V."
type input "HLCU"
type input "Hapag [PERSON_NAME]"
type input "Hapag Lloyd Aktiengesellschaft"
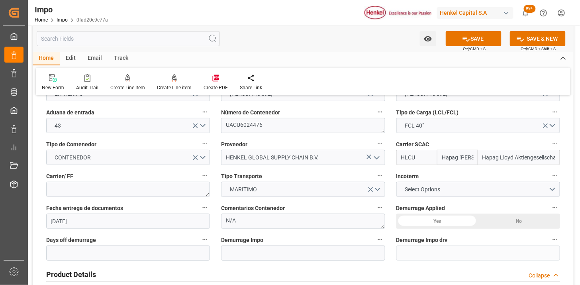
type input "HLCU"
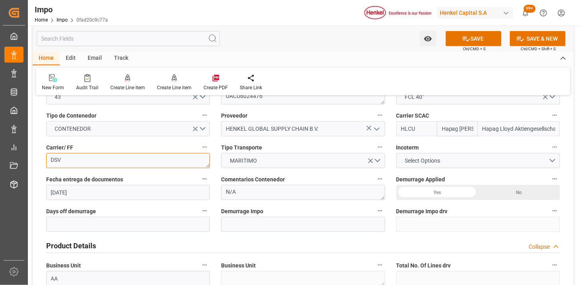
scroll to position [133, 0]
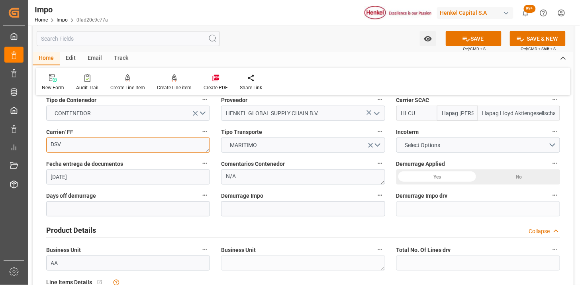
type textarea "DSV"
click at [416, 145] on span "Select Options" at bounding box center [422, 145] width 43 height 8
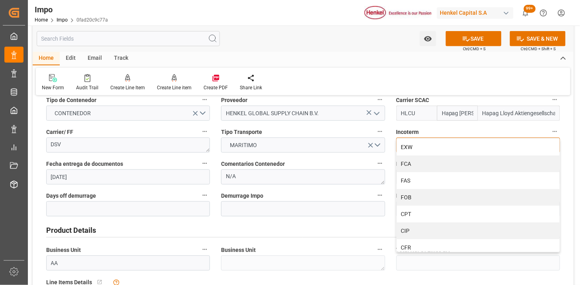
drag, startPoint x: 424, startPoint y: 213, endPoint x: 220, endPoint y: 192, distance: 205.5
click at [422, 212] on div "CPT" at bounding box center [478, 214] width 163 height 17
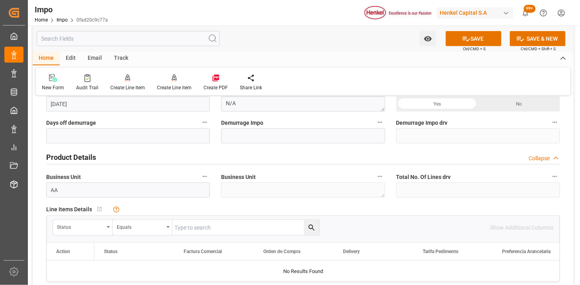
scroll to position [221, 0]
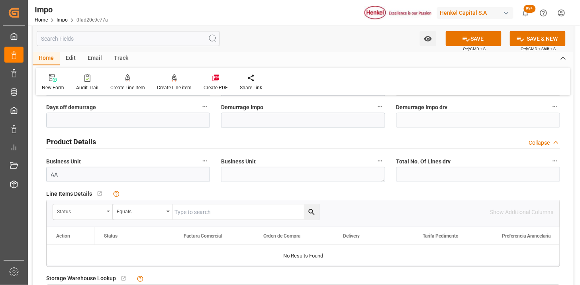
click at [94, 213] on div "Status" at bounding box center [80, 210] width 47 height 9
type input "AC"
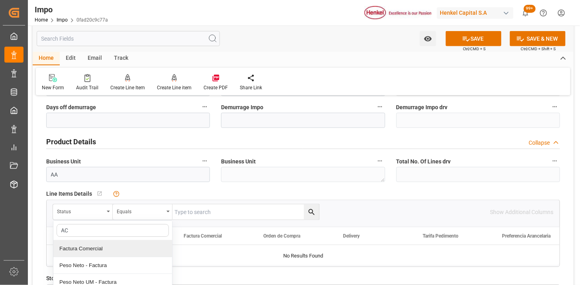
drag, startPoint x: 91, startPoint y: 244, endPoint x: 101, endPoint y: 242, distance: 10.0
click at [92, 244] on div "Factura Comercial" at bounding box center [112, 248] width 119 height 17
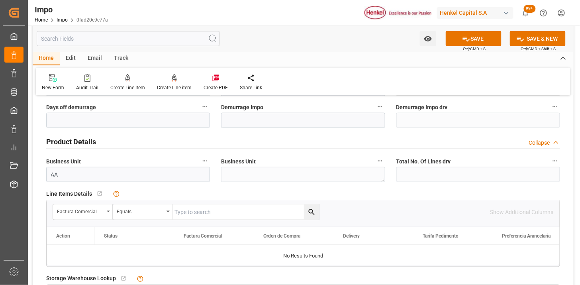
drag, startPoint x: 179, startPoint y: 222, endPoint x: 190, endPoint y: 218, distance: 11.6
click at [185, 220] on div "Factura Comercial Equals Show Additional Columns" at bounding box center [303, 212] width 513 height 24
click at [192, 216] on input "text" at bounding box center [246, 211] width 147 height 15
paste input "196920249"
type input "196920249"
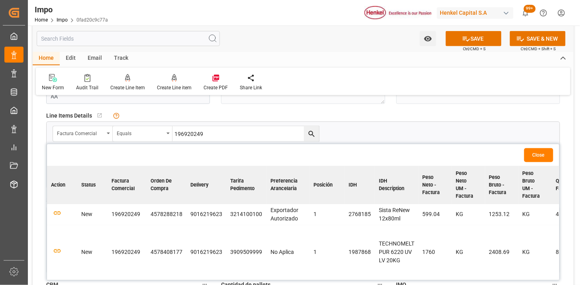
scroll to position [310, 0]
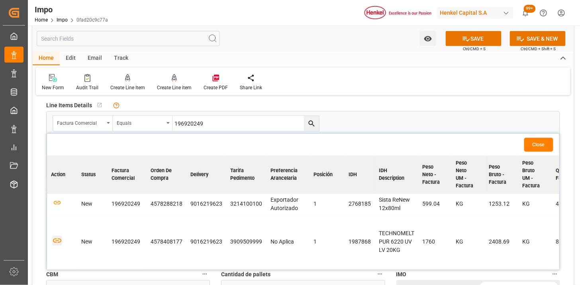
click at [60, 240] on icon "button" at bounding box center [57, 241] width 10 height 10
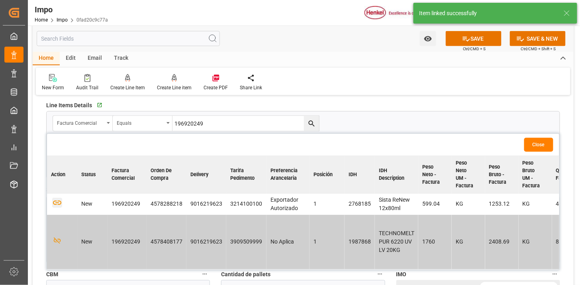
click at [57, 203] on icon "button" at bounding box center [57, 203] width 10 height 10
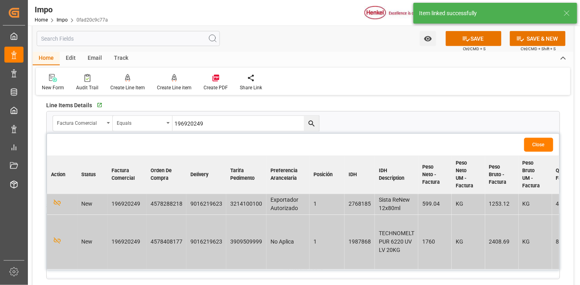
click at [540, 147] on button "Close" at bounding box center [539, 145] width 29 height 14
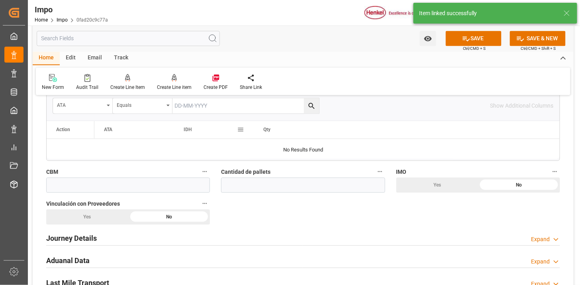
scroll to position [443, 0]
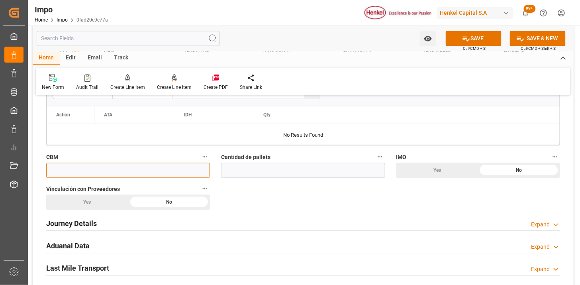
click at [179, 165] on input "text" at bounding box center [128, 170] width 164 height 15
paste input "40.000"
type input "40"
drag, startPoint x: 312, startPoint y: 165, endPoint x: 309, endPoint y: 170, distance: 5.7
click at [310, 168] on input "text" at bounding box center [303, 170] width 164 height 15
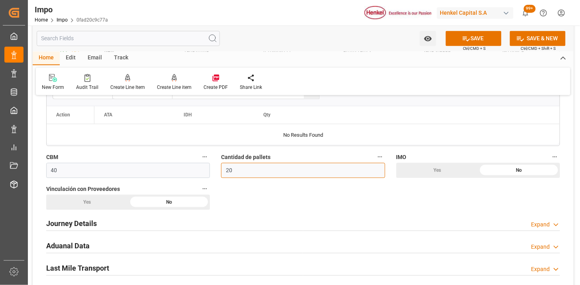
type input "20"
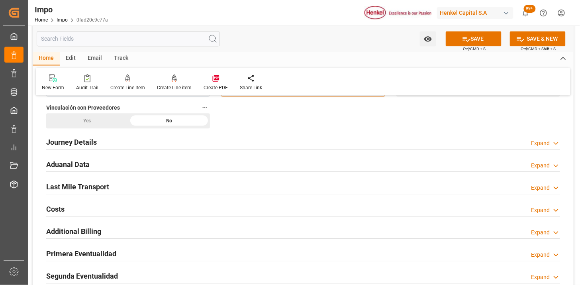
scroll to position [531, 0]
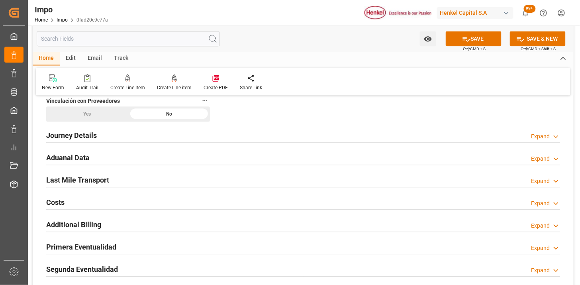
click at [146, 133] on div "Journey Details Expand" at bounding box center [303, 134] width 514 height 15
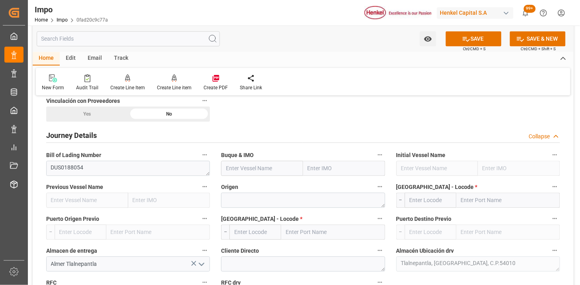
click at [272, 161] on input "text" at bounding box center [262, 168] width 82 height 15
paste input "SFL [US_STATE]"
type input "SFL [US_STATE]"
type input "9679555"
type input "SFL [US_STATE]"
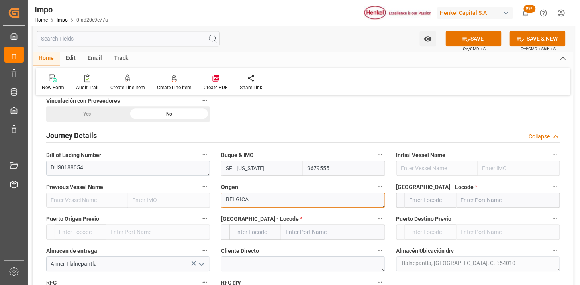
type textarea "BELGICA"
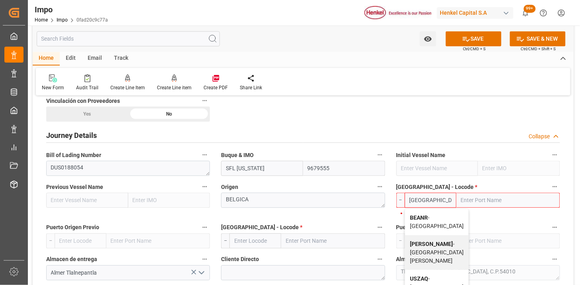
type input "BEANR"
type input "[GEOGRAPHIC_DATA]"
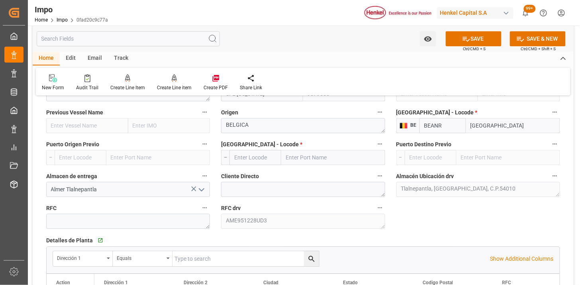
scroll to position [620, 0]
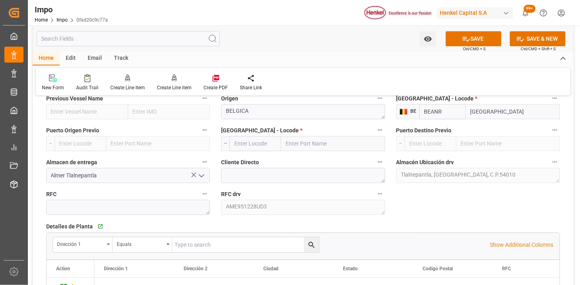
type input "BEANR"
click at [270, 146] on input "text" at bounding box center [256, 143] width 52 height 15
type input "MXVER"
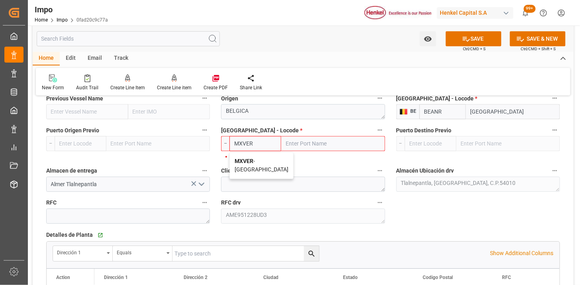
type input "[GEOGRAPHIC_DATA]"
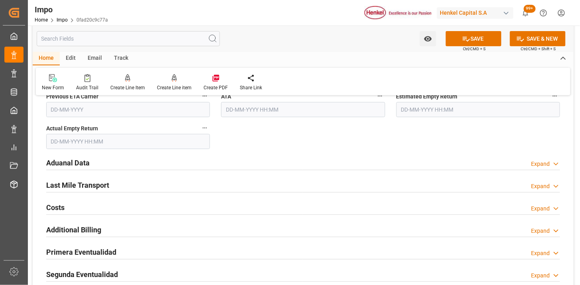
scroll to position [974, 0]
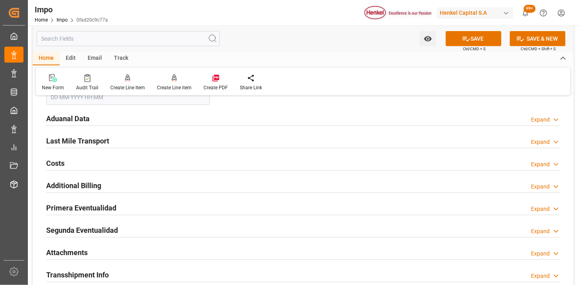
type input "MXVER"
click at [126, 116] on div "Aduanal Data Expand" at bounding box center [303, 117] width 514 height 15
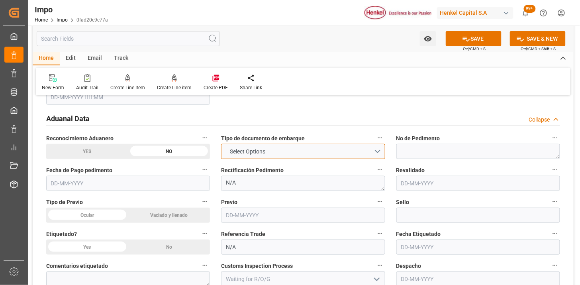
click at [253, 152] on span "Select Options" at bounding box center [247, 151] width 43 height 8
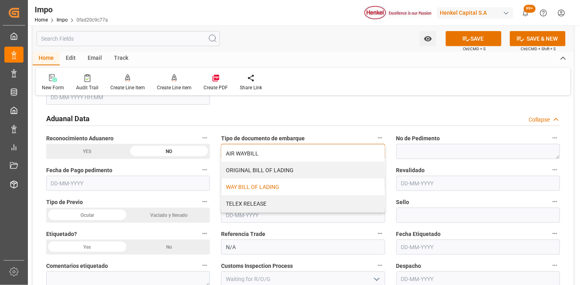
click at [250, 185] on div "WAY BILL OF LADING" at bounding box center [303, 187] width 163 height 17
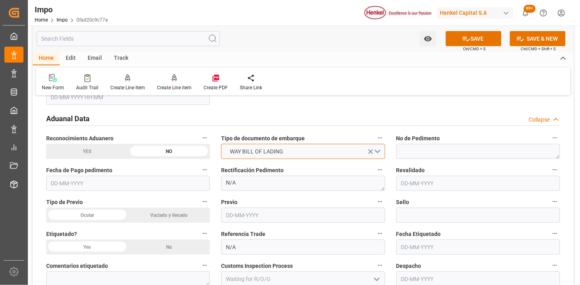
scroll to position [1018, 0]
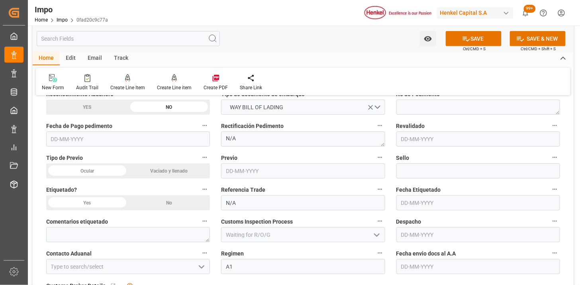
click at [168, 169] on div "Vaciado y llenado" at bounding box center [169, 170] width 82 height 15
click at [156, 201] on div "No" at bounding box center [169, 202] width 82 height 15
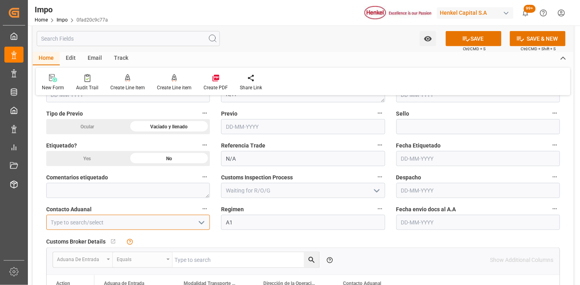
click at [131, 218] on input at bounding box center [128, 222] width 164 height 15
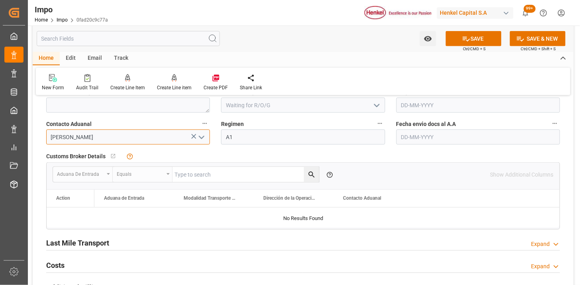
scroll to position [1151, 0]
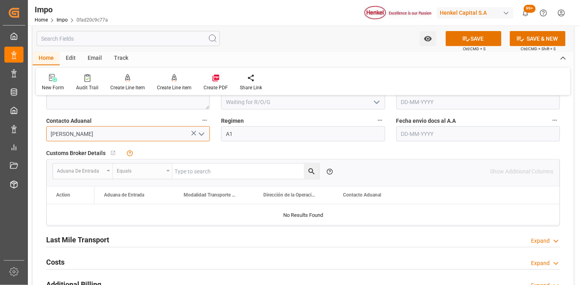
type input "[PERSON_NAME]"
click at [415, 140] on input "text" at bounding box center [479, 133] width 164 height 15
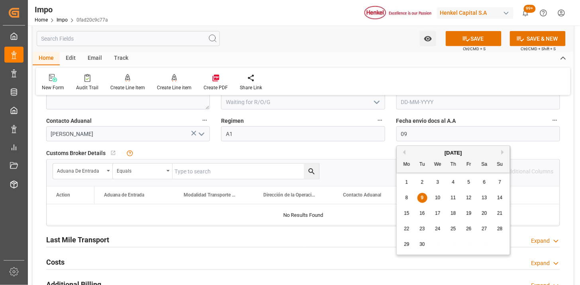
type input "[DATE]"
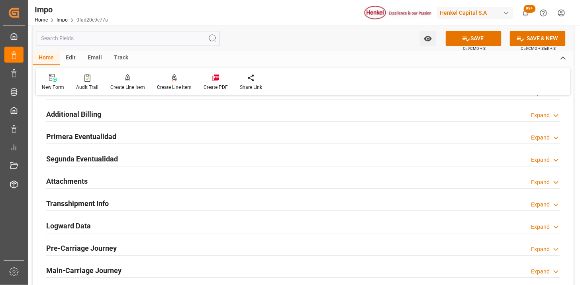
scroll to position [1328, 0]
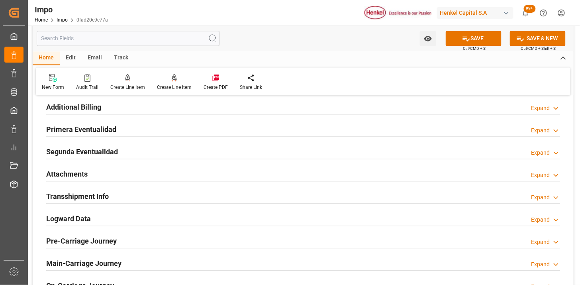
click at [118, 170] on div "Attachments Expand" at bounding box center [303, 173] width 514 height 15
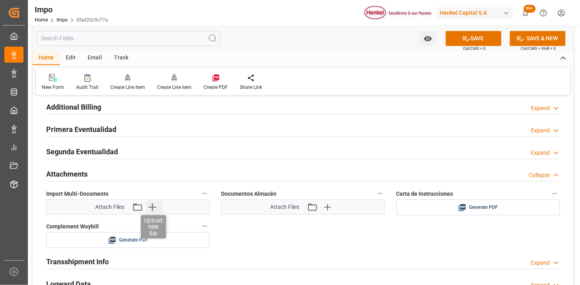
click at [155, 208] on icon "button" at bounding box center [152, 207] width 13 height 13
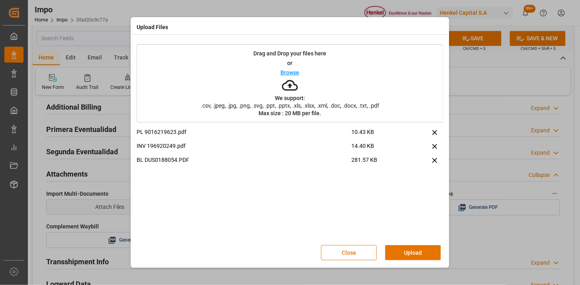
click at [411, 244] on div "Close Upload" at bounding box center [290, 253] width 307 height 26
drag, startPoint x: 413, startPoint y: 250, endPoint x: 385, endPoint y: 240, distance: 30.0
click at [415, 250] on button "Upload" at bounding box center [413, 252] width 56 height 15
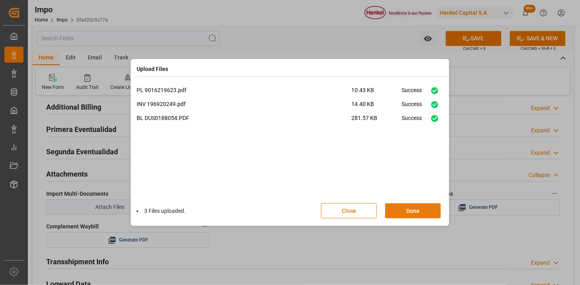
click at [389, 210] on button "Done" at bounding box center [413, 210] width 56 height 15
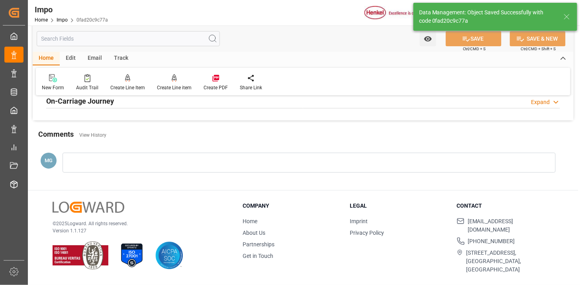
type textarea "AA"
type input "2"
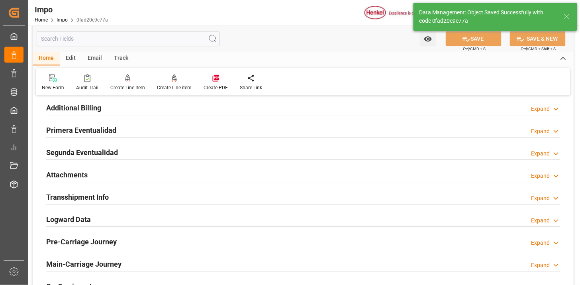
drag, startPoint x: 75, startPoint y: 178, endPoint x: 302, endPoint y: 81, distance: 247.0
click at [75, 177] on h2 "Attachments" at bounding box center [66, 174] width 41 height 11
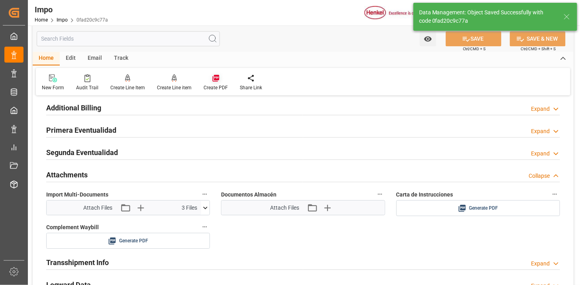
click at [218, 78] on div at bounding box center [216, 78] width 24 height 8
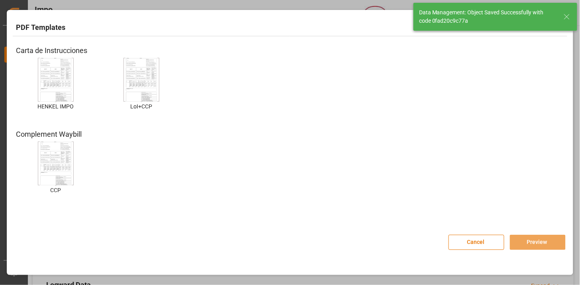
click at [58, 70] on img at bounding box center [56, 79] width 32 height 45
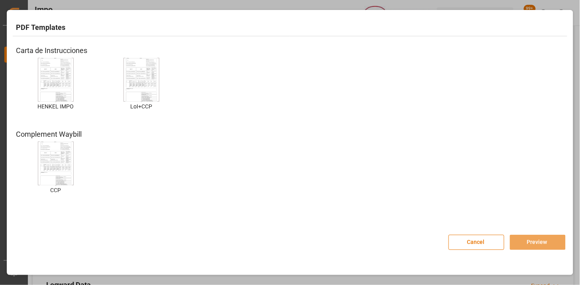
click at [69, 76] on img at bounding box center [56, 79] width 32 height 45
click at [541, 242] on button "Preview" at bounding box center [538, 242] width 56 height 15
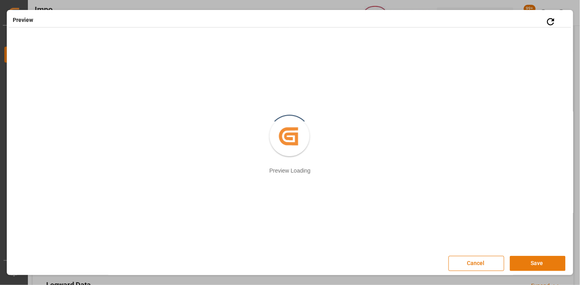
click at [554, 258] on button "Save" at bounding box center [538, 263] width 56 height 15
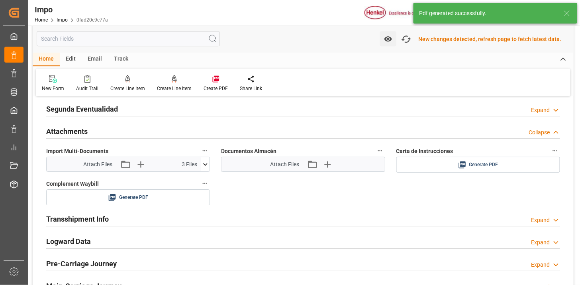
scroll to position [694, 0]
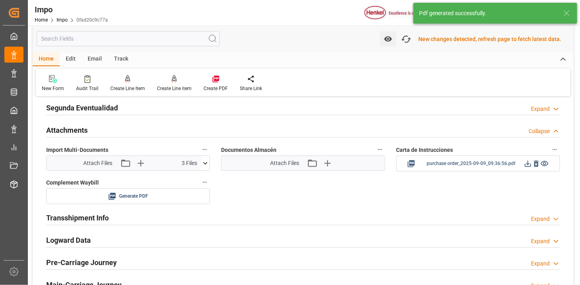
click at [528, 165] on icon at bounding box center [528, 164] width 6 height 6
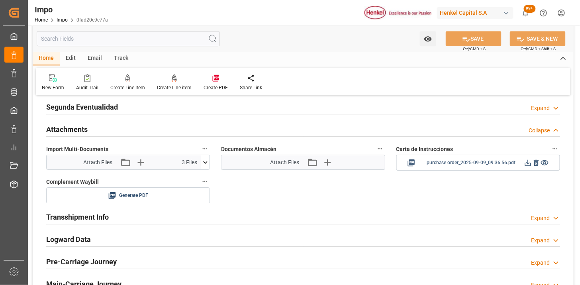
scroll to position [692, 0]
